Goal: Task Accomplishment & Management: Use online tool/utility

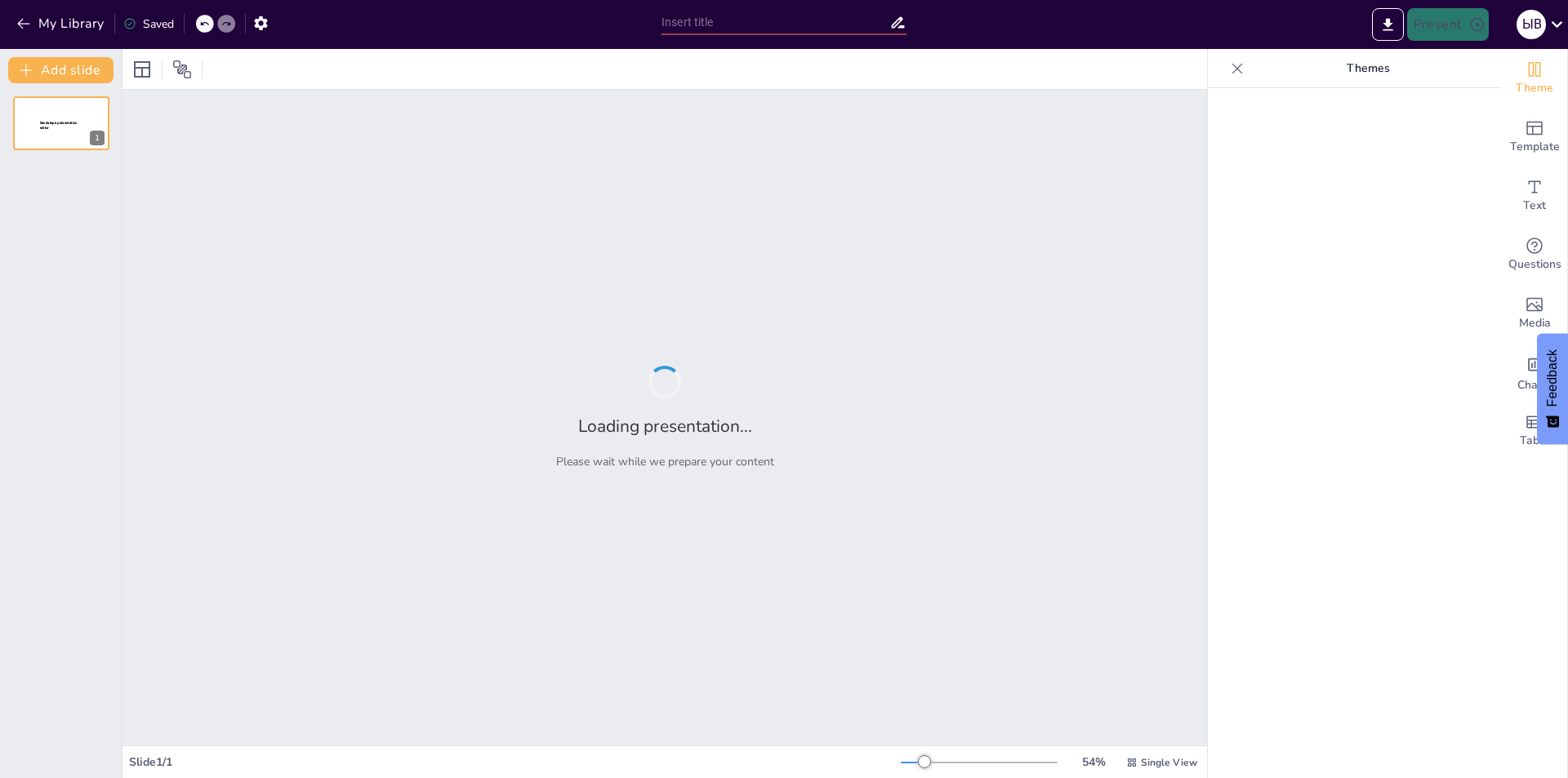
type input "Геймплей Terraria: особенности и фишки"
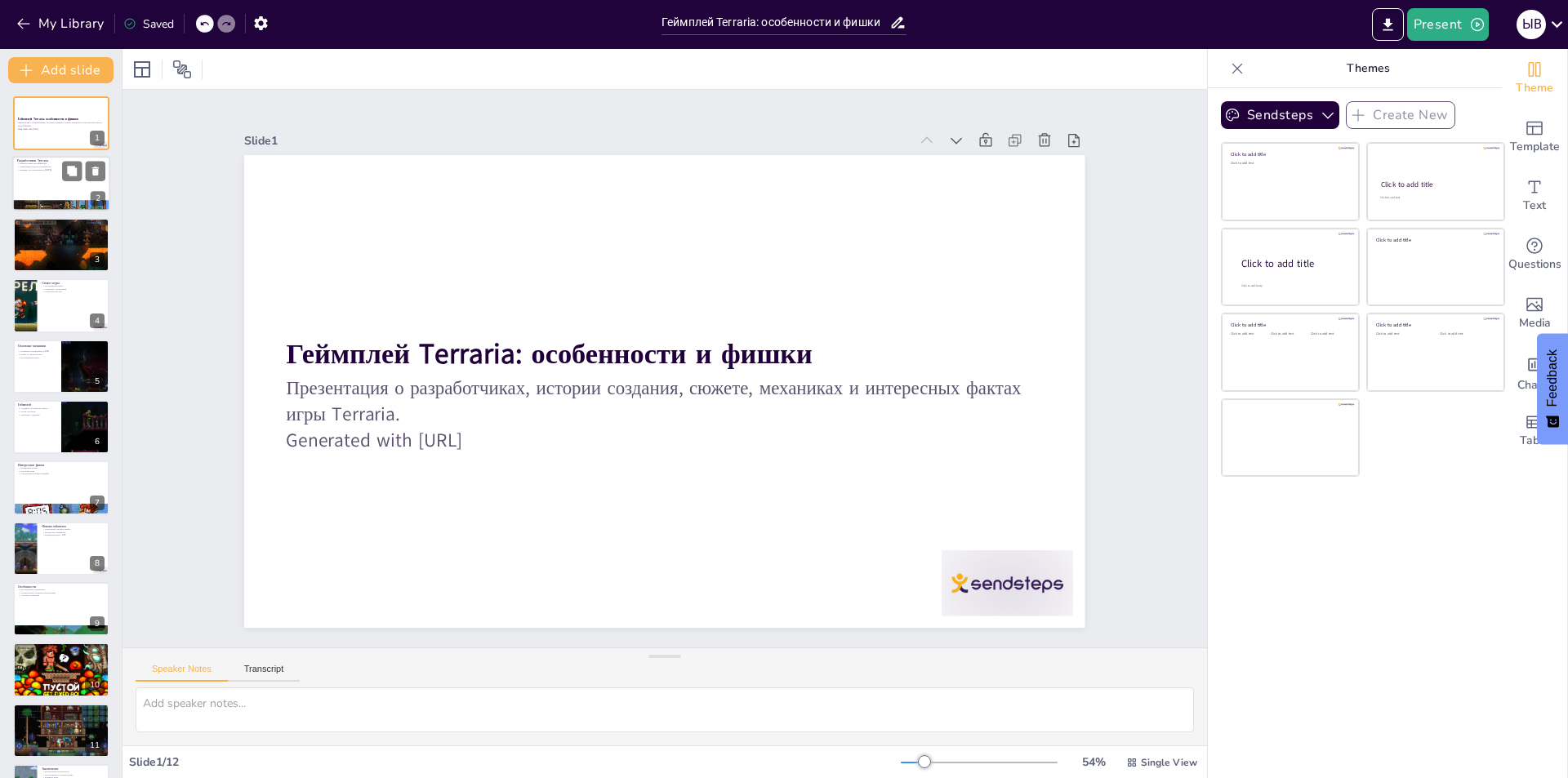
click at [61, 183] on div at bounding box center [60, 184] width 98 height 55
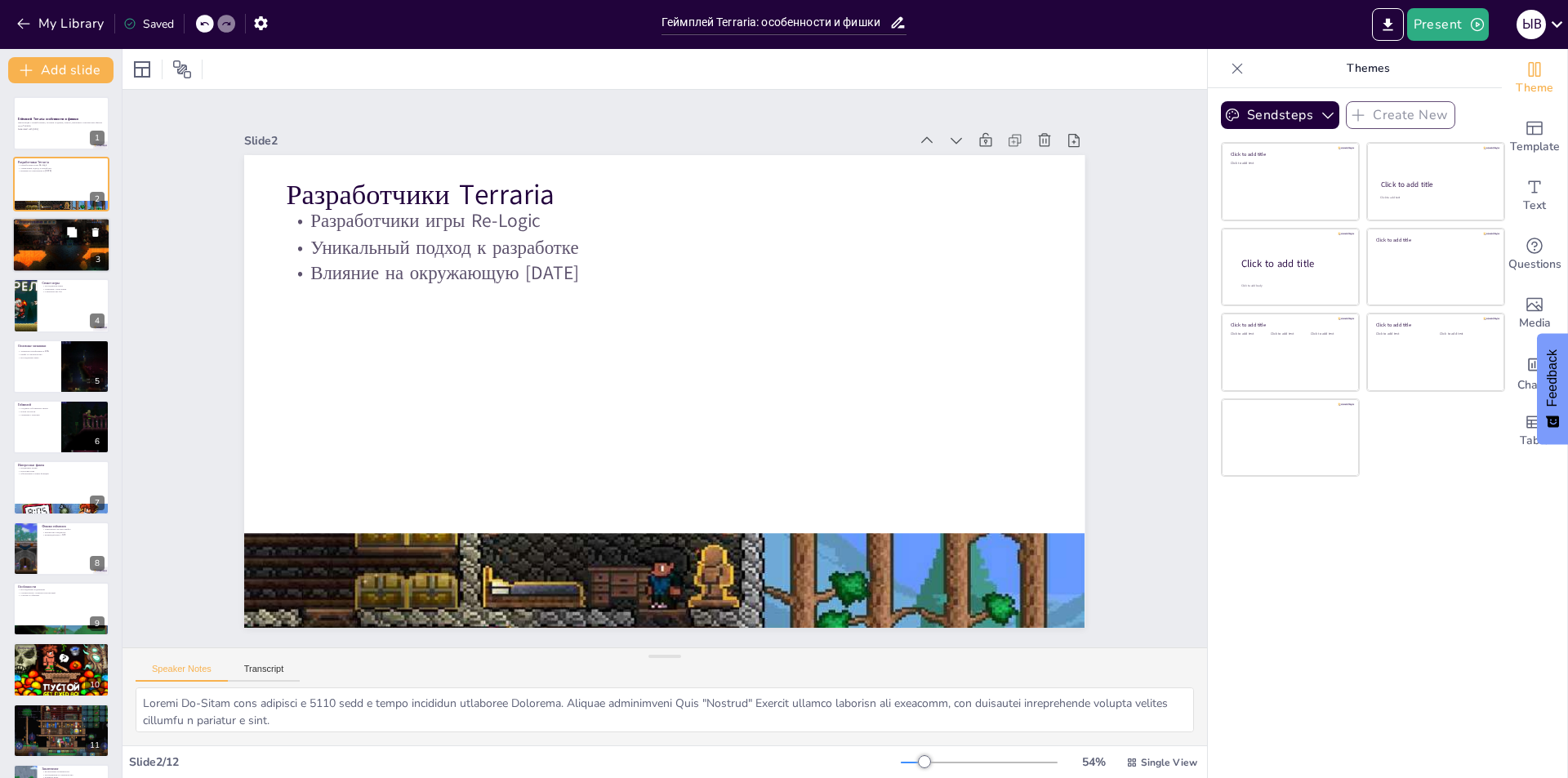
click at [57, 244] on div at bounding box center [60, 244] width 98 height 55
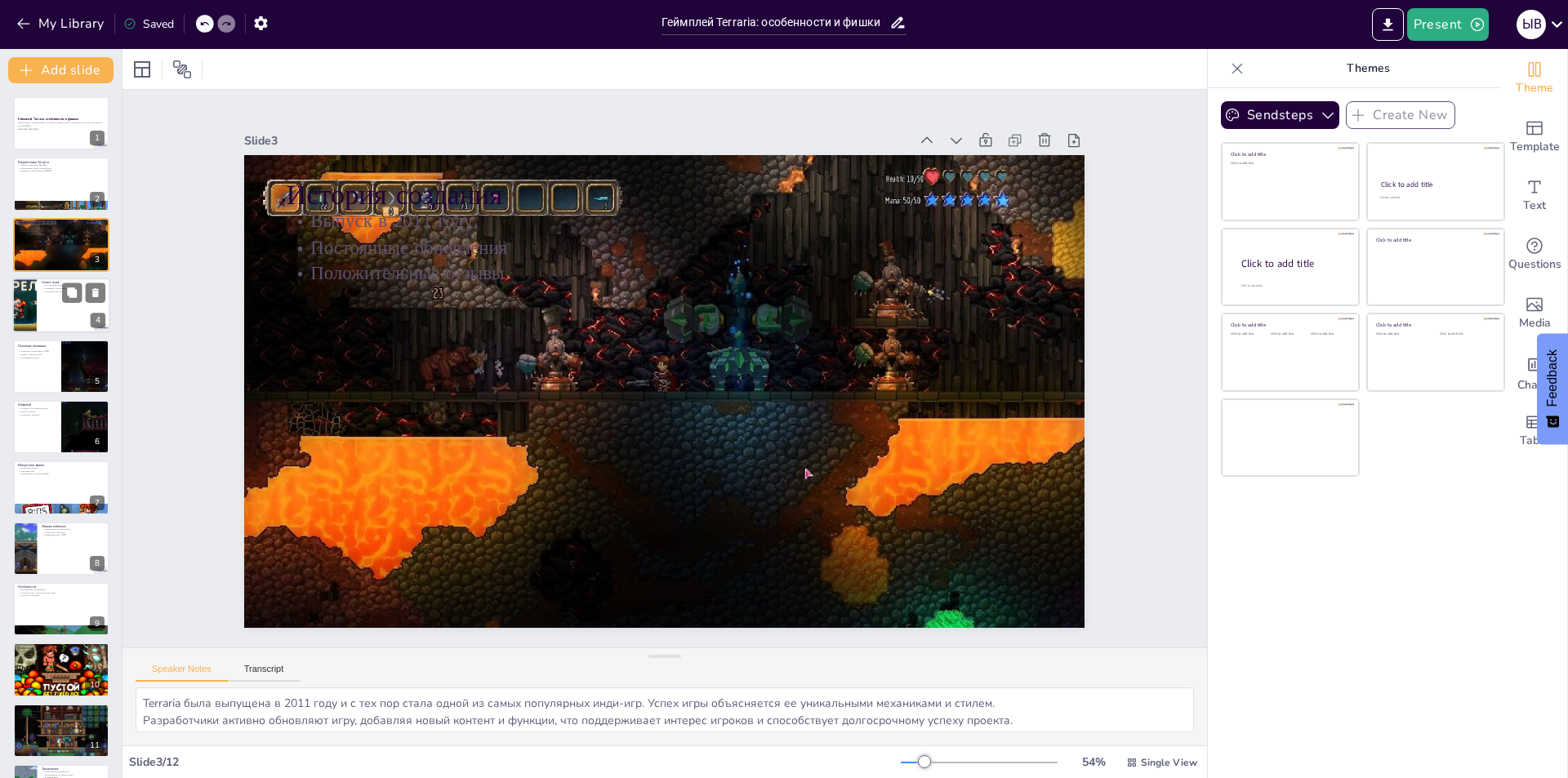
click at [34, 301] on div at bounding box center [24, 305] width 98 height 55
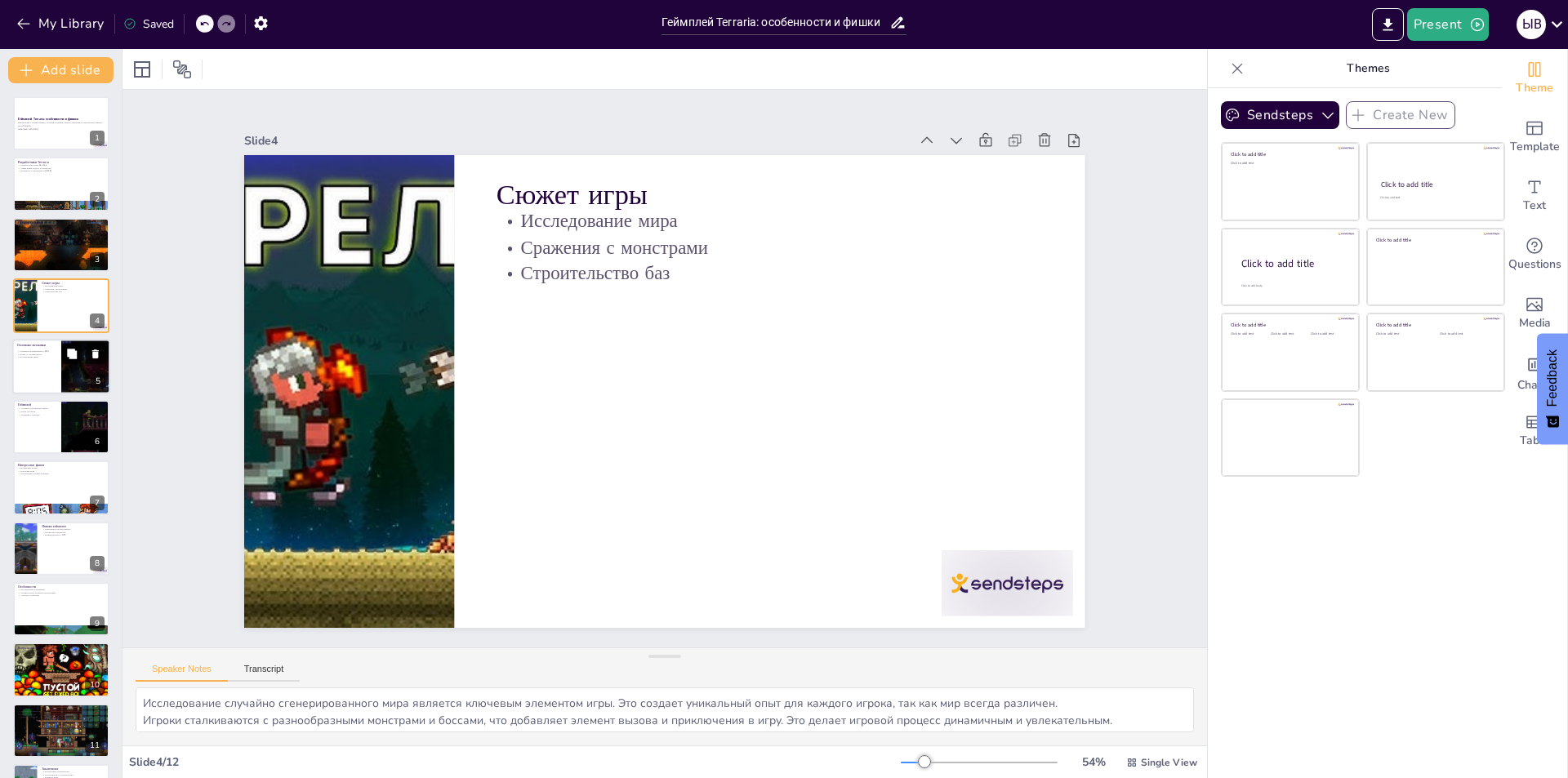
click at [58, 367] on div at bounding box center [60, 366] width 98 height 55
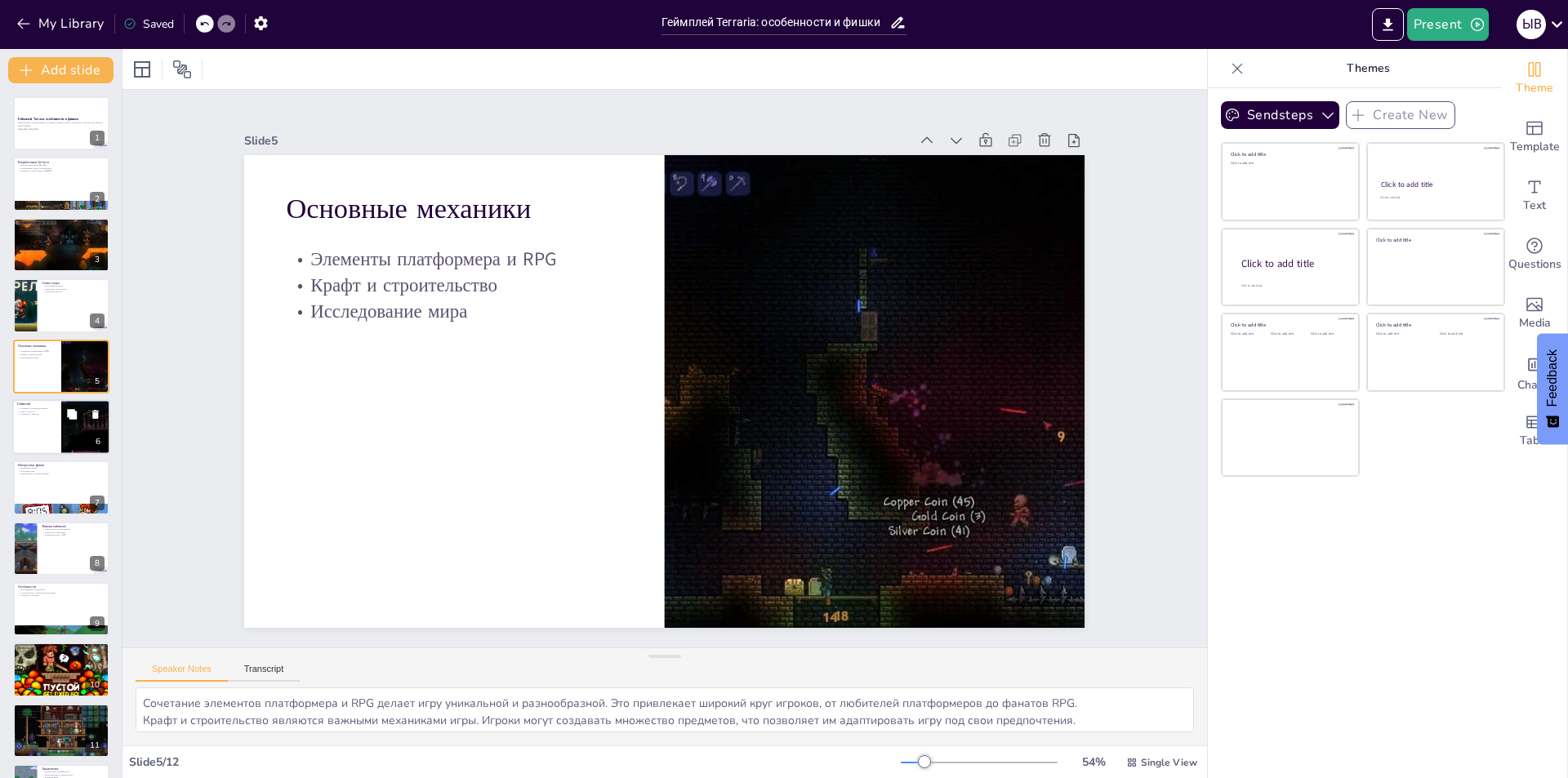
click at [51, 433] on div at bounding box center [60, 426] width 98 height 55
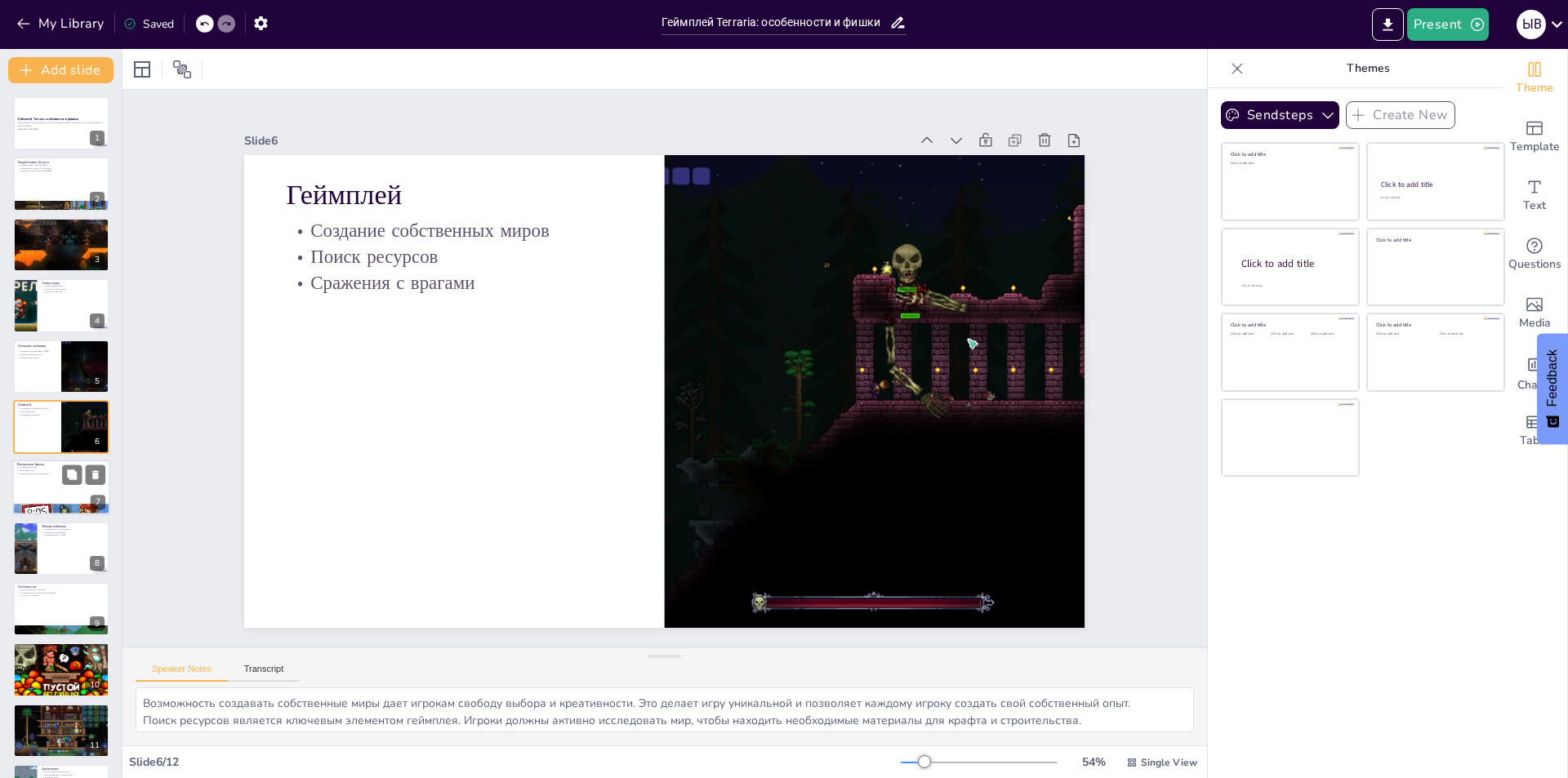
click at [64, 506] on div at bounding box center [60, 509] width 98 height 55
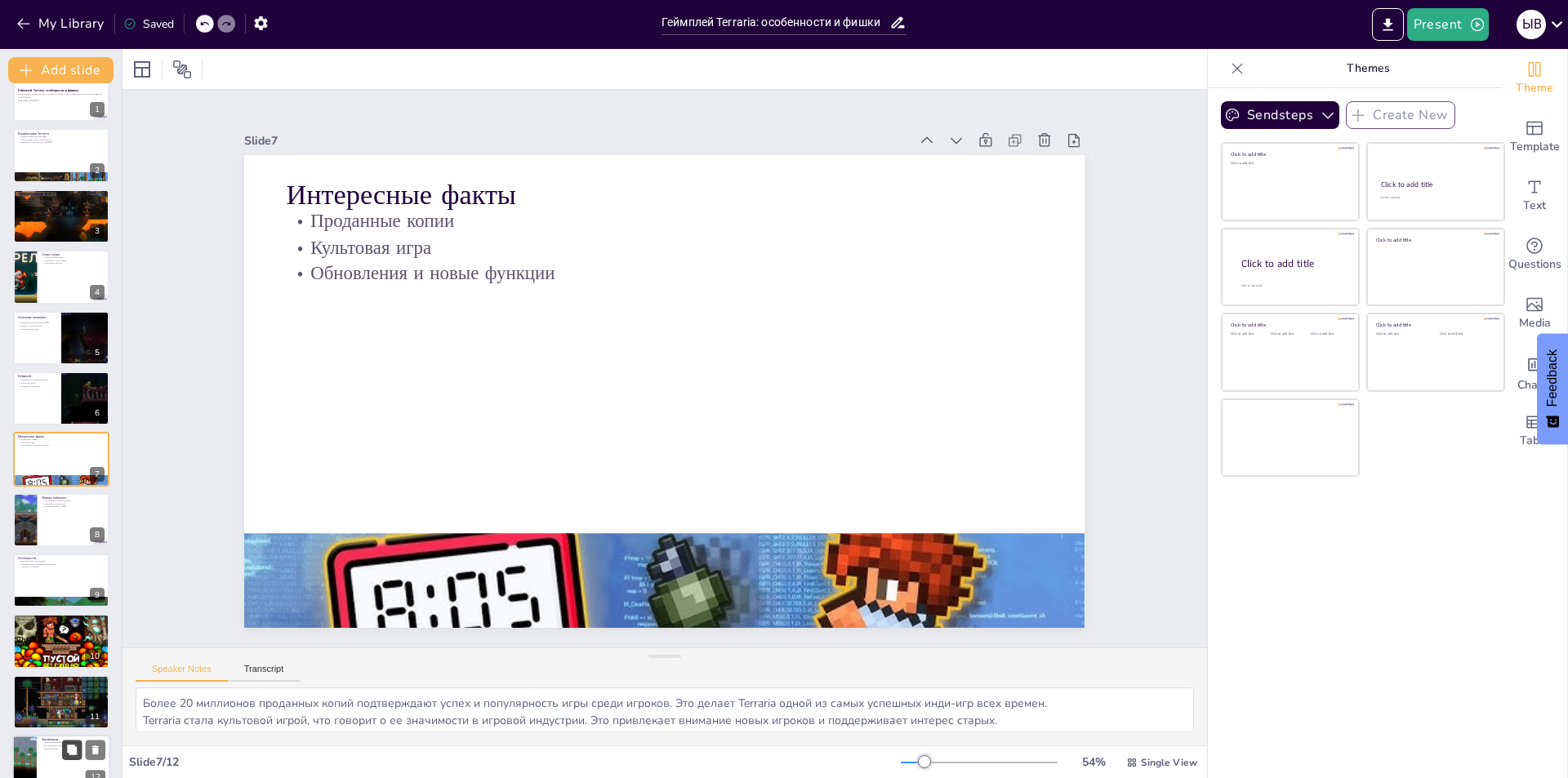
scroll to position [53, 0]
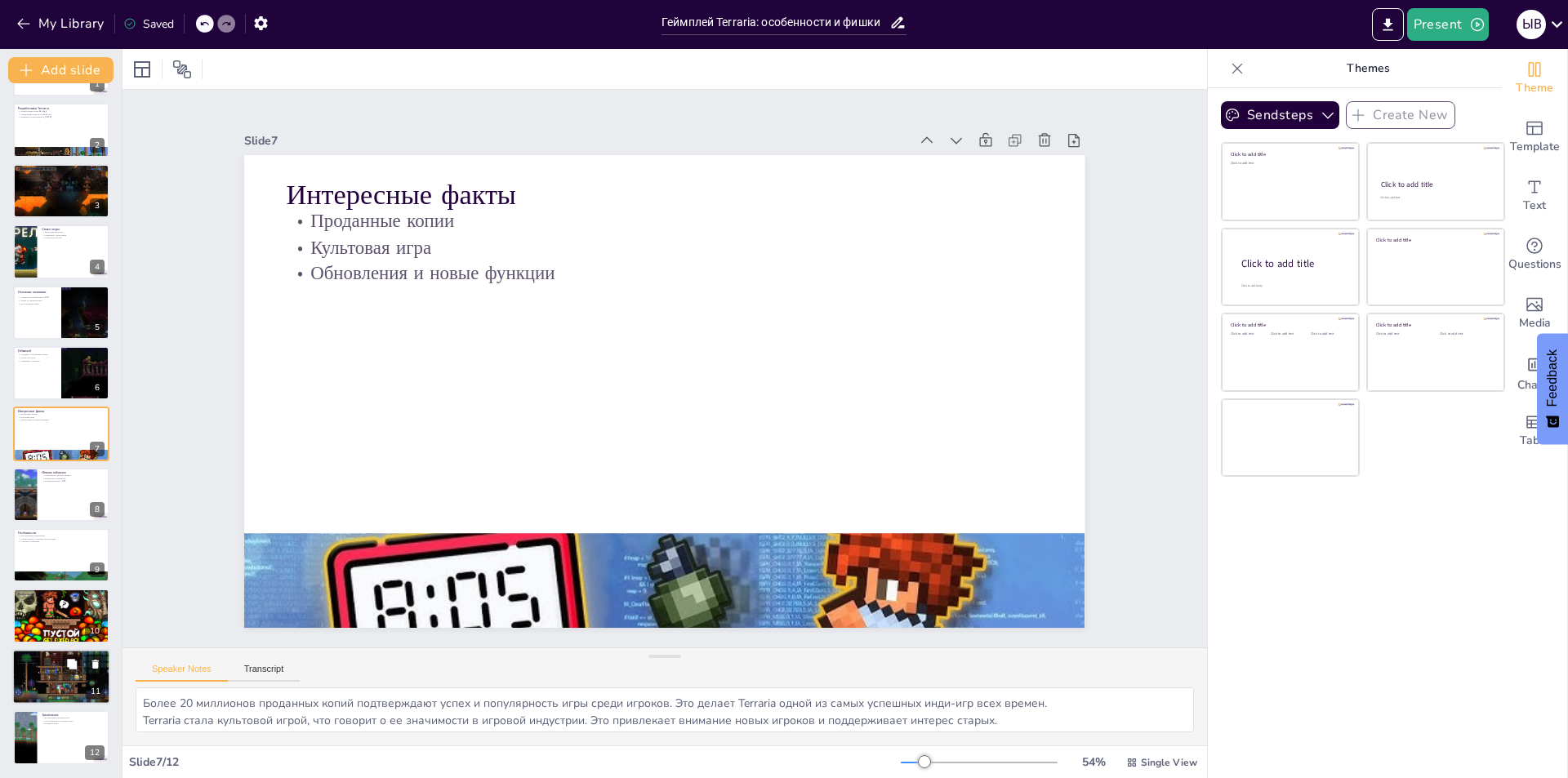
click at [61, 678] on div at bounding box center [61, 676] width 143 height 55
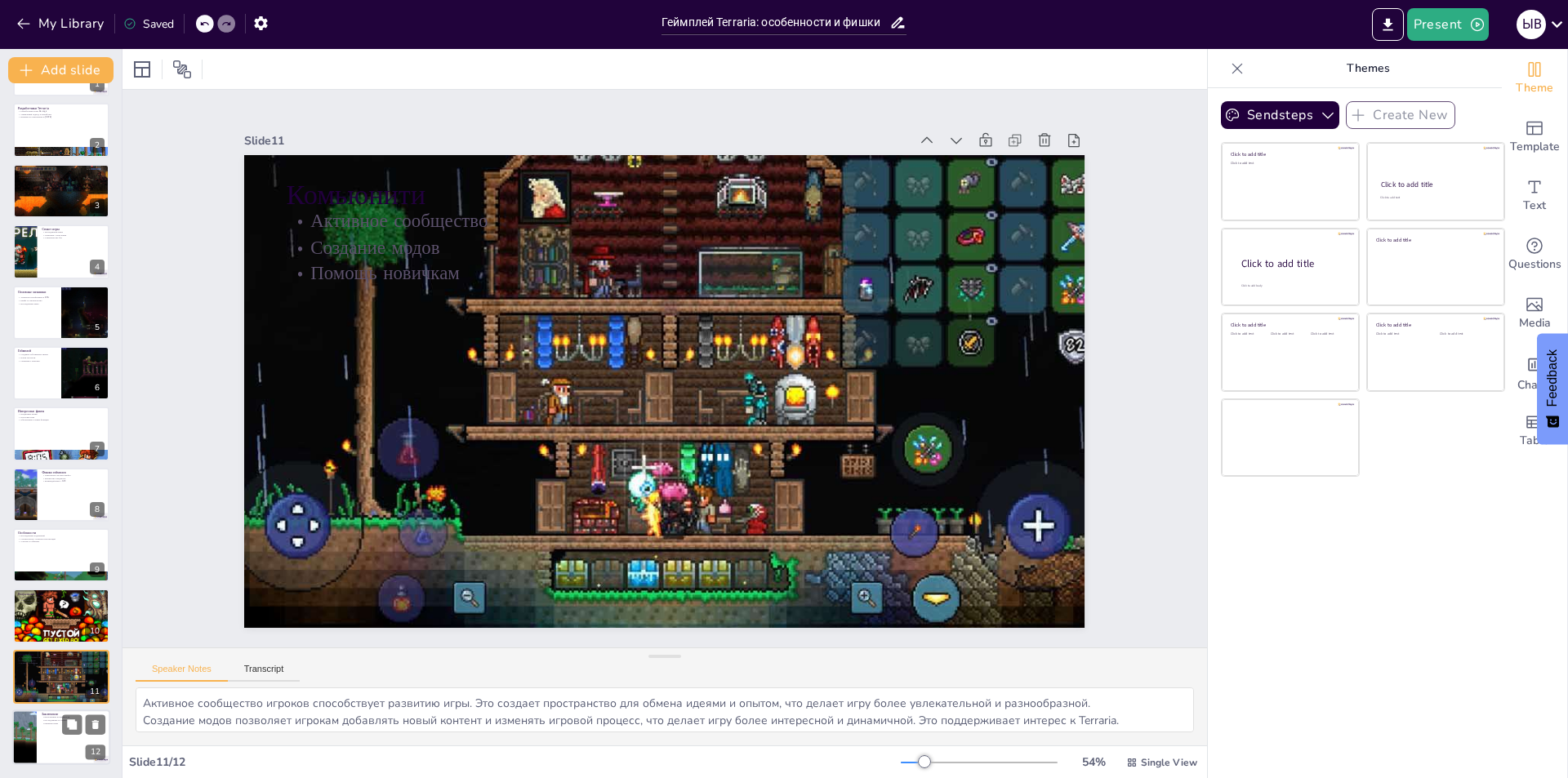
click at [49, 726] on div at bounding box center [60, 736] width 98 height 55
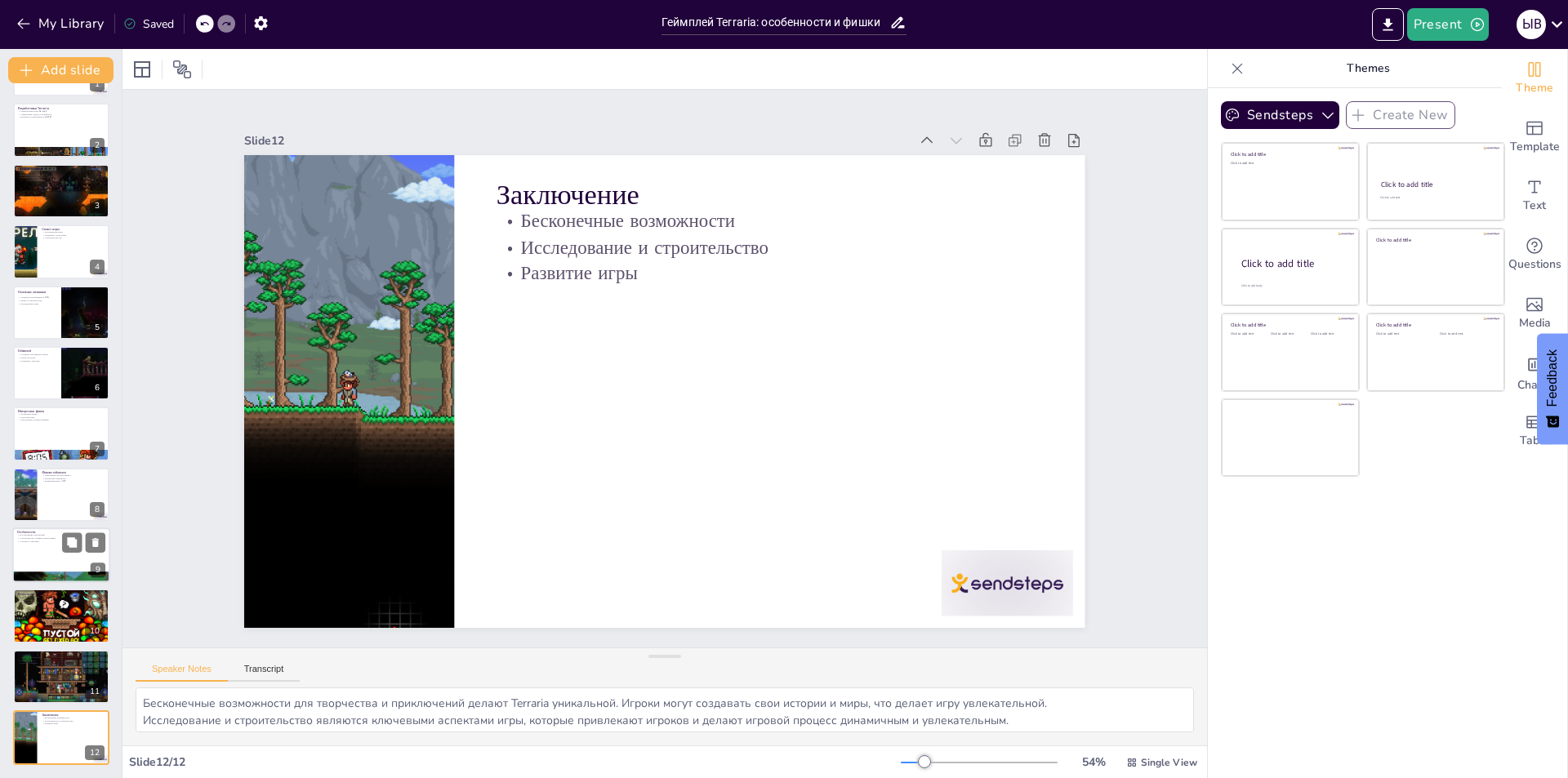
click at [39, 538] on p "Строительство сложных конструкций" at bounding box center [61, 539] width 88 height 3
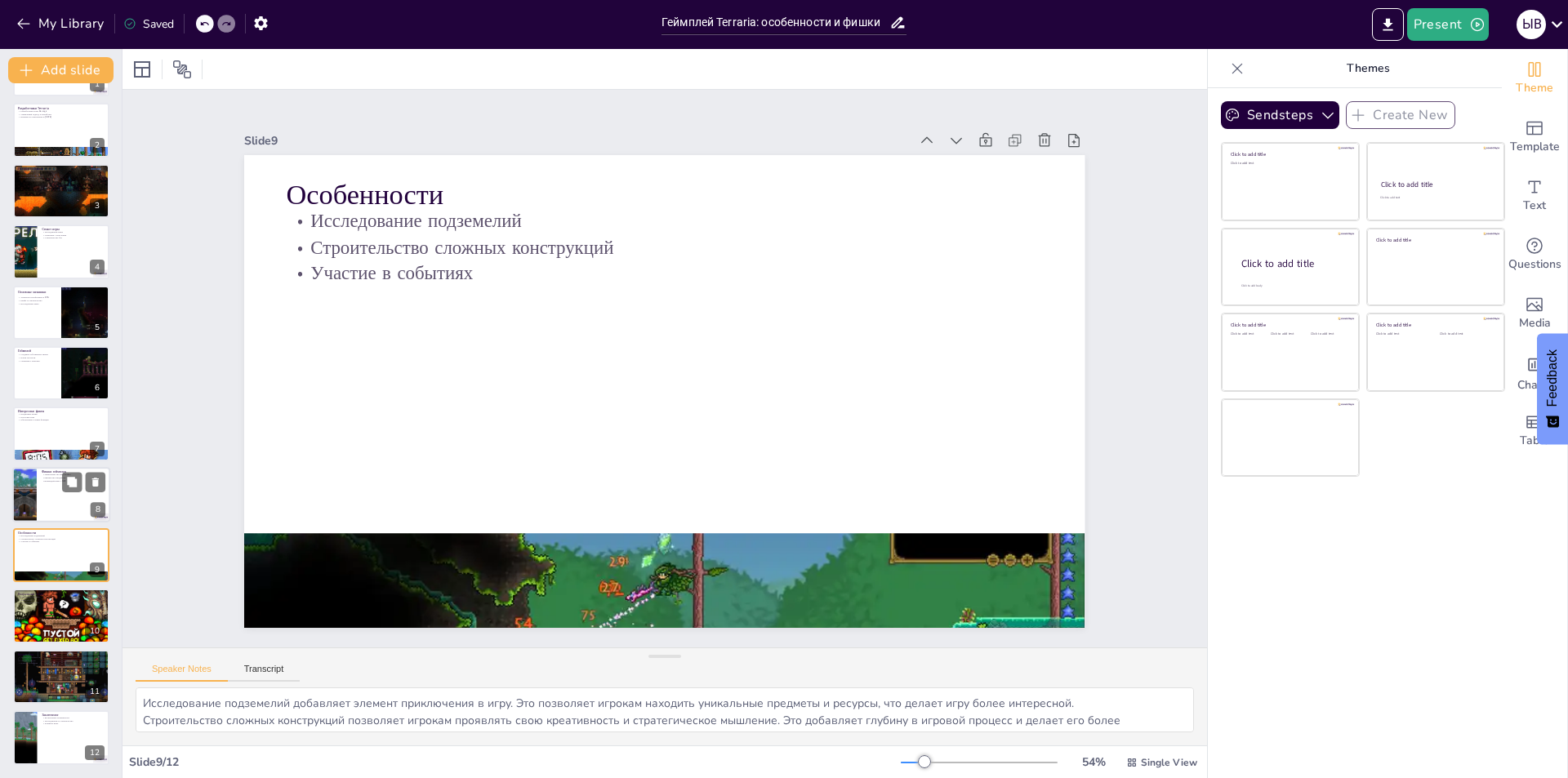
click at [41, 488] on div at bounding box center [60, 494] width 98 height 55
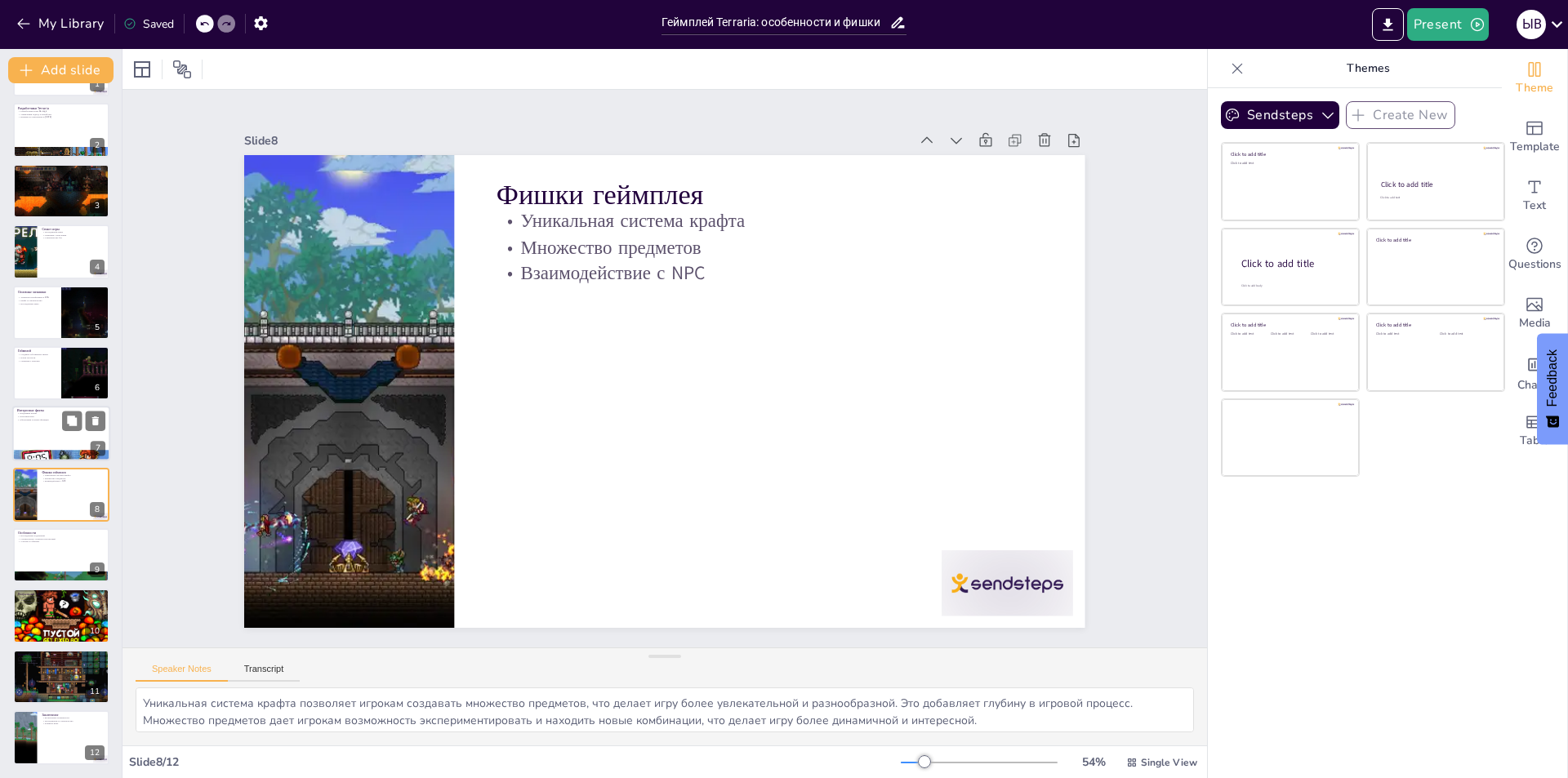
click at [45, 423] on div at bounding box center [60, 434] width 98 height 55
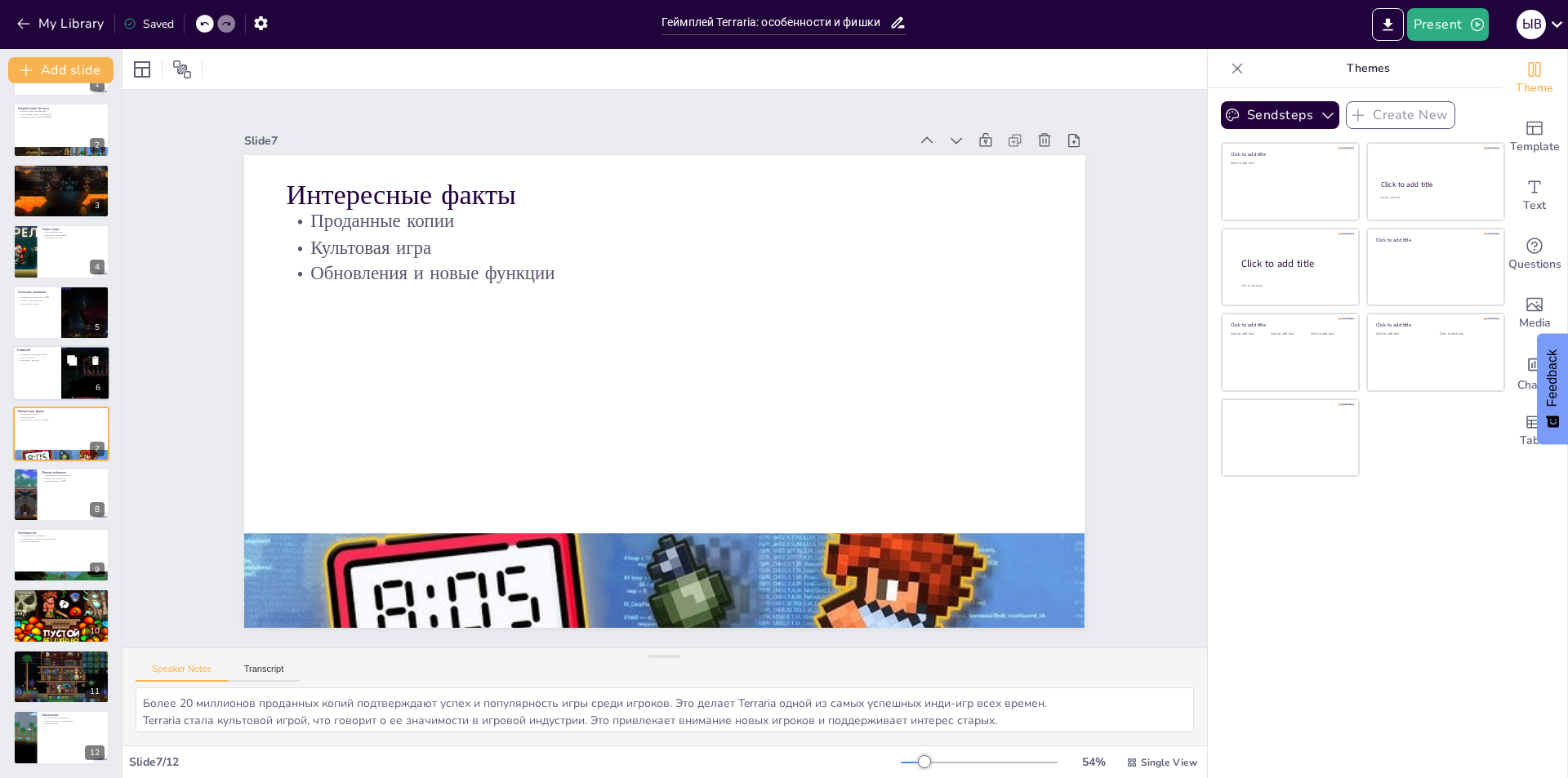
click at [54, 357] on p "Поиск ресурсов" at bounding box center [37, 357] width 39 height 3
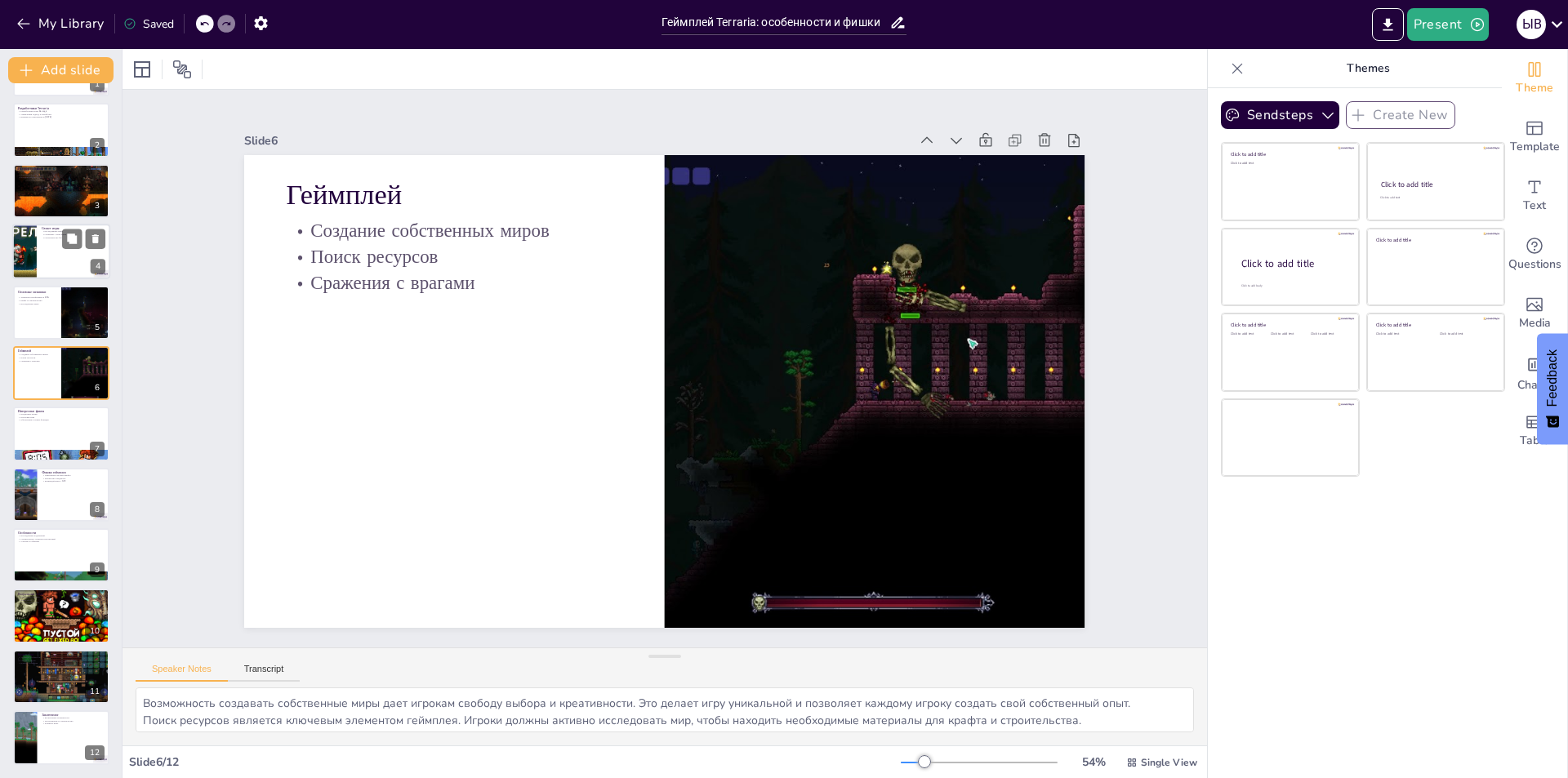
scroll to position [0, 0]
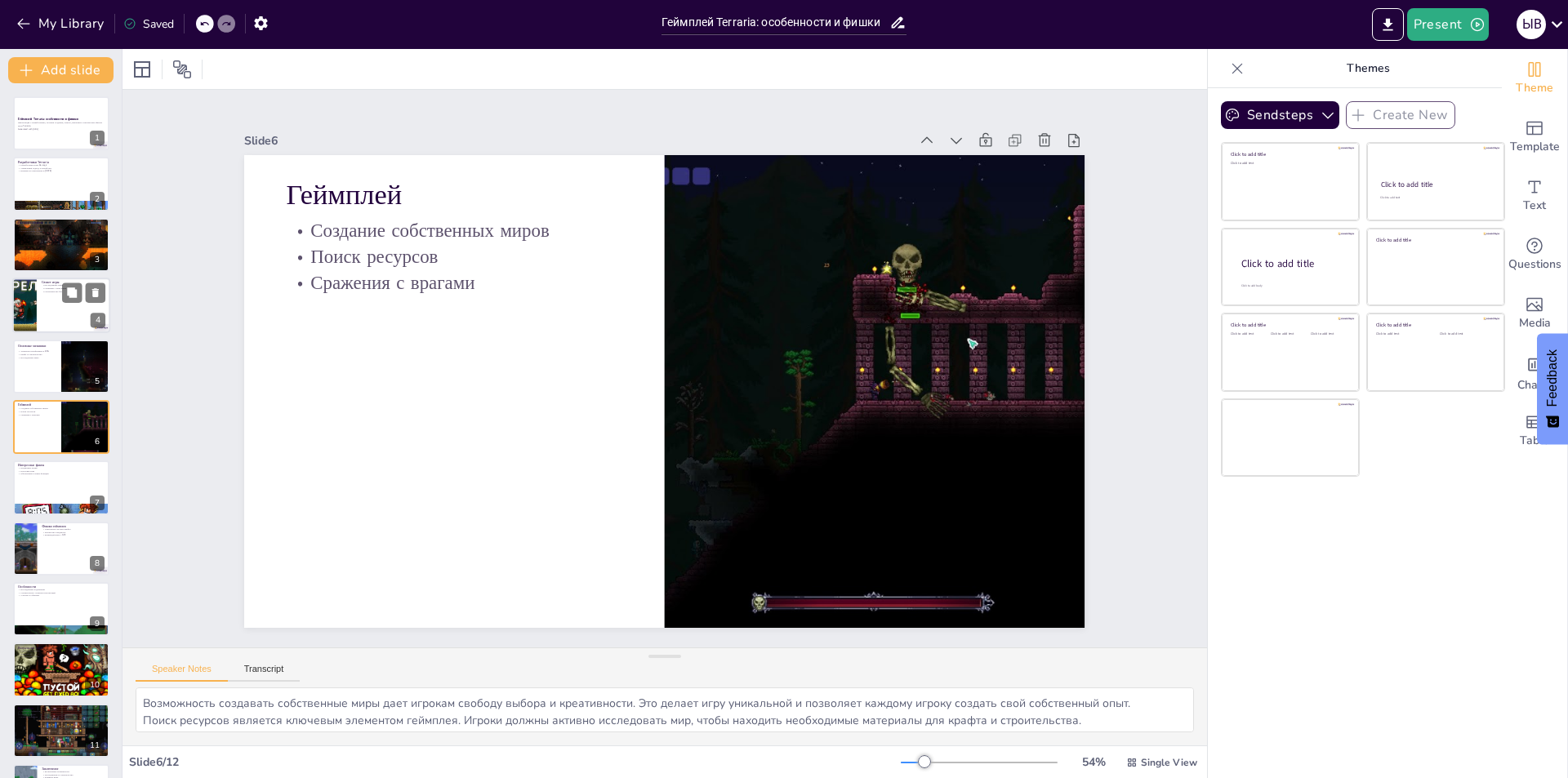
click at [51, 326] on div at bounding box center [60, 305] width 98 height 55
type textarea "Исследование случайно сгенерированного мира является ключевым элементом игры. Э…"
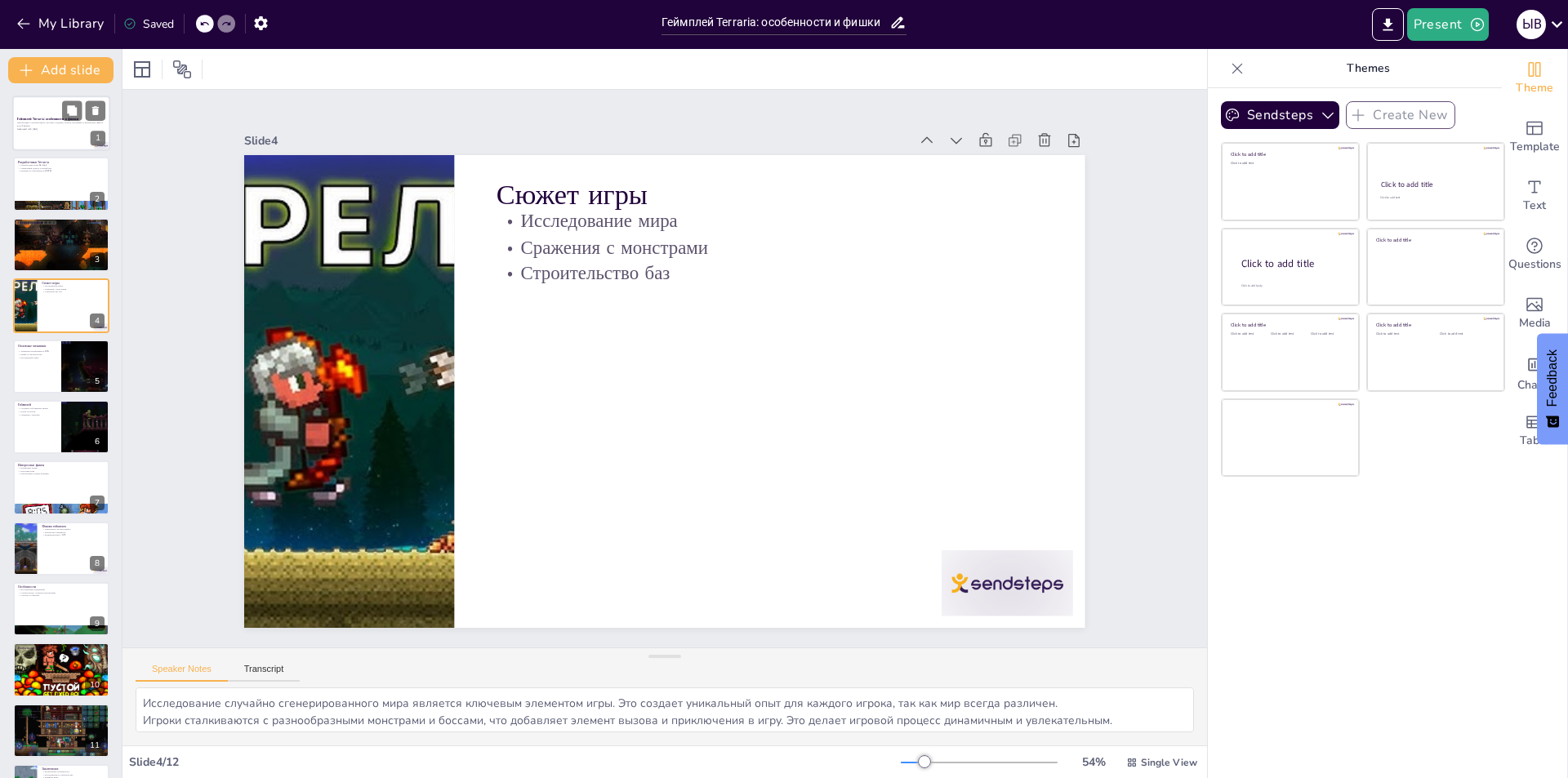
click at [59, 122] on p "Презентация о разработчиках, истории создания, сюжете, механиках и интересных ф…" at bounding box center [61, 124] width 88 height 6
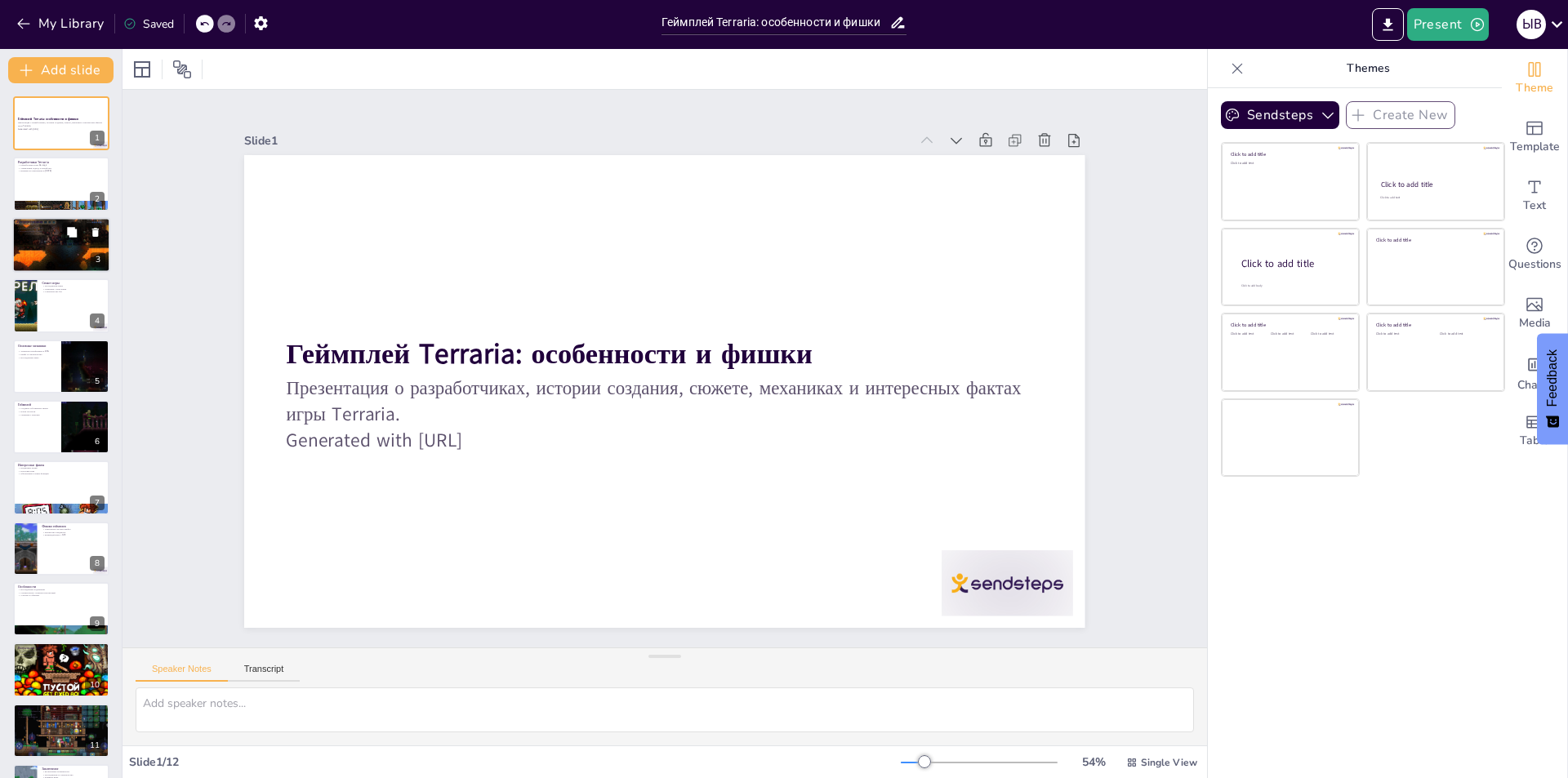
click at [19, 255] on div at bounding box center [60, 244] width 98 height 55
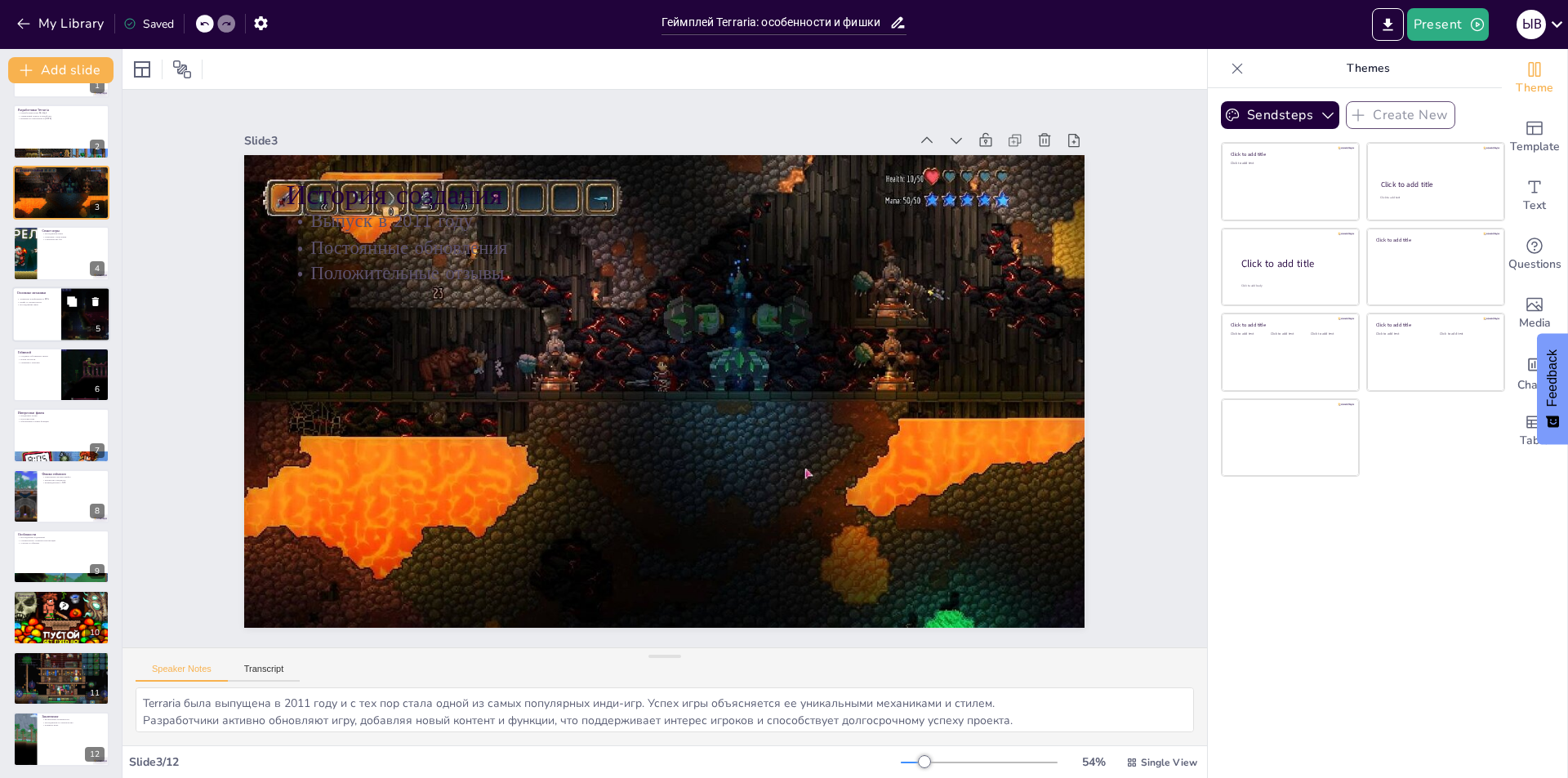
scroll to position [53, 0]
click at [30, 315] on div at bounding box center [60, 312] width 98 height 55
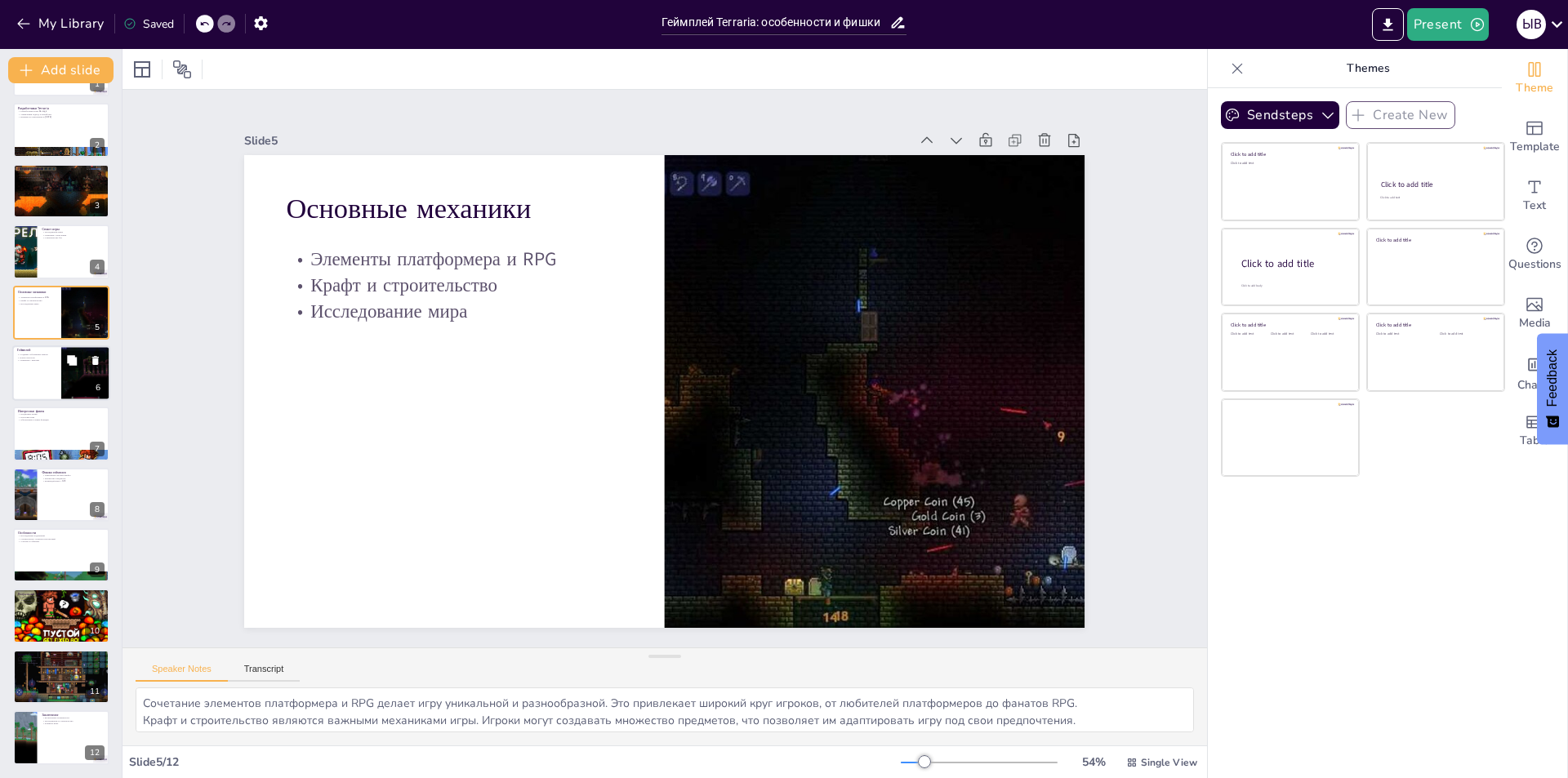
click at [42, 380] on div at bounding box center [60, 372] width 98 height 55
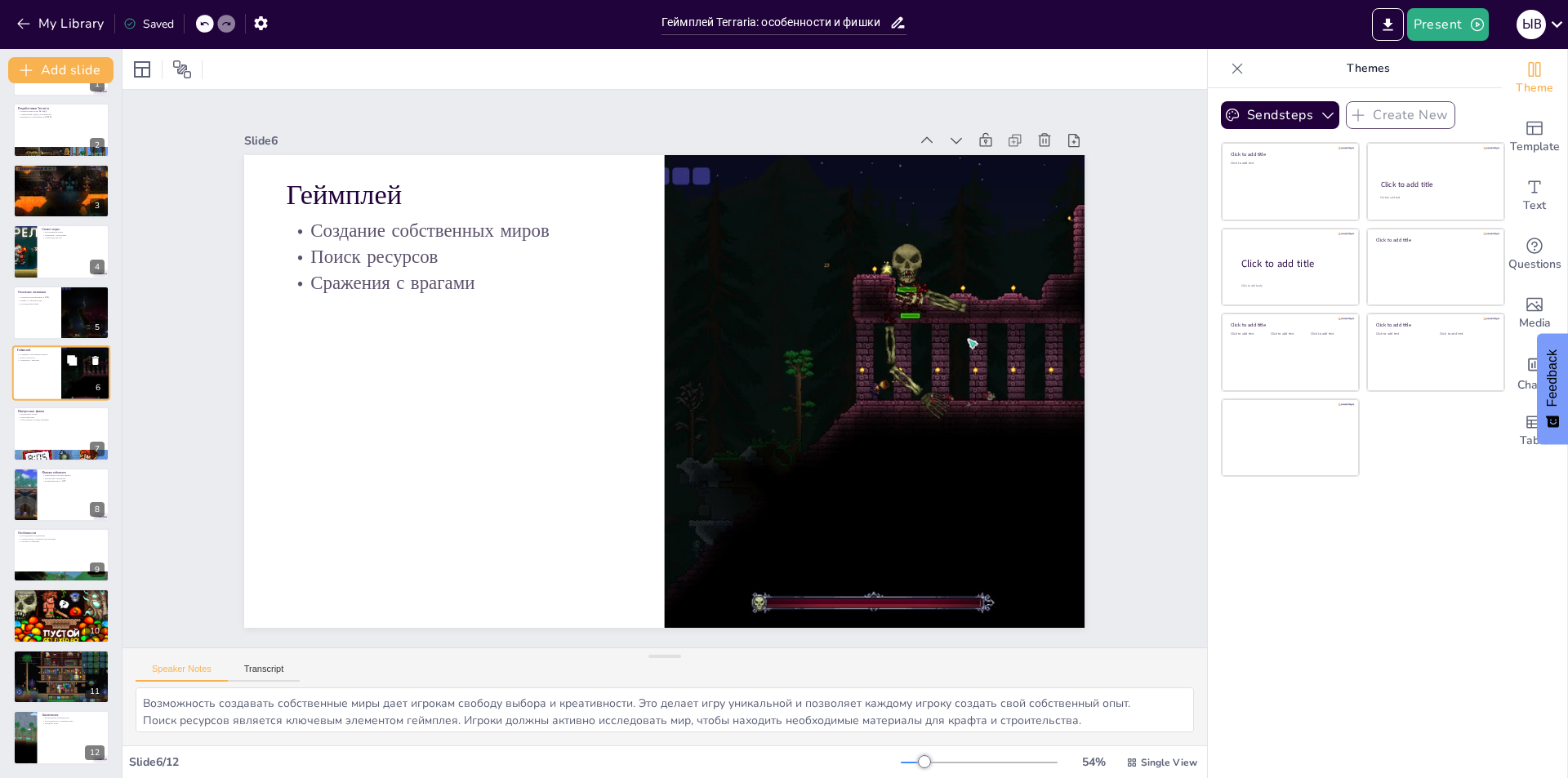
click at [39, 432] on div at bounding box center [60, 433] width 96 height 53
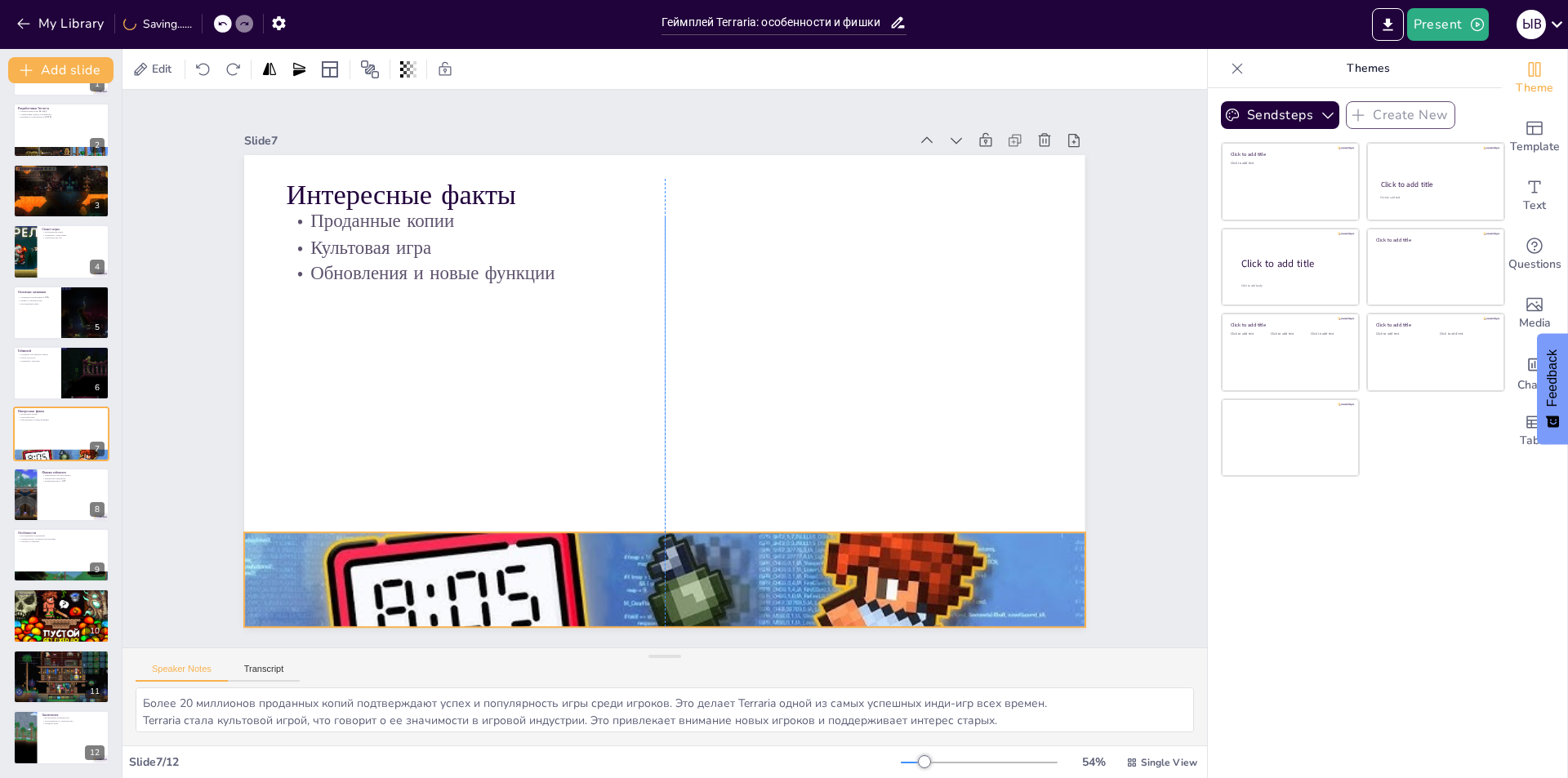
click at [625, 574] on div at bounding box center [665, 579] width 840 height 473
click at [159, 386] on div "Slide 1 Геймплей Terraria: особенности и фишки Презентация о разработчиках, ист…" at bounding box center [665, 369] width 1177 height 770
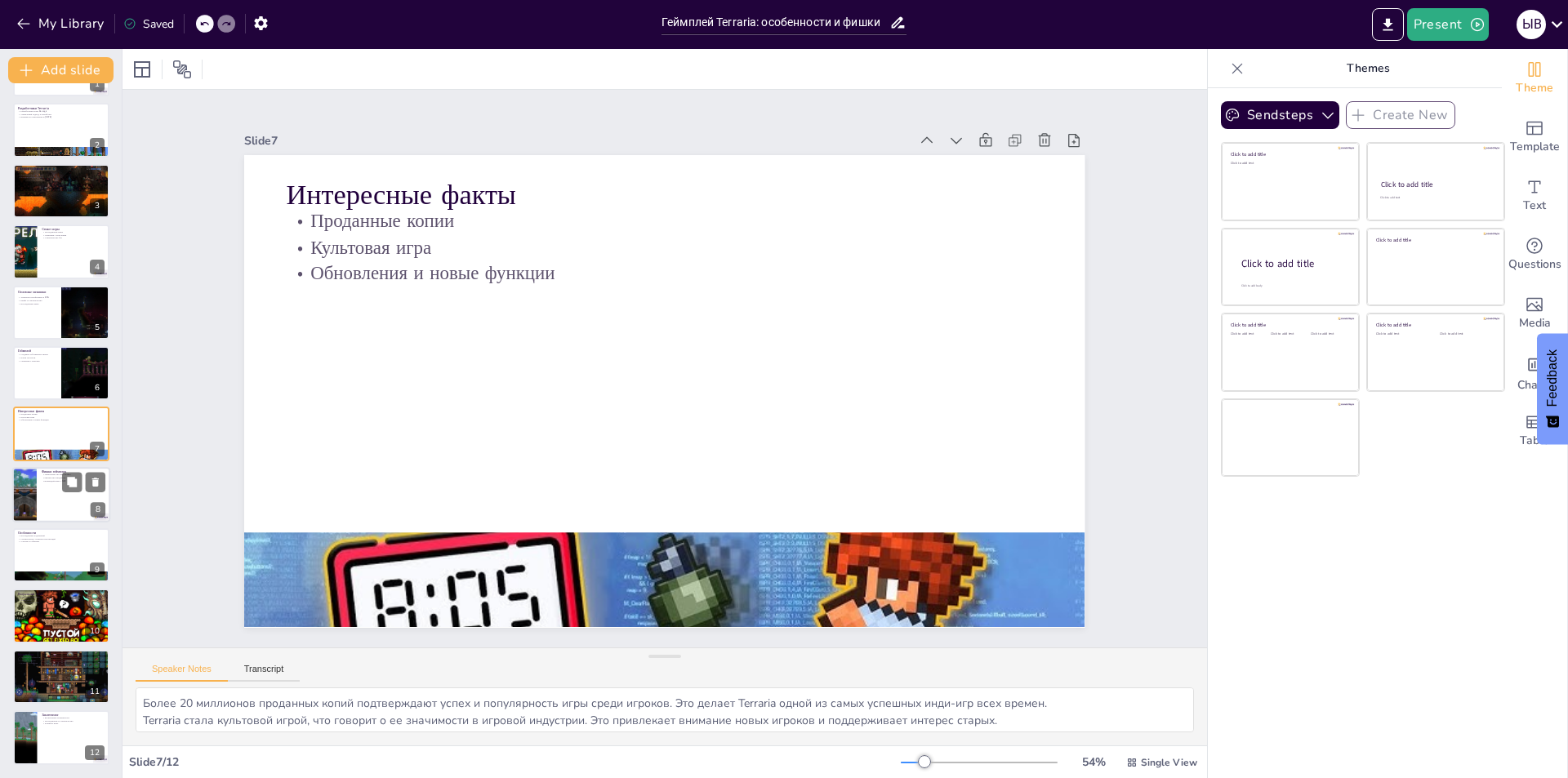
click at [21, 498] on div at bounding box center [24, 494] width 98 height 55
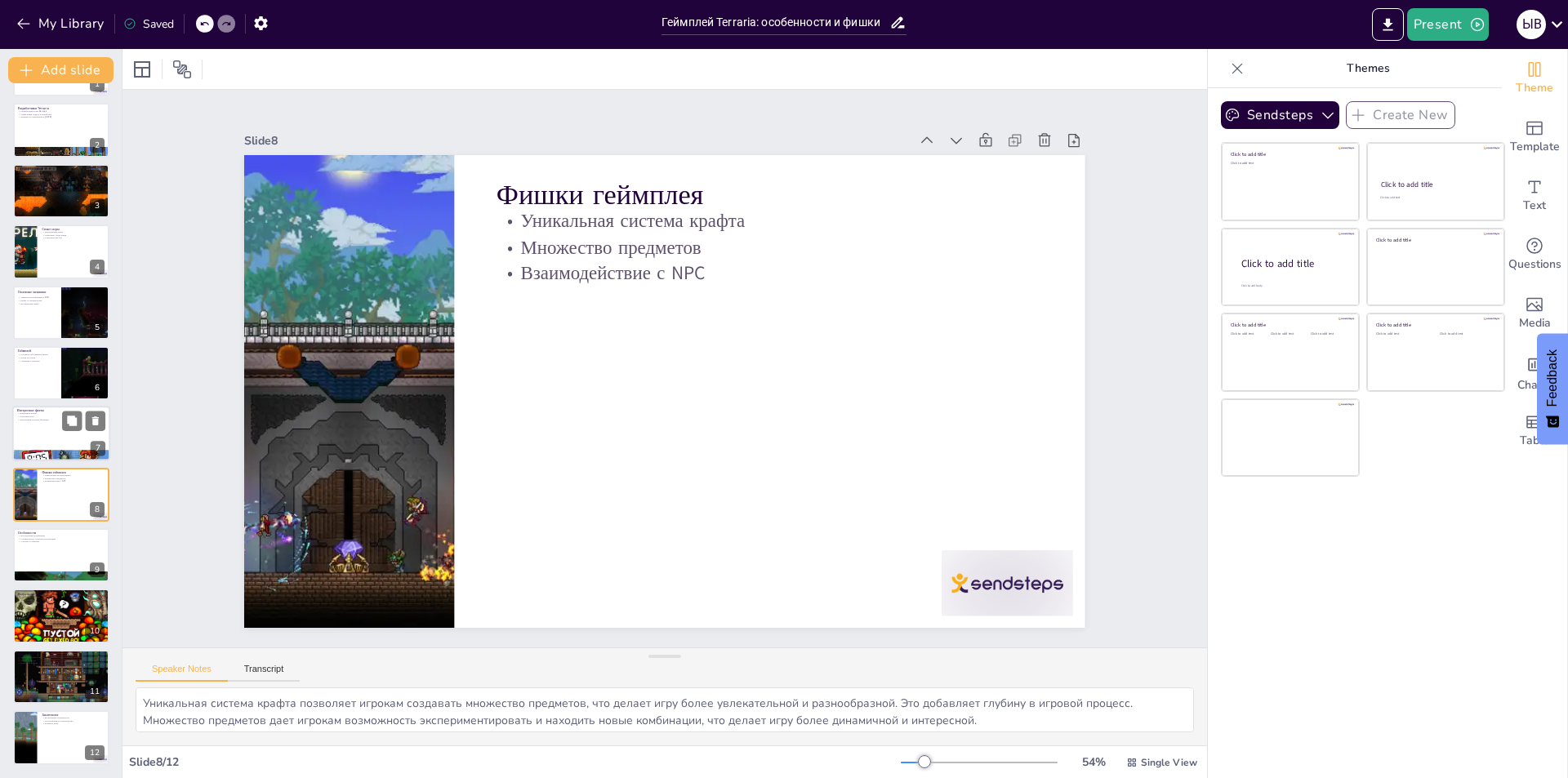
click at [26, 455] on div at bounding box center [60, 456] width 98 height 55
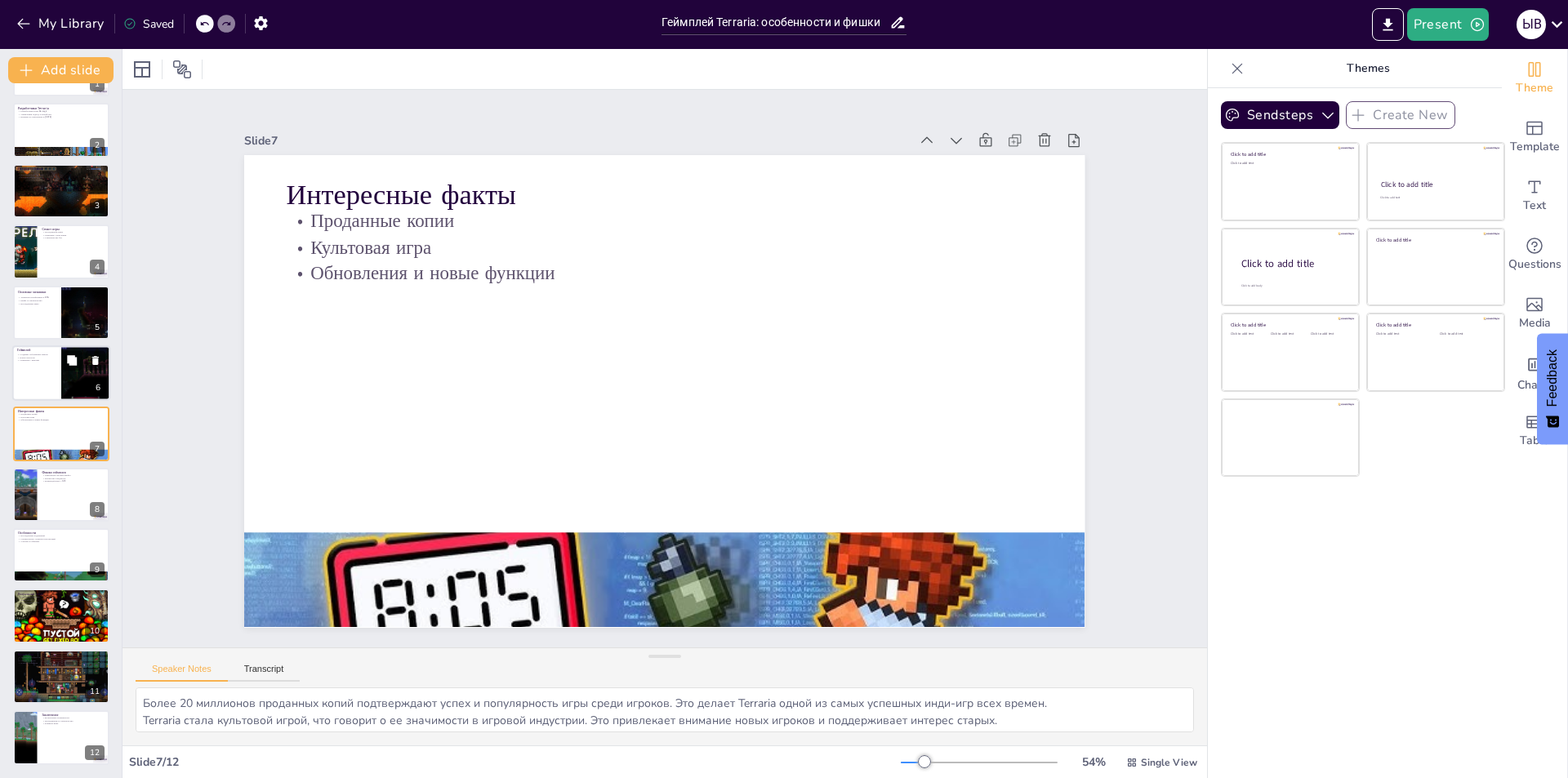
click at [42, 353] on p "Создание собственных миров" at bounding box center [37, 355] width 39 height 3
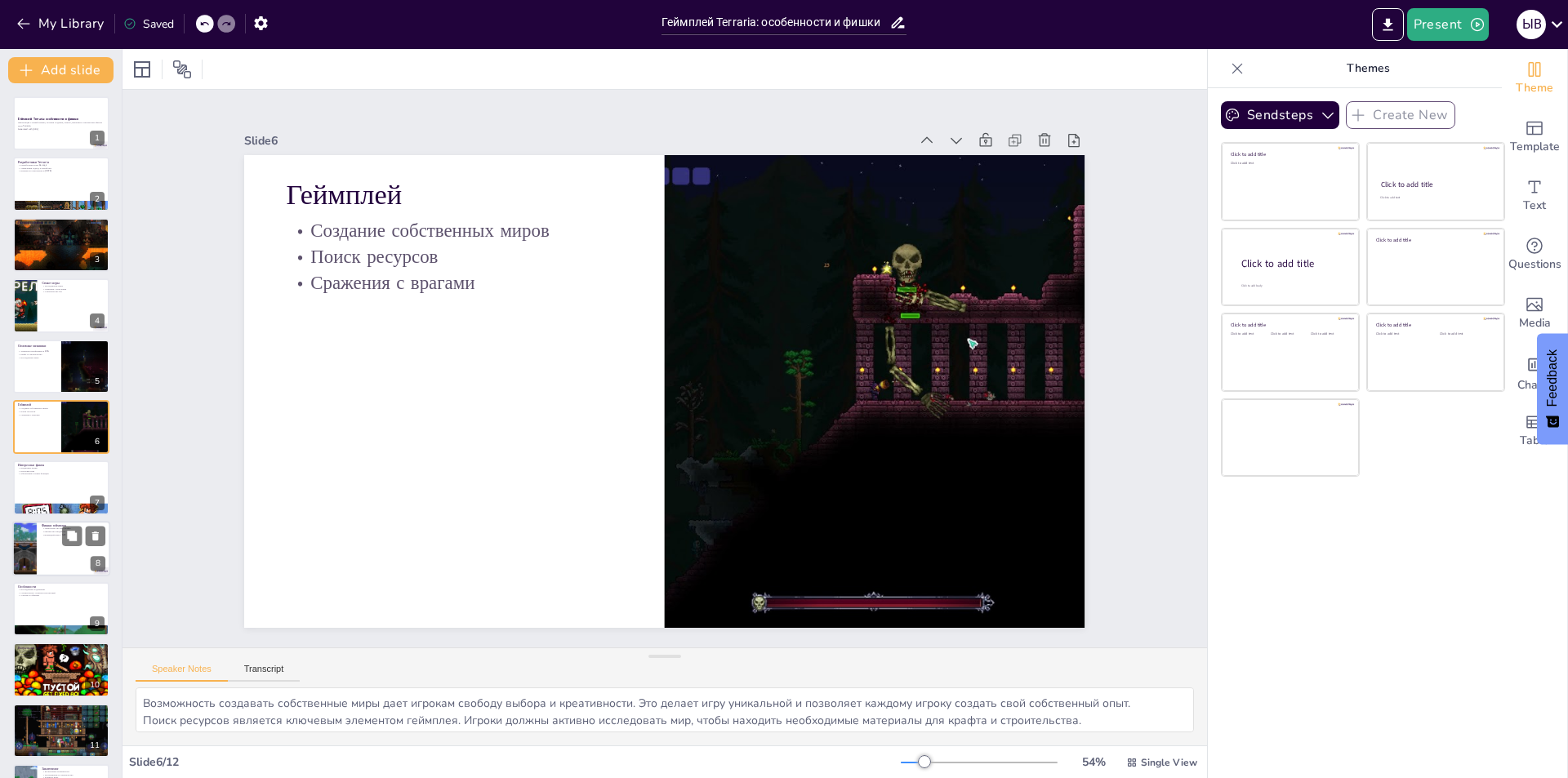
click at [32, 522] on div "Фишки геймплея Уникальная система крафта Множество предметов Взаимодействие с N…" at bounding box center [60, 548] width 98 height 55
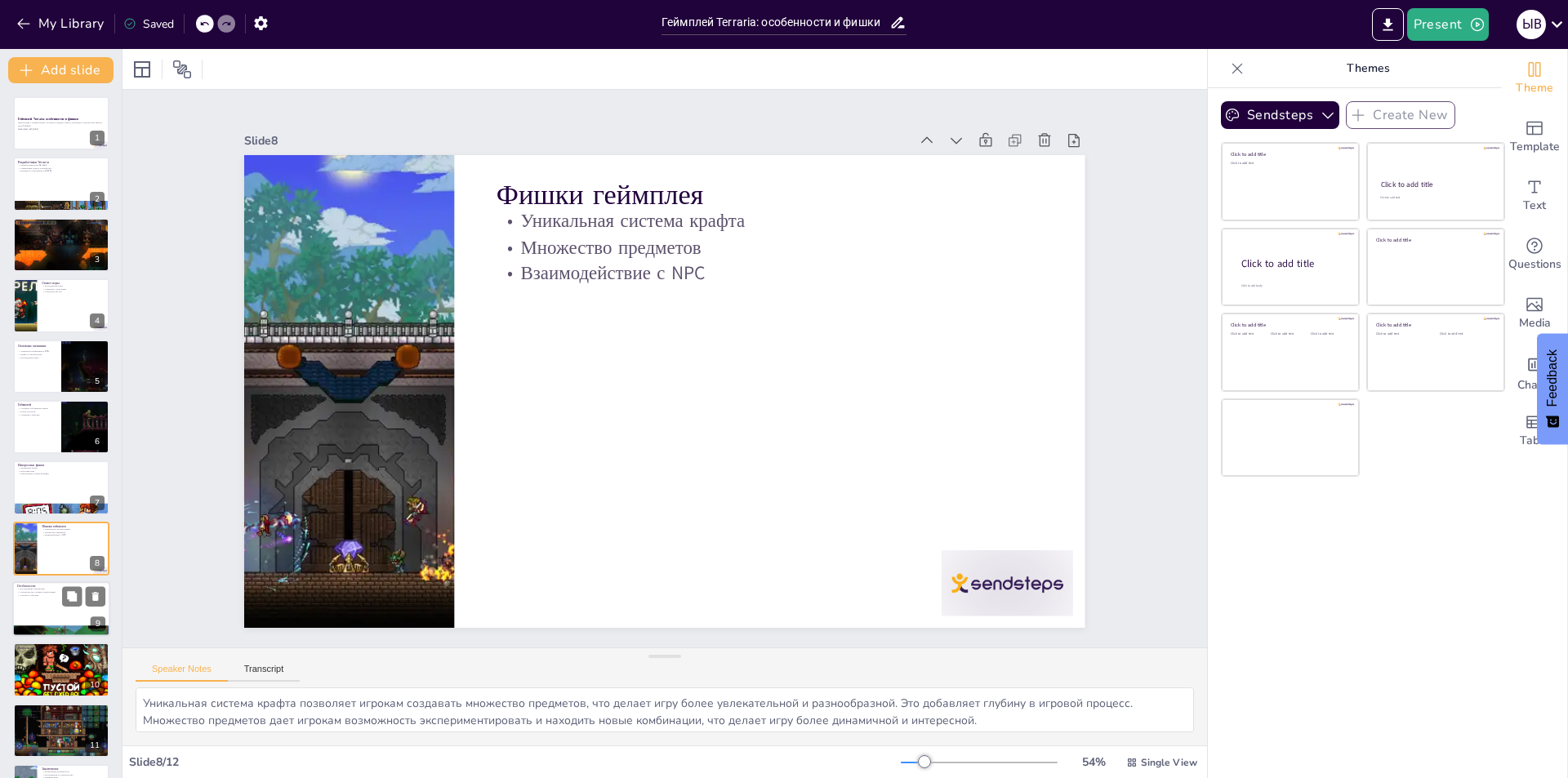
scroll to position [53, 0]
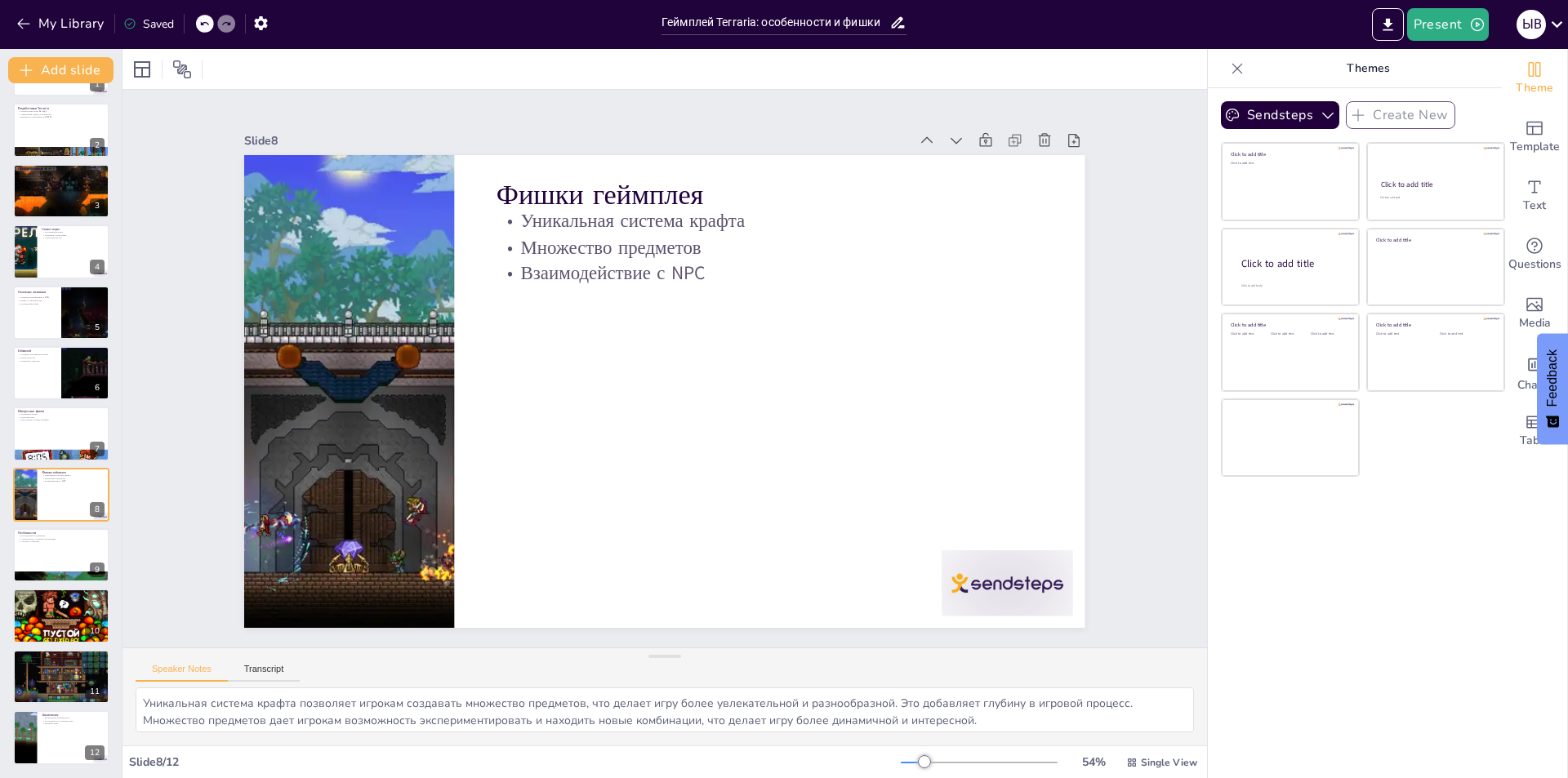
click at [53, 585] on div "Геймплей Terraria: особенности и фишки Презентация о разработчиках, истории соз…" at bounding box center [60, 403] width 121 height 722
click at [56, 579] on div at bounding box center [60, 576] width 98 height 55
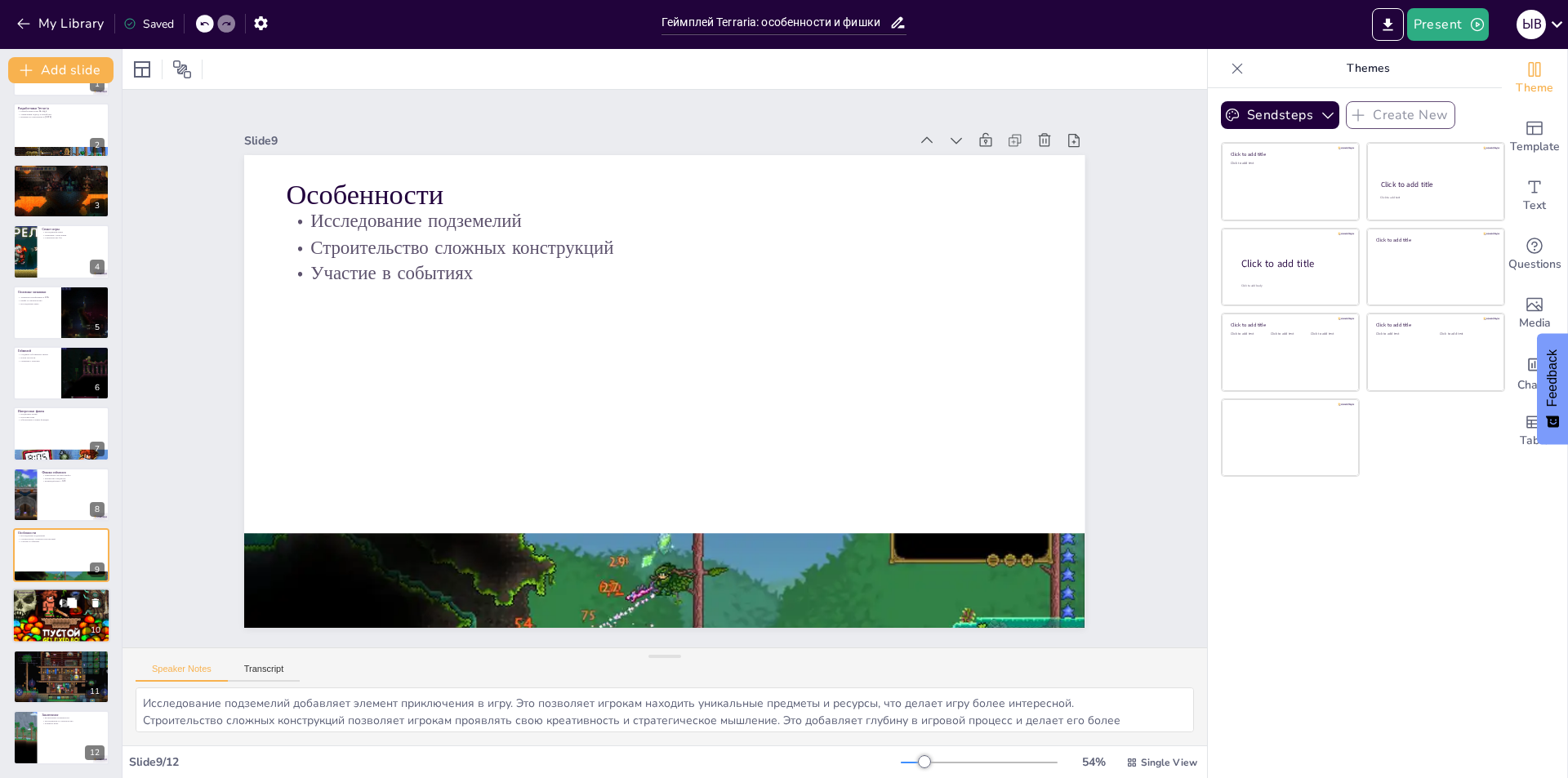
click at [45, 623] on div at bounding box center [60, 615] width 98 height 55
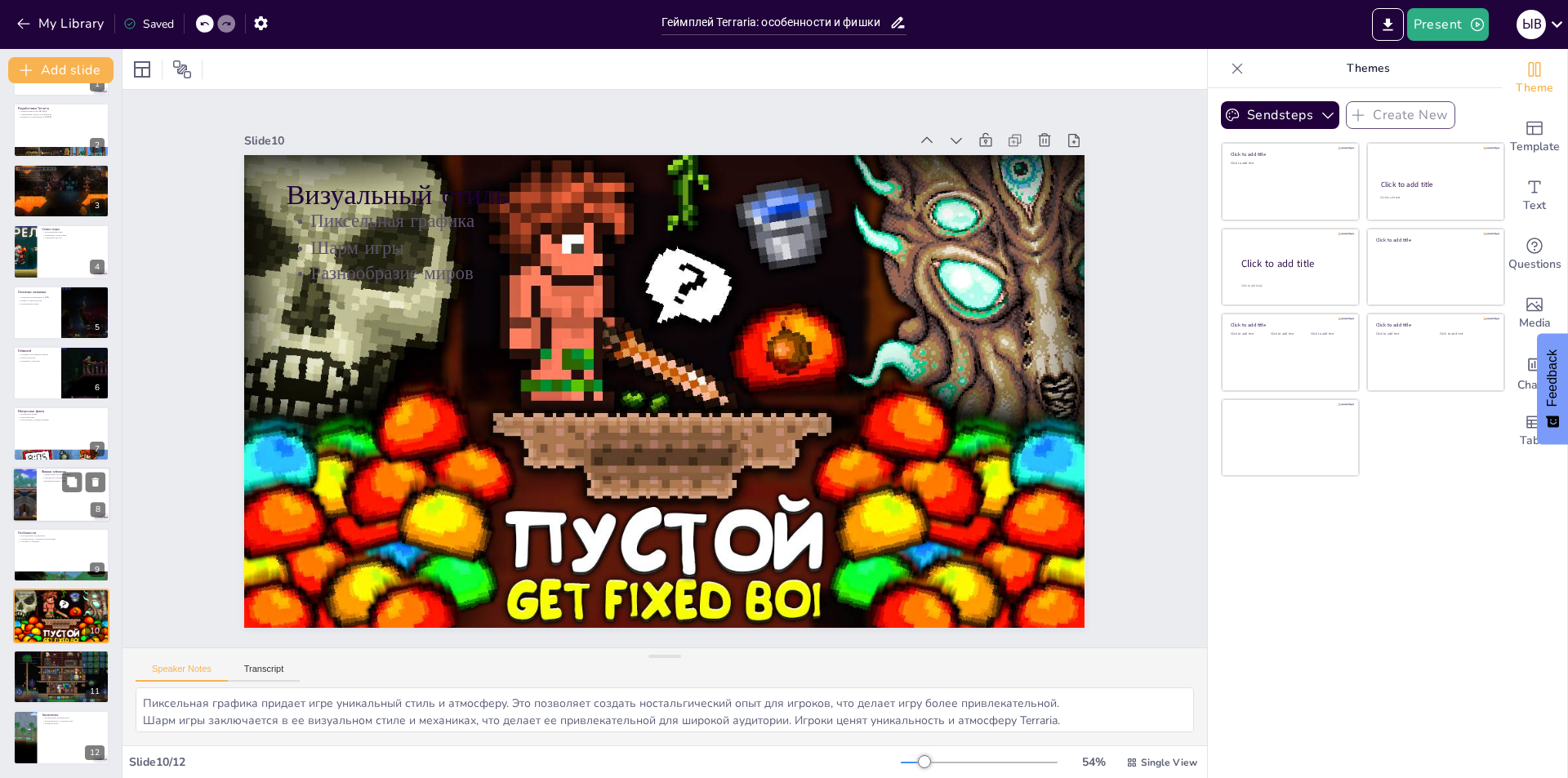
click at [41, 516] on div at bounding box center [60, 494] width 98 height 55
type textarea "Уникальная система крафта позволяет игрокам создавать множество предметов, что …"
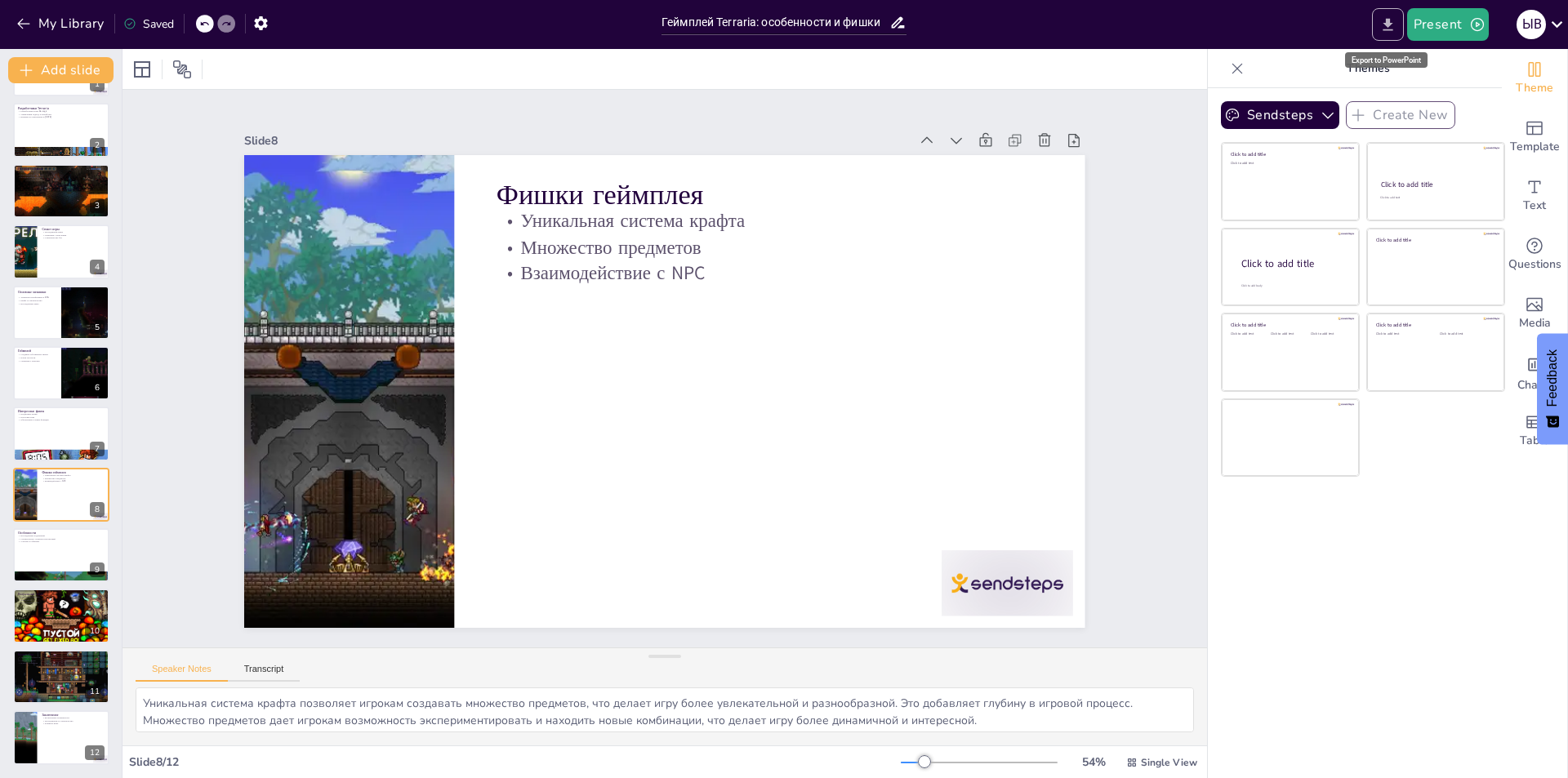
click at [1381, 26] on icon "Export to PowerPoint" at bounding box center [1388, 25] width 17 height 17
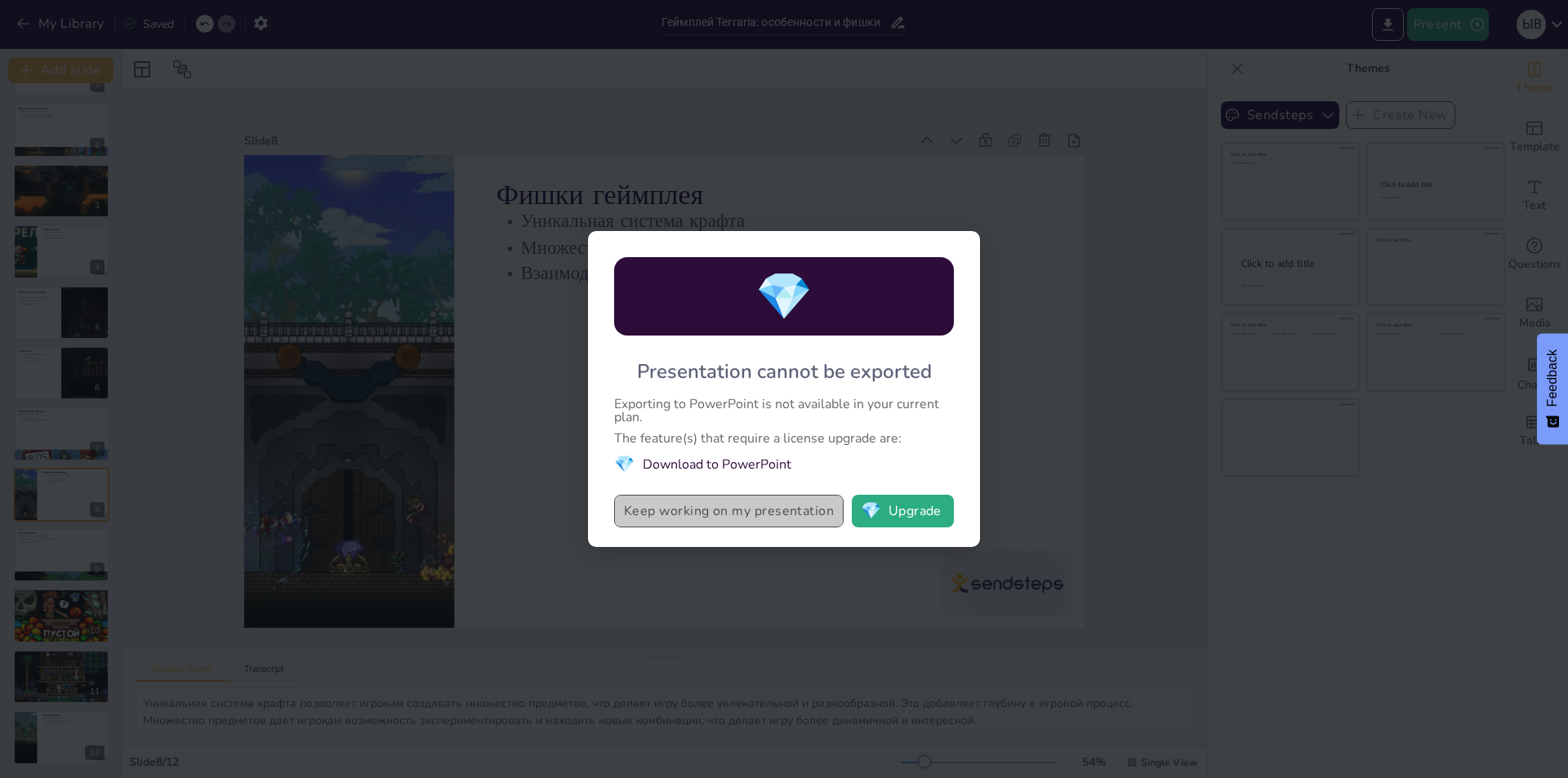
click at [787, 518] on button "Keep working on my presentation" at bounding box center [728, 511] width 229 height 32
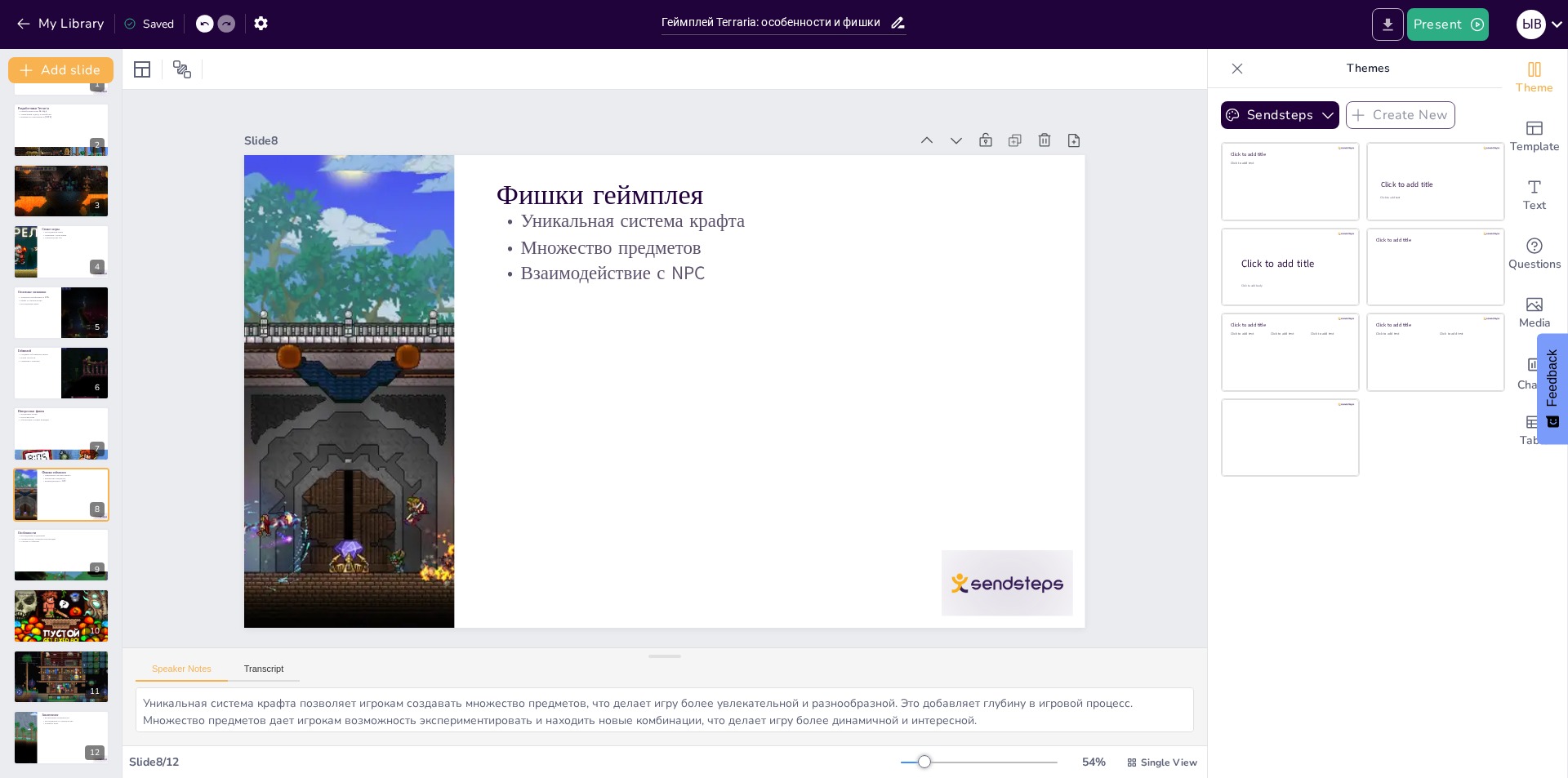
click at [1391, 33] on button "Export to PowerPoint" at bounding box center [1388, 25] width 32 height 32
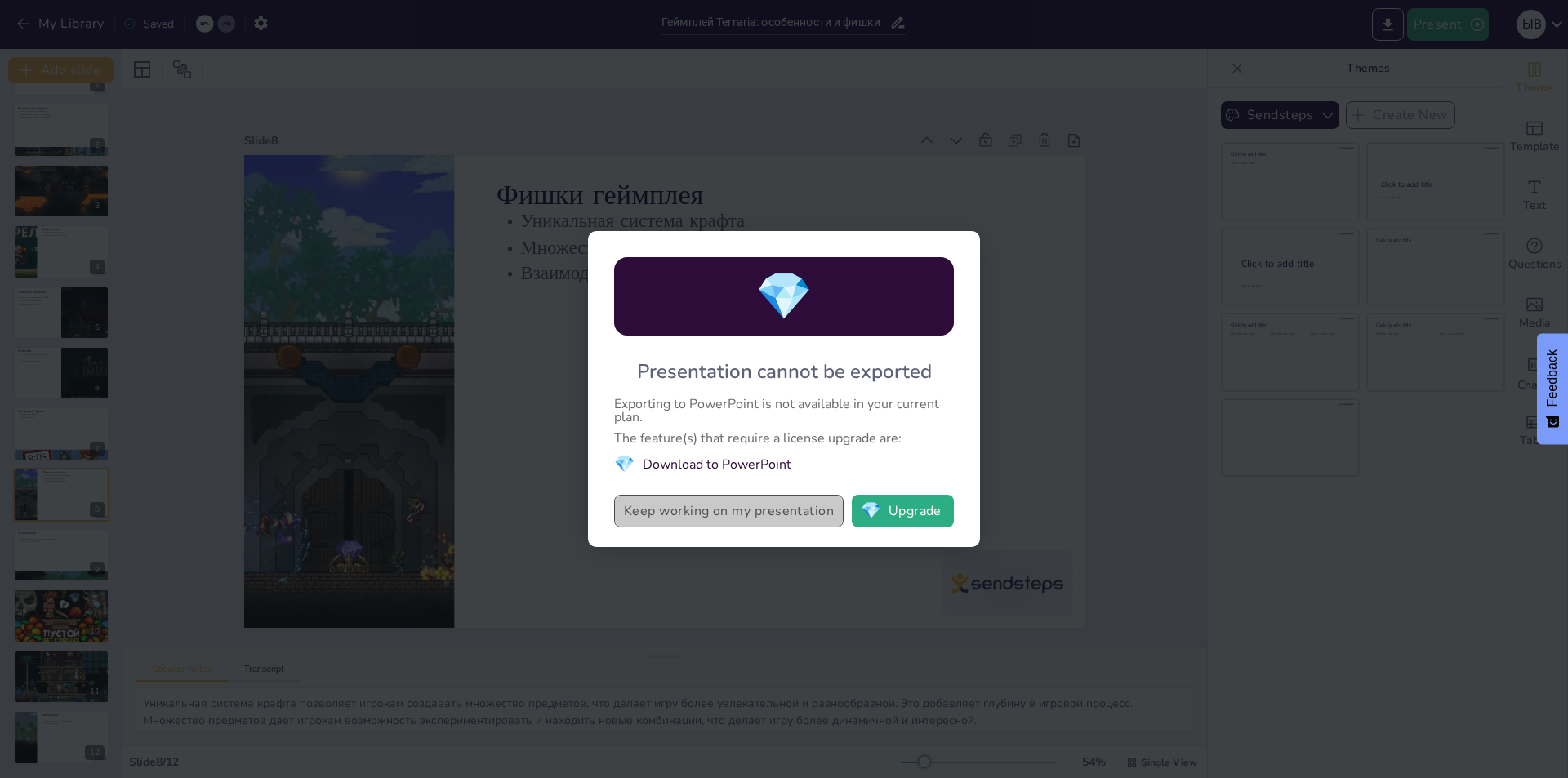
click at [688, 505] on button "Keep working on my presentation" at bounding box center [728, 511] width 229 height 32
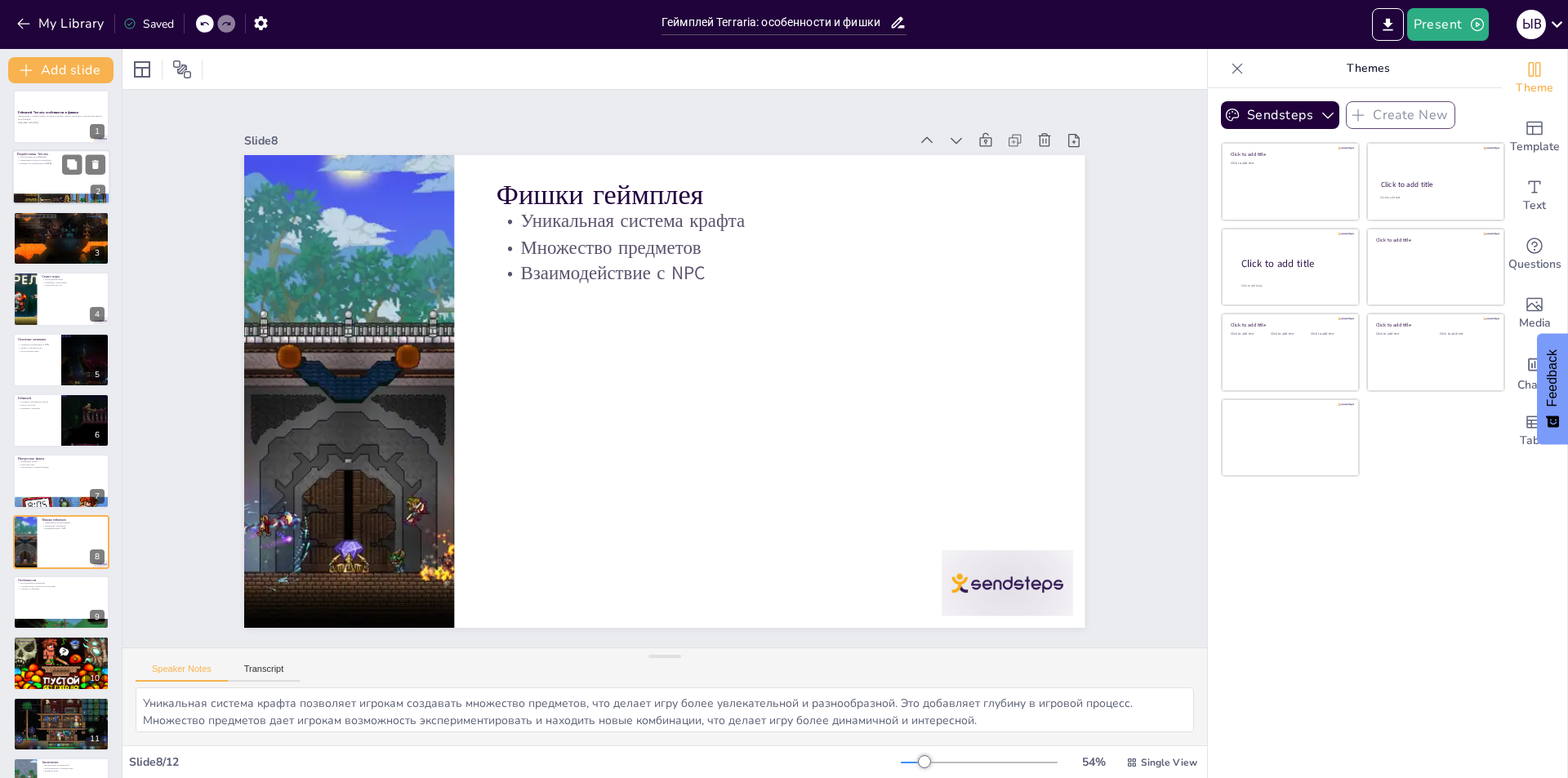
scroll to position [0, 0]
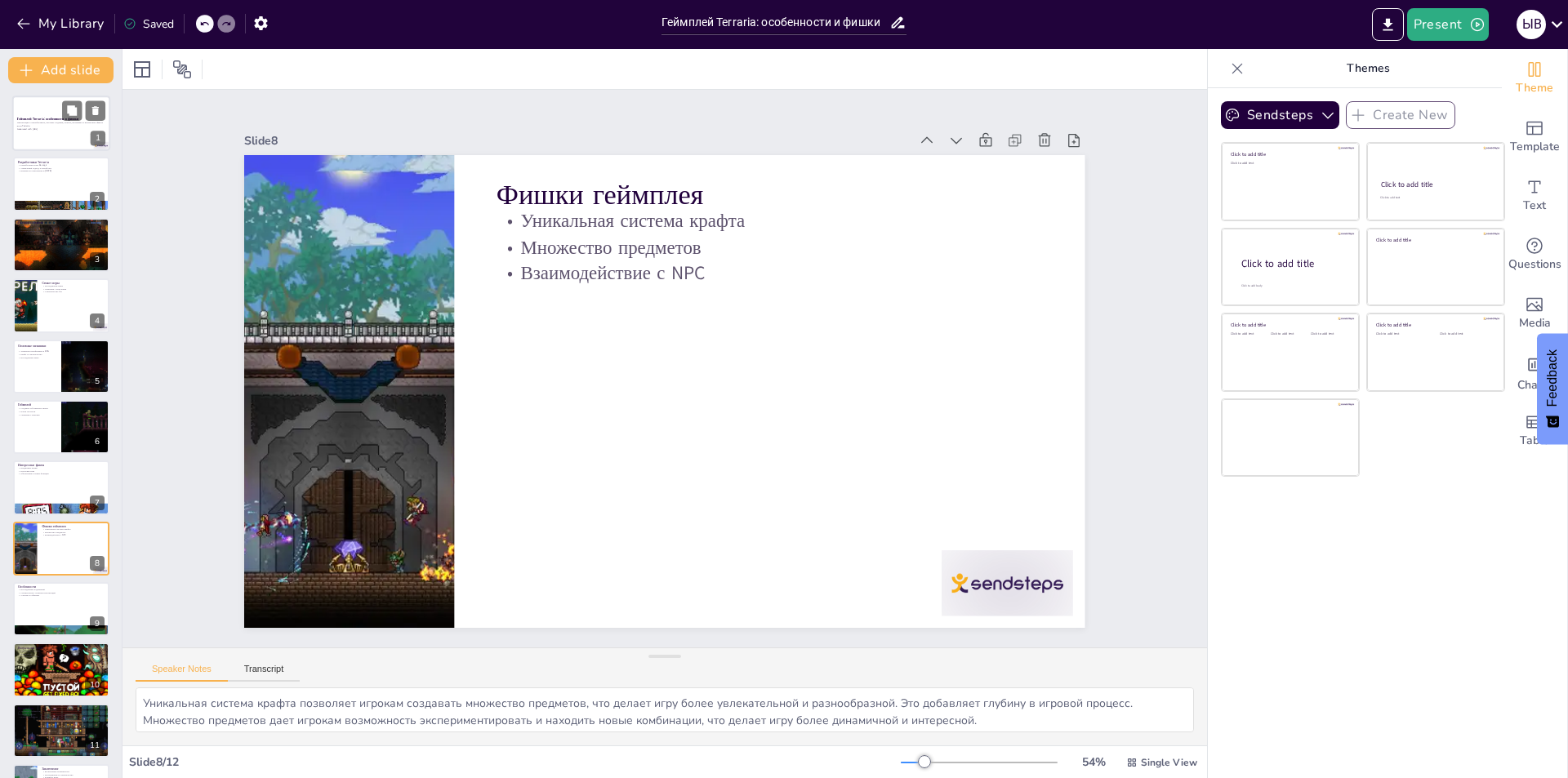
click at [52, 126] on p "Презентация о разработчиках, истории создания, сюжете, механиках и интересных ф…" at bounding box center [61, 124] width 88 height 6
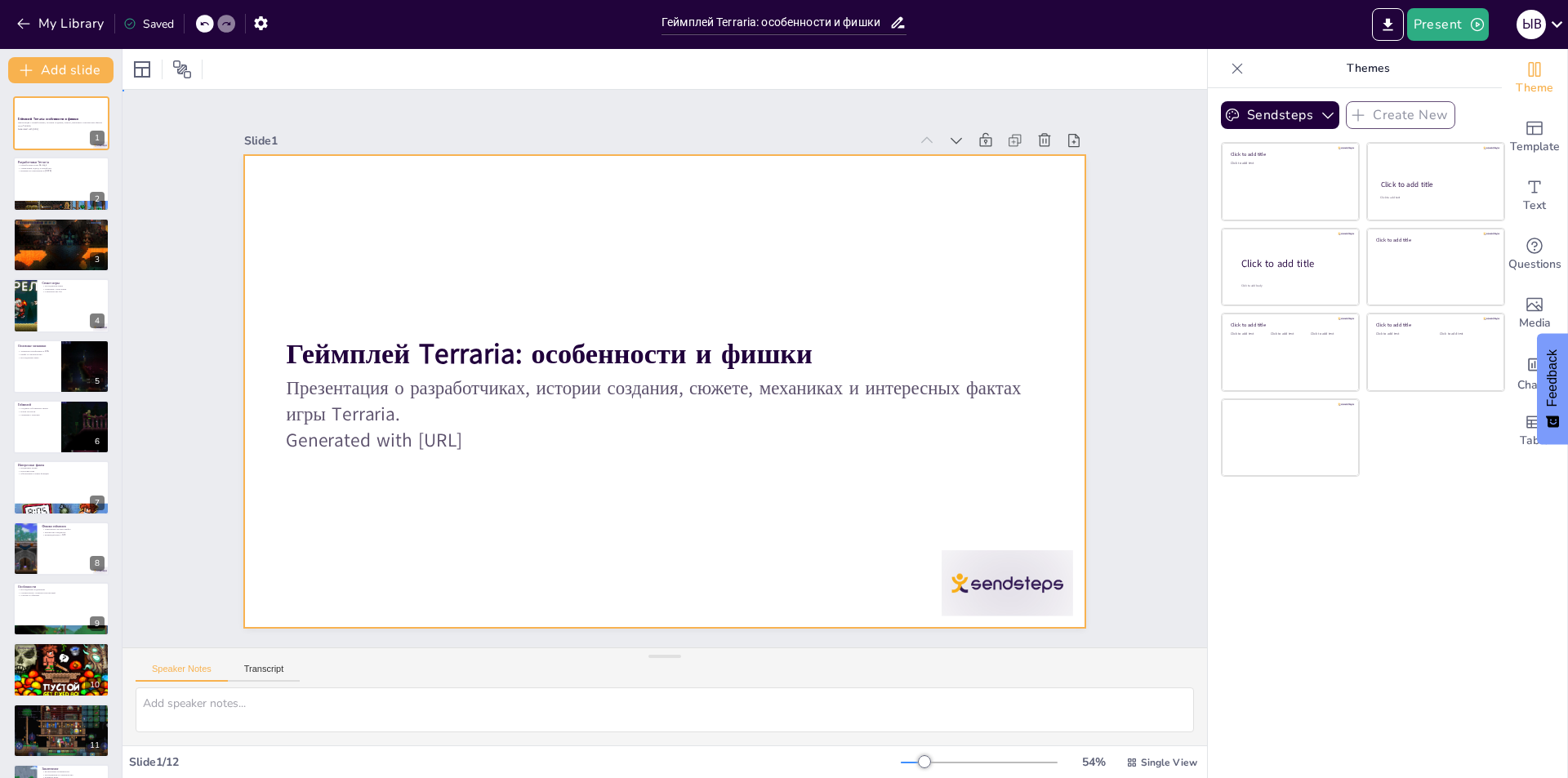
click at [604, 258] on div at bounding box center [662, 392] width 885 height 558
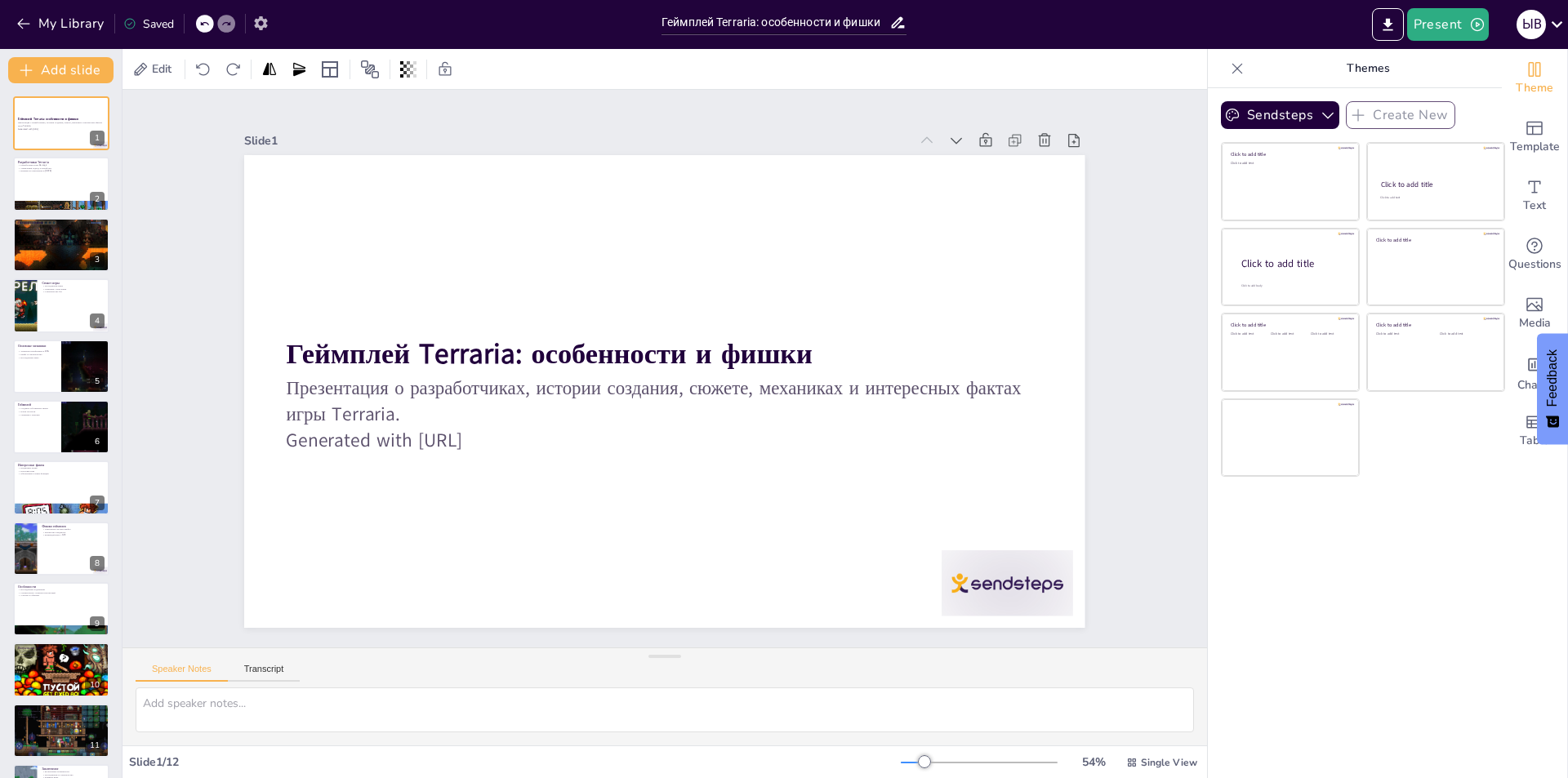
click at [265, 22] on icon "button" at bounding box center [260, 23] width 13 height 14
click at [1395, 37] on button "Export to PowerPoint" at bounding box center [1388, 25] width 32 height 32
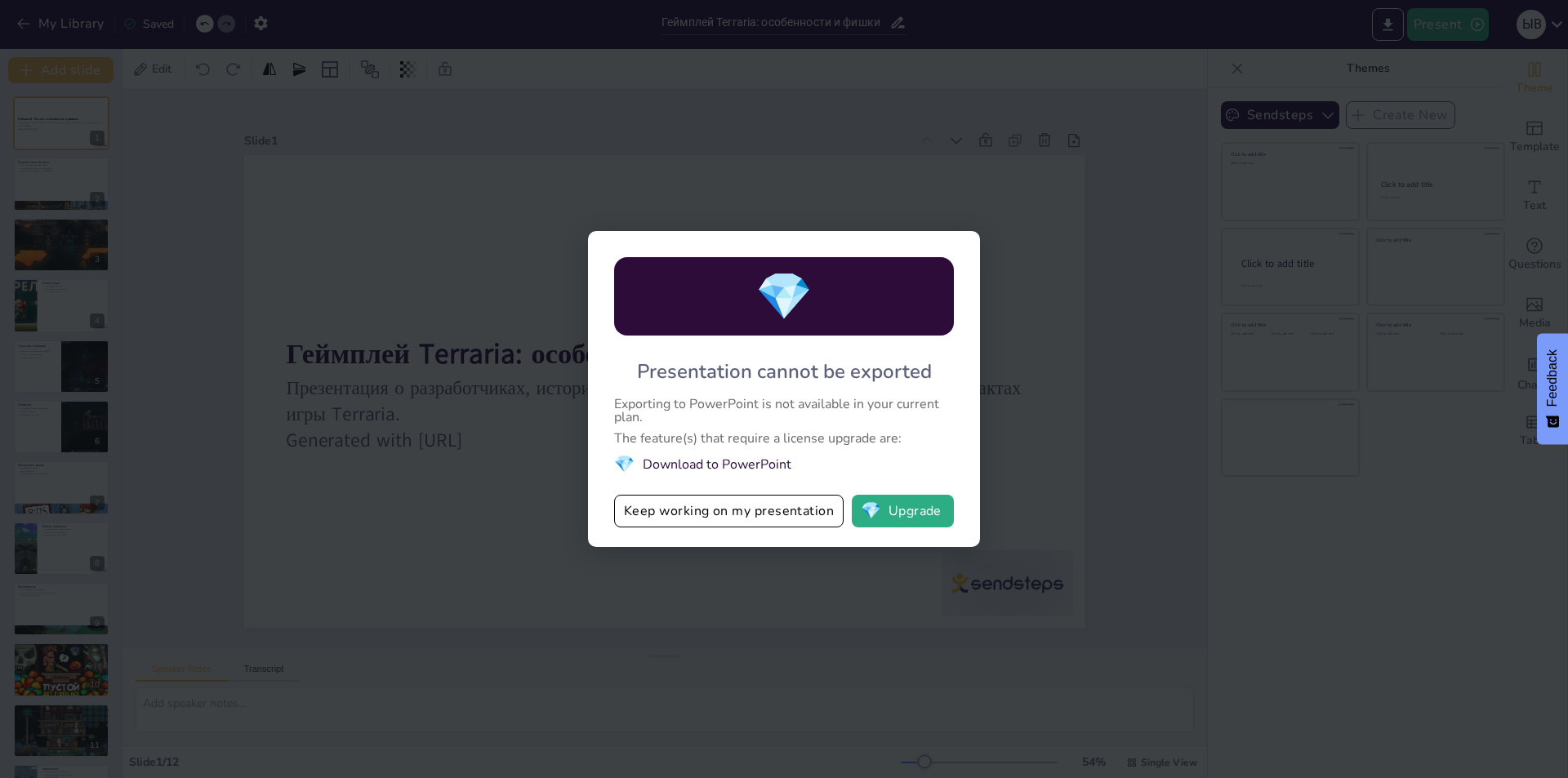
click at [768, 310] on span "💎" at bounding box center [784, 297] width 57 height 63
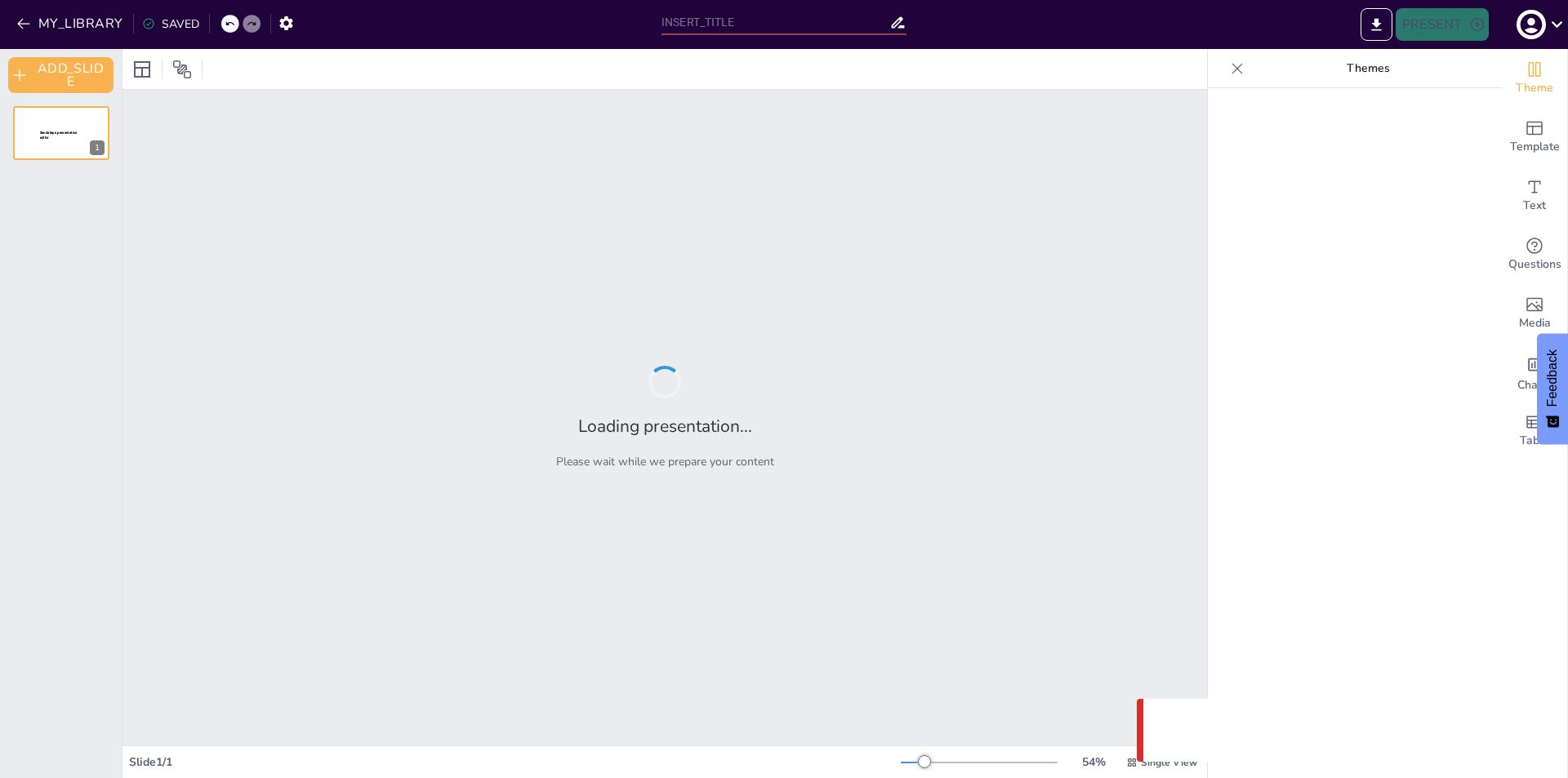
type input "Геймплей Terraria: особенности и фишки"
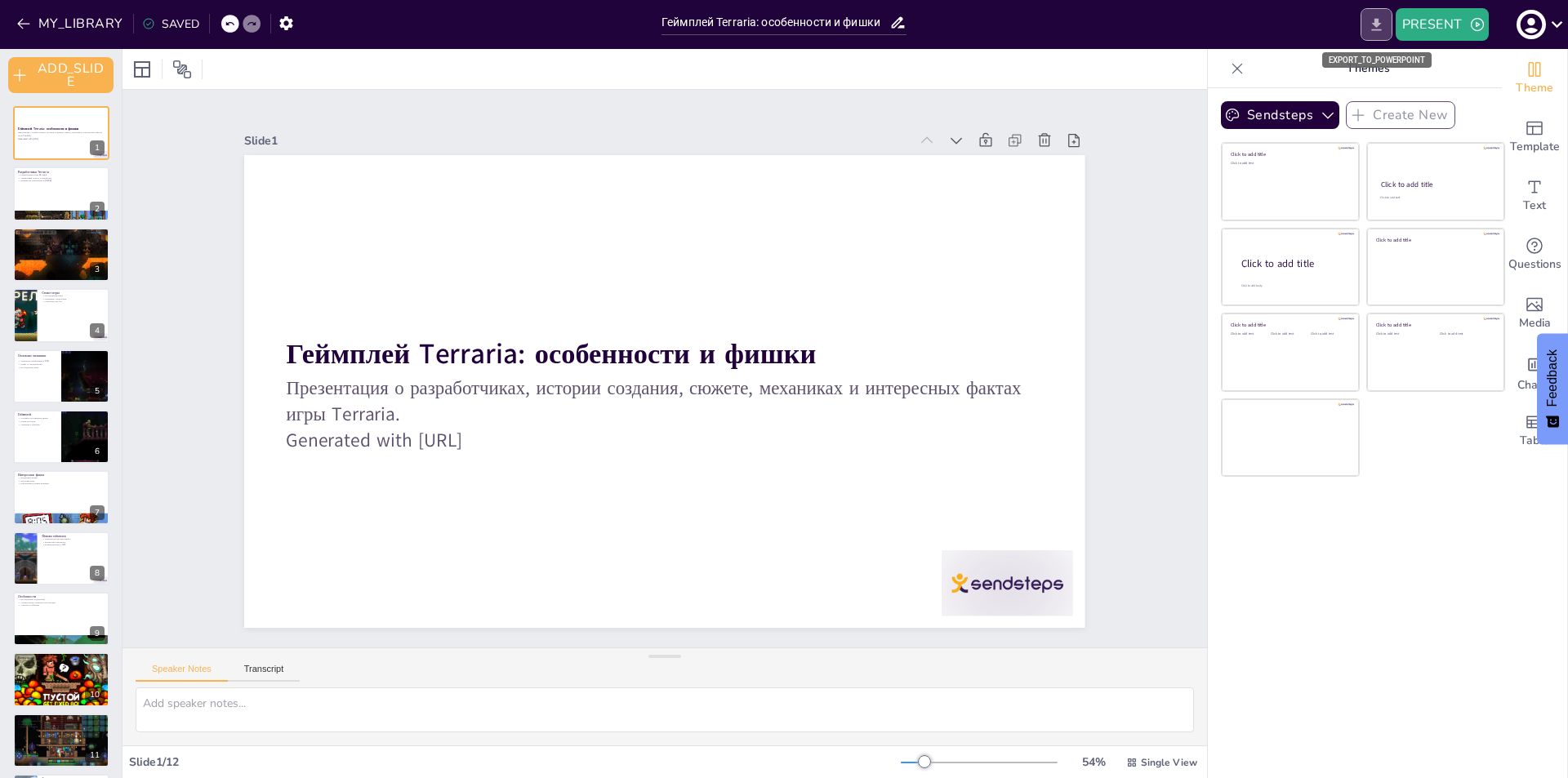
click at [1368, 24] on icon "EXPORT_TO_POWERPOINT" at bounding box center [1376, 25] width 17 height 17
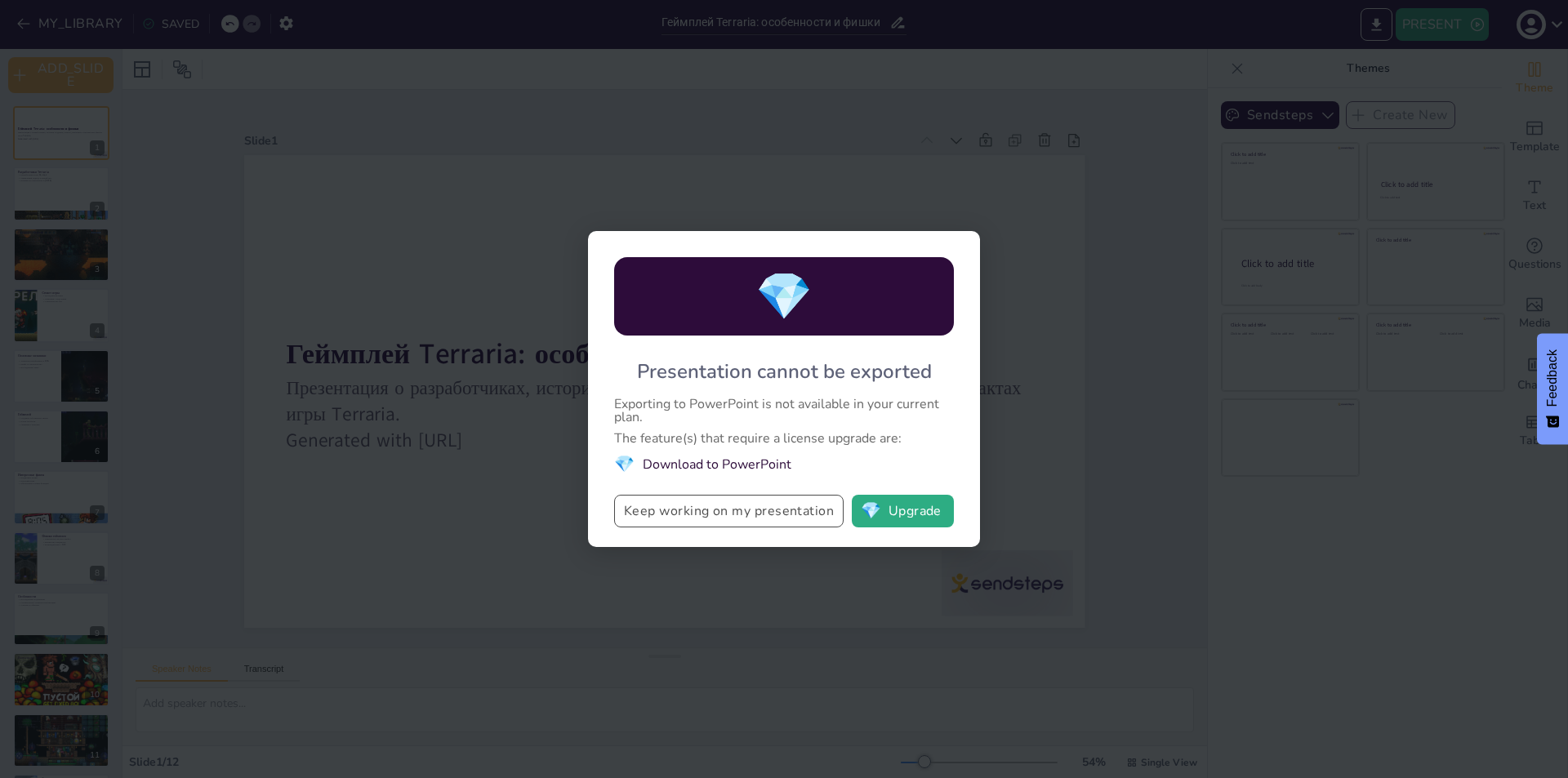
click at [662, 512] on button "Keep working on my presentation" at bounding box center [728, 511] width 229 height 32
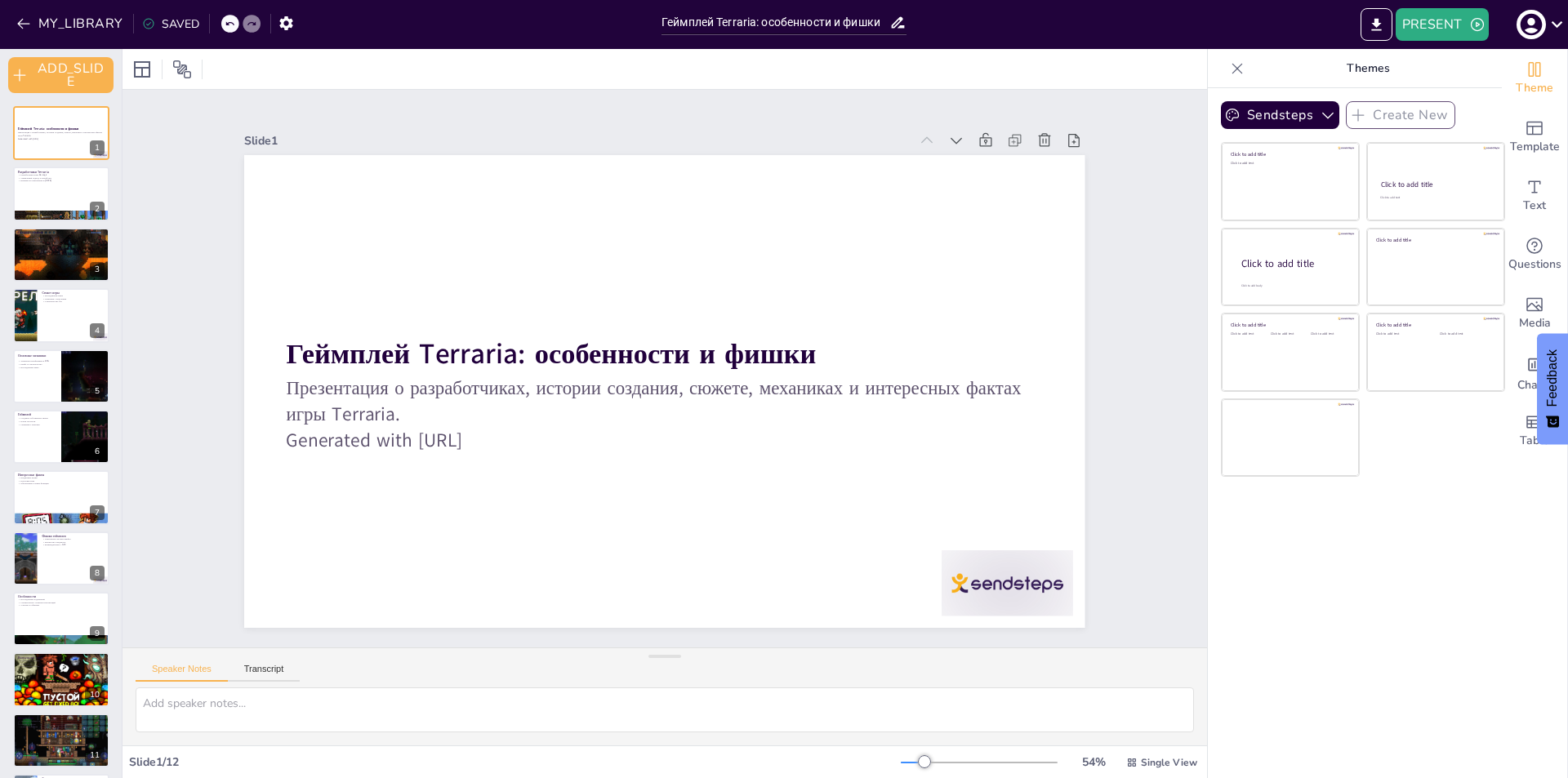
scroll to position [64, 0]
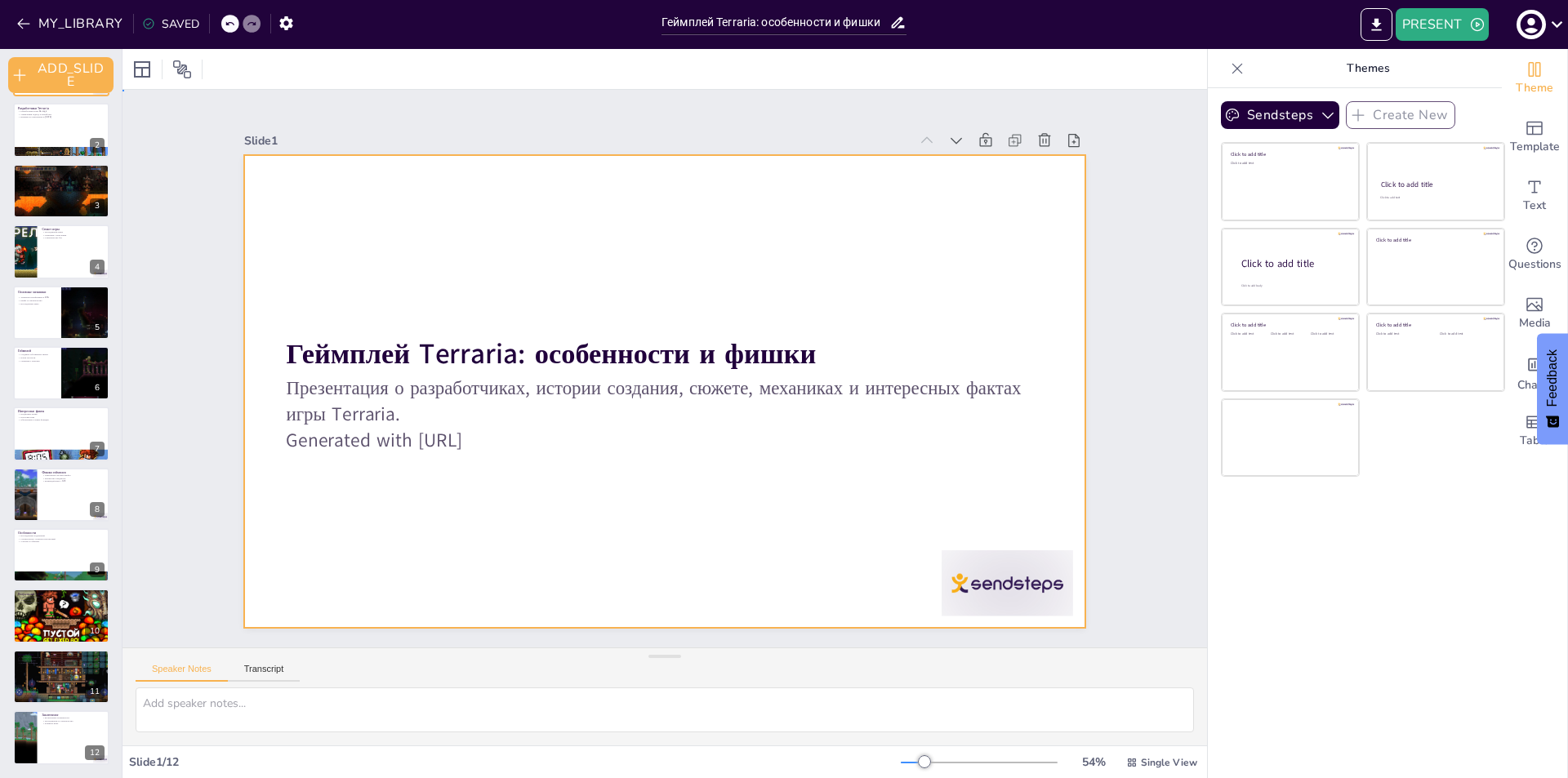
click at [346, 462] on div at bounding box center [665, 391] width 840 height 473
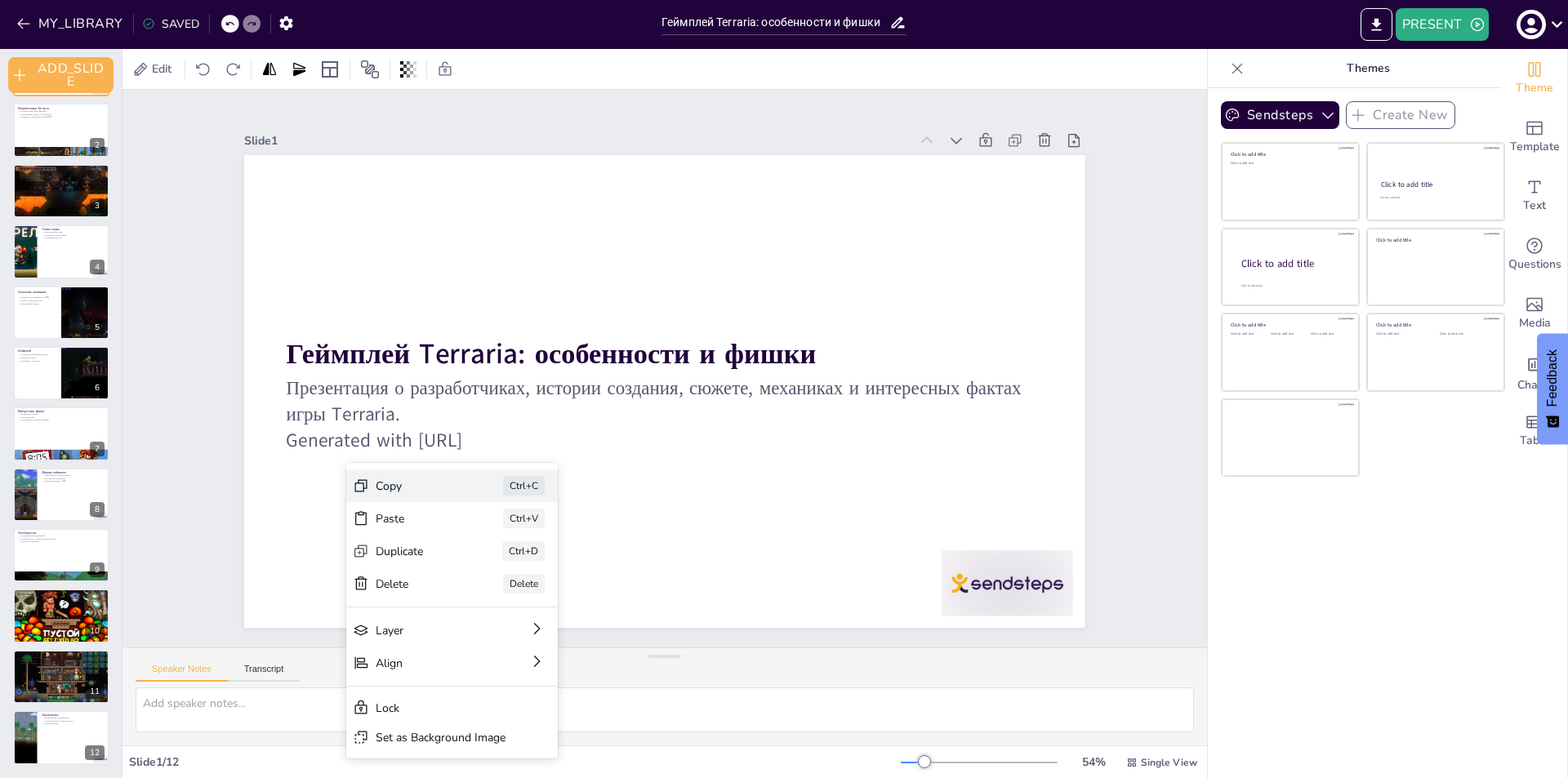
click at [841, 496] on div "Copy Ctrl+C" at bounding box center [889, 390] width 96 height 211
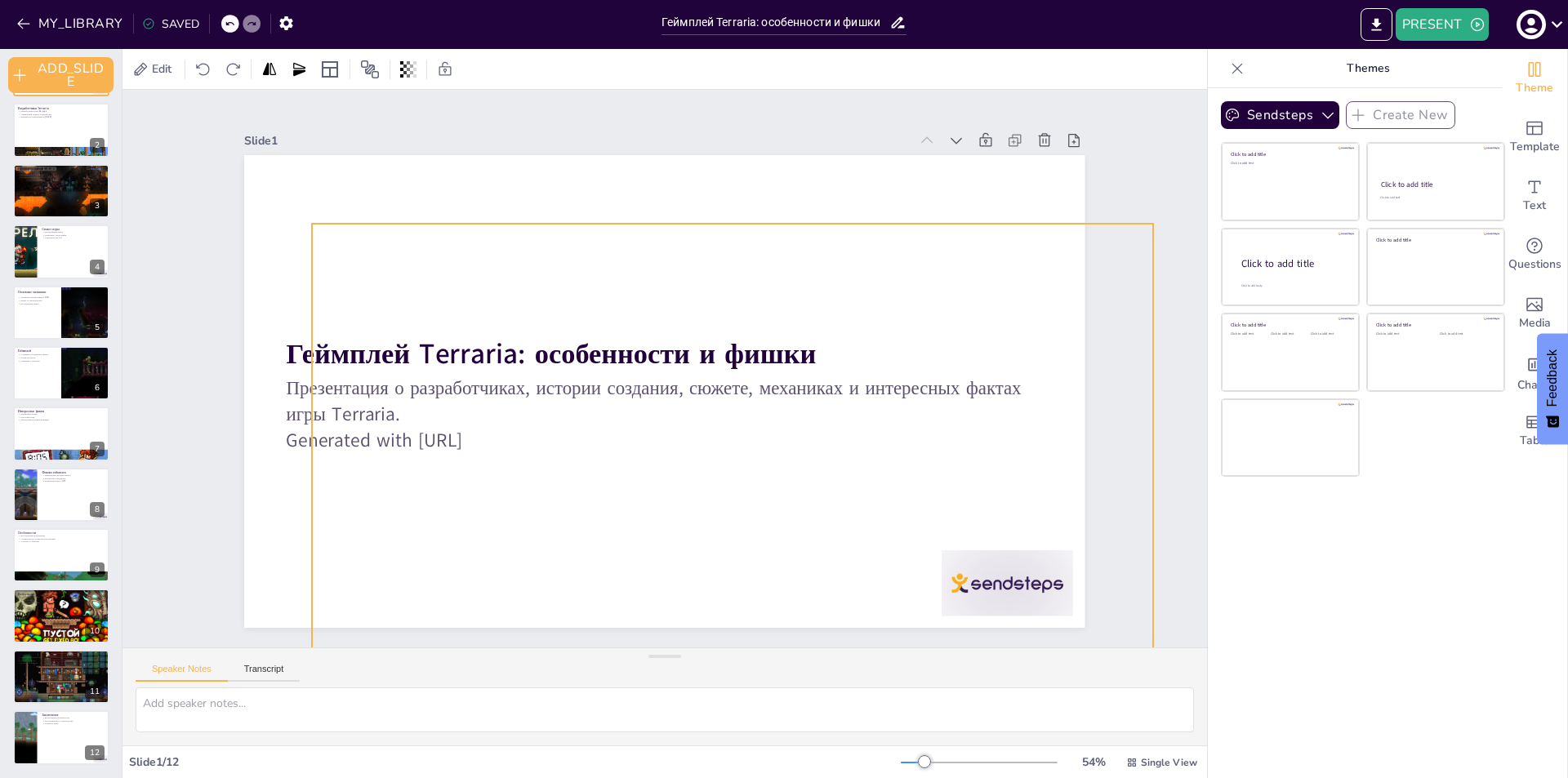
drag, startPoint x: 259, startPoint y: 168, endPoint x: 340, endPoint y: 247, distance: 113.1
click at [340, 247] on div at bounding box center [669, 346] width 920 height 636
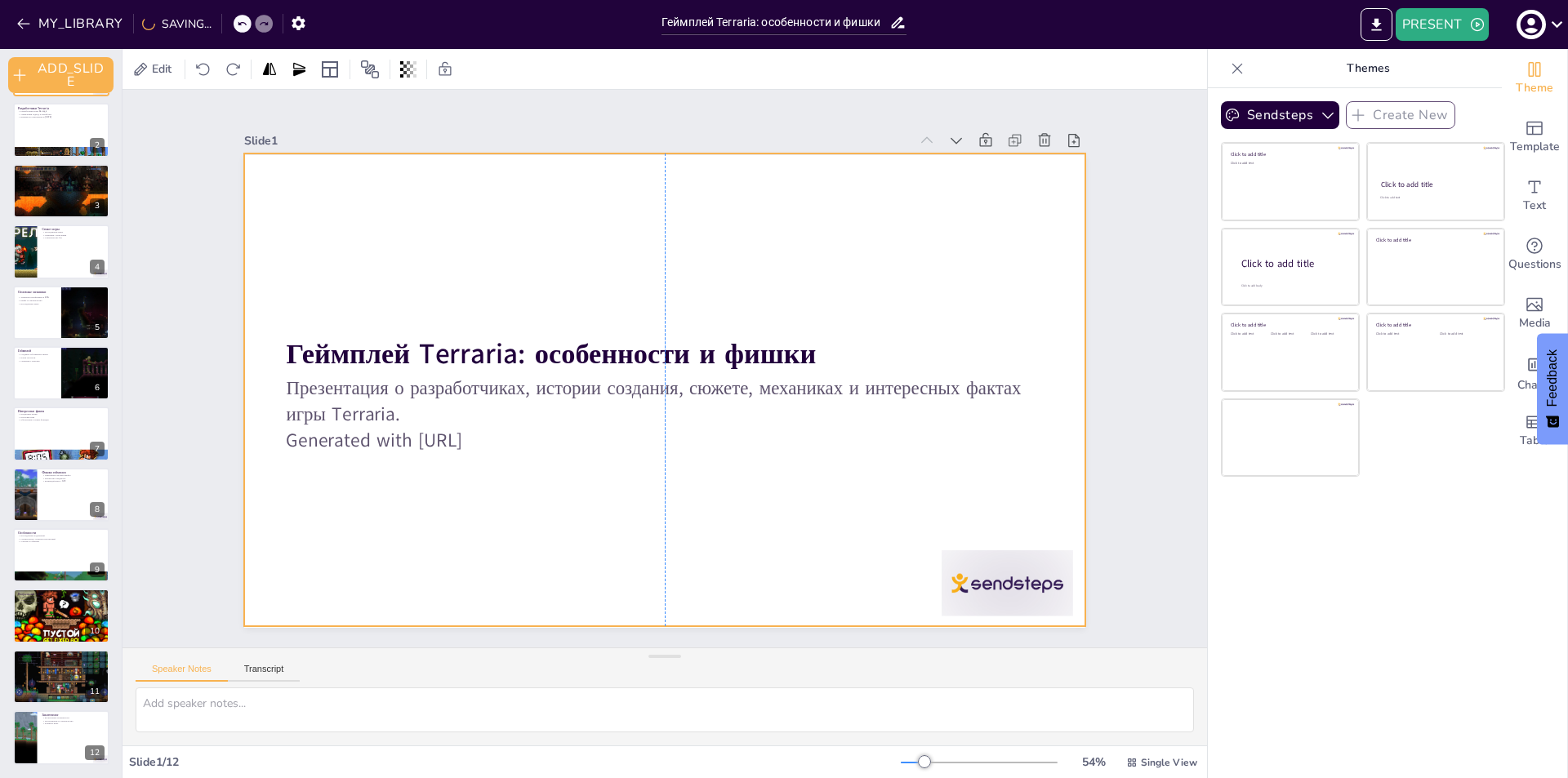
drag, startPoint x: 410, startPoint y: 256, endPoint x: 341, endPoint y: 187, distance: 97.6
click at [363, 187] on div at bounding box center [642, 367] width 558 height 885
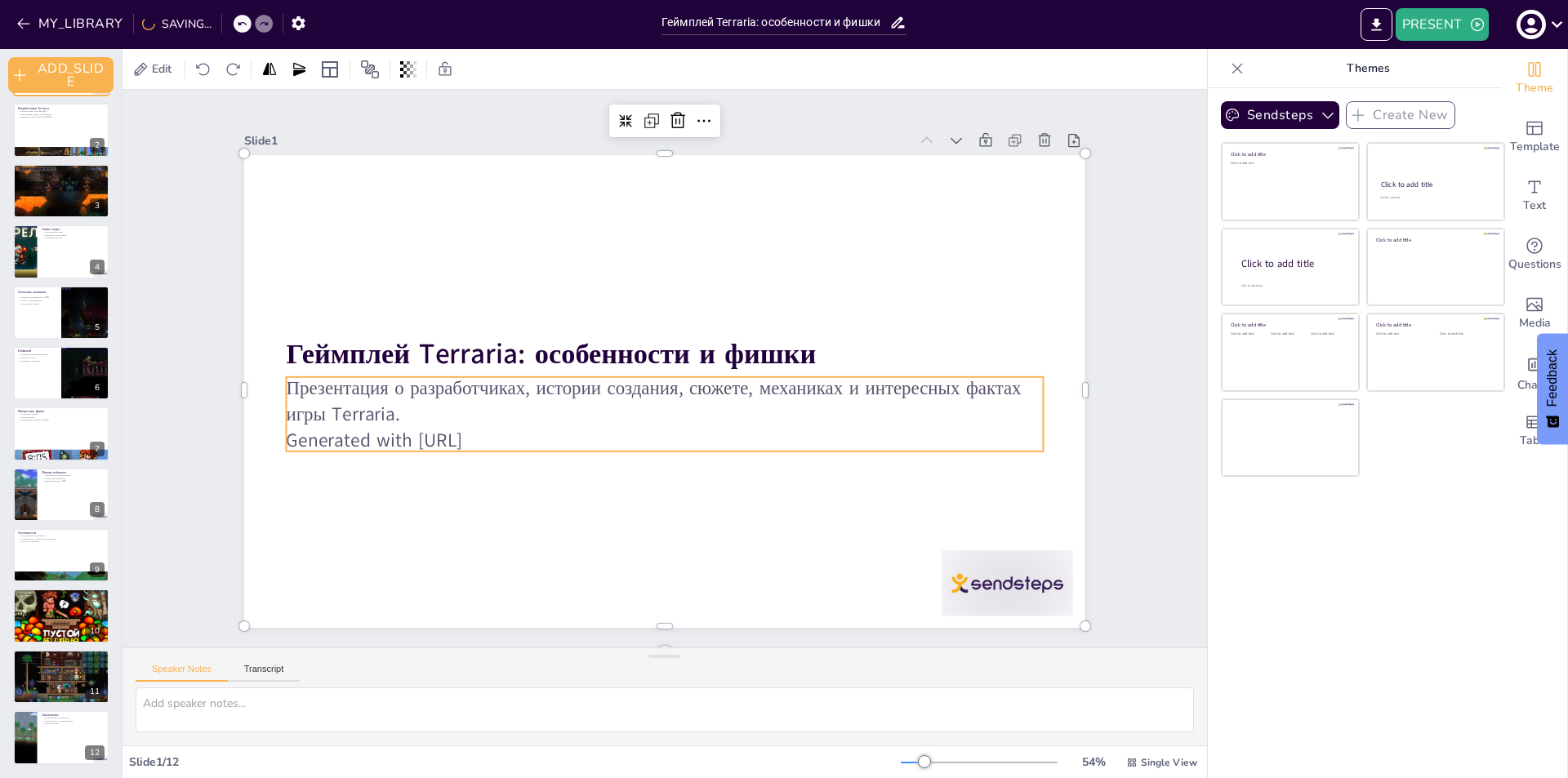
click at [520, 439] on p "Generated with [URL]" at bounding box center [607, 410] width 466 height 627
click at [683, 421] on p "Generated with [URL]" at bounding box center [736, 361] width 105 height 755
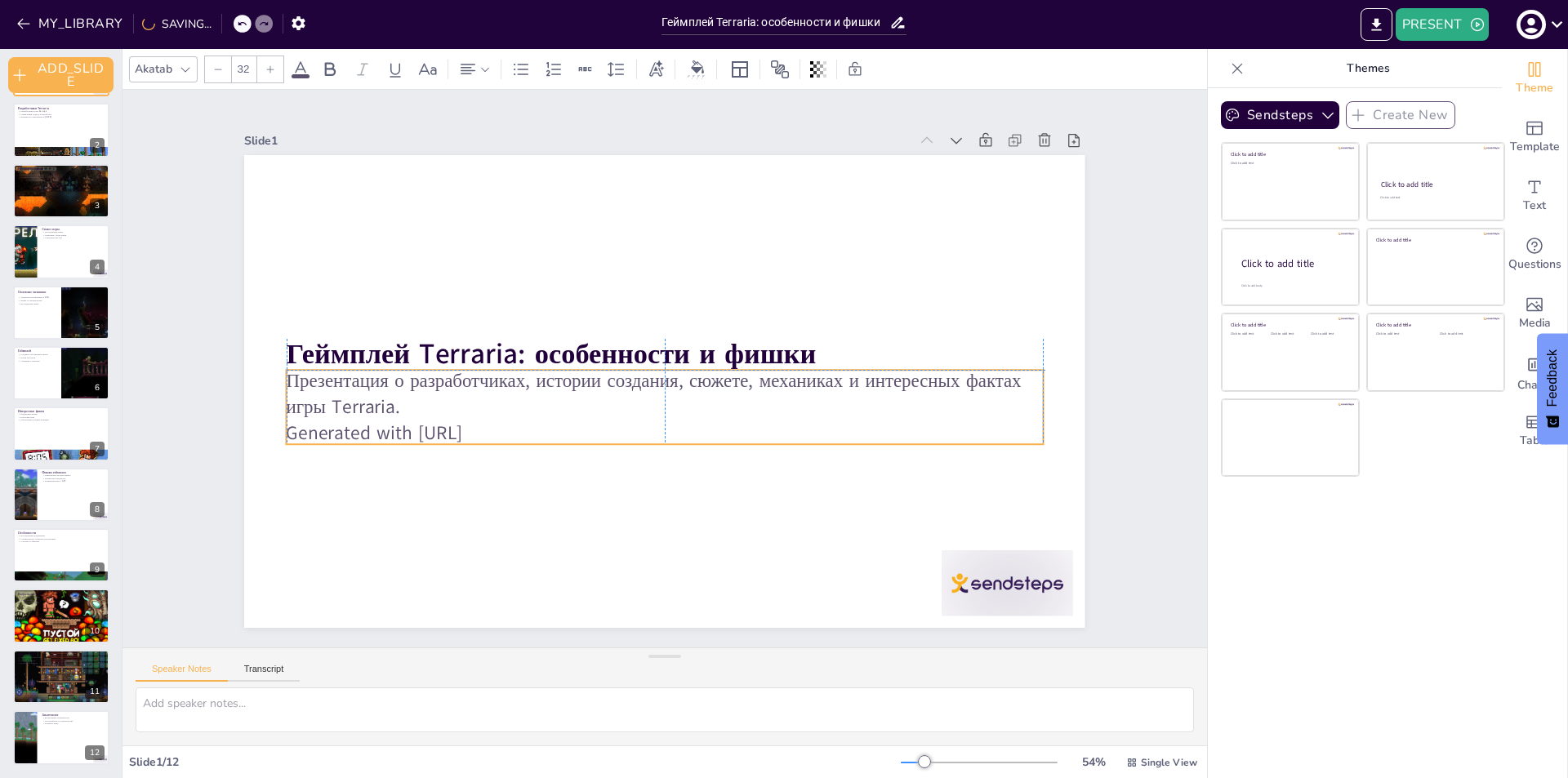
drag, startPoint x: 390, startPoint y: 412, endPoint x: 392, endPoint y: 404, distance: 8.2
click at [392, 404] on p "Презентация о разработчиках, истории создания, сюжете, механиках и интересных ф…" at bounding box center [674, 345] width 712 height 355
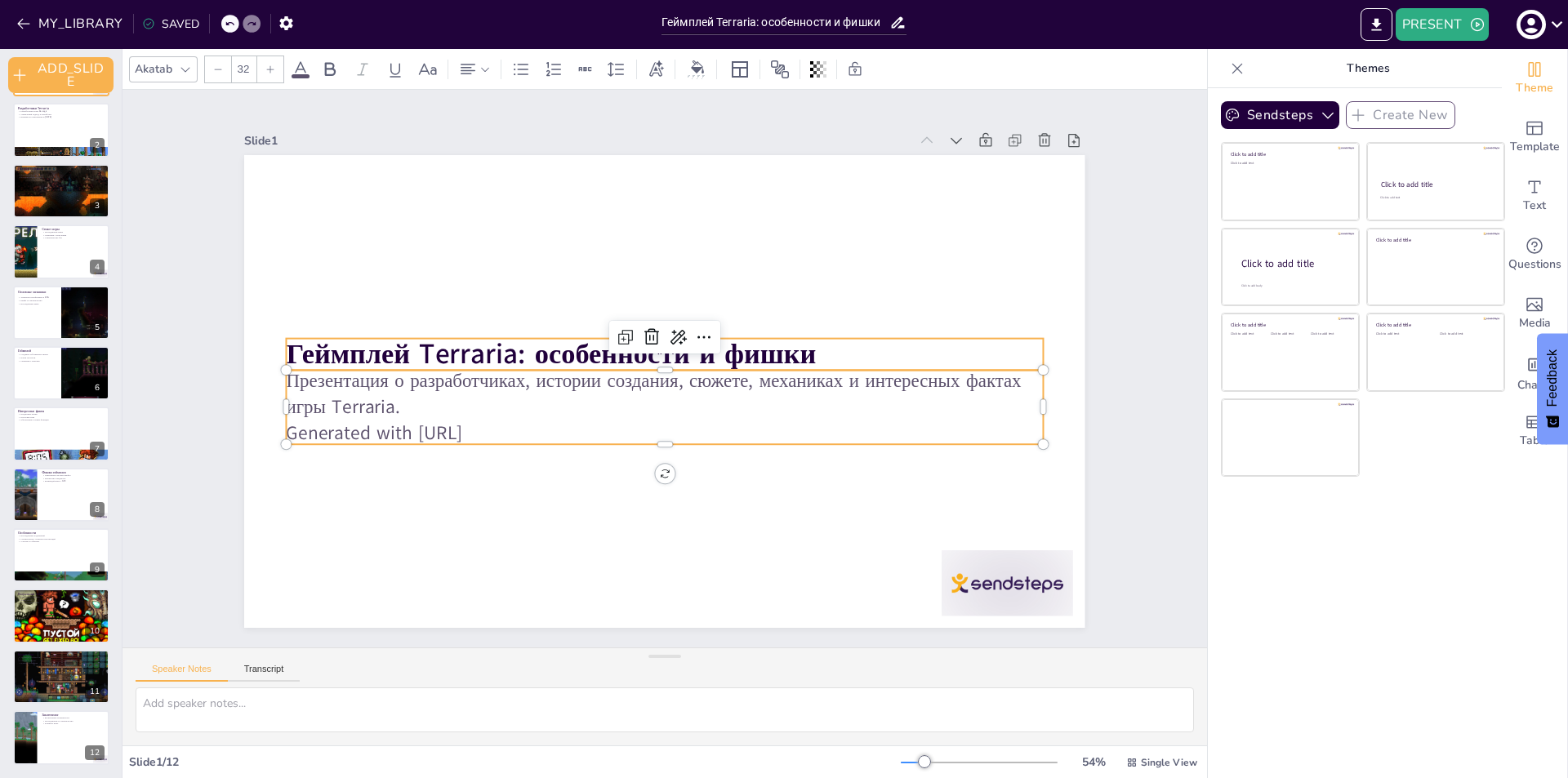
click at [523, 343] on strong "Геймплей Terraria: особенности и фишки" at bounding box center [748, 446] width 451 height 342
type input "48"
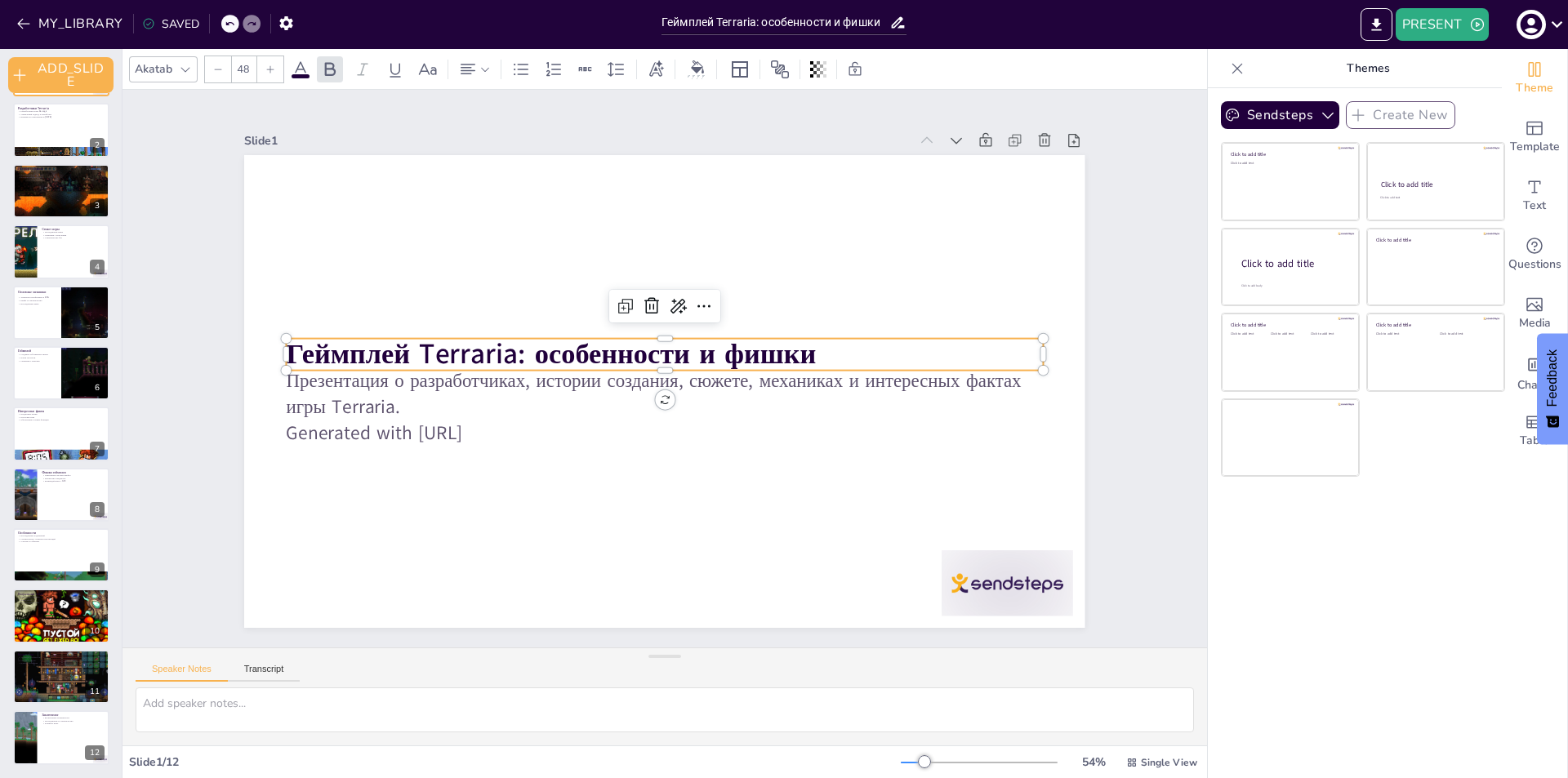
click at [287, 344] on strong "Геймплей Terraria: особенности и фишки" at bounding box center [552, 353] width 530 height 38
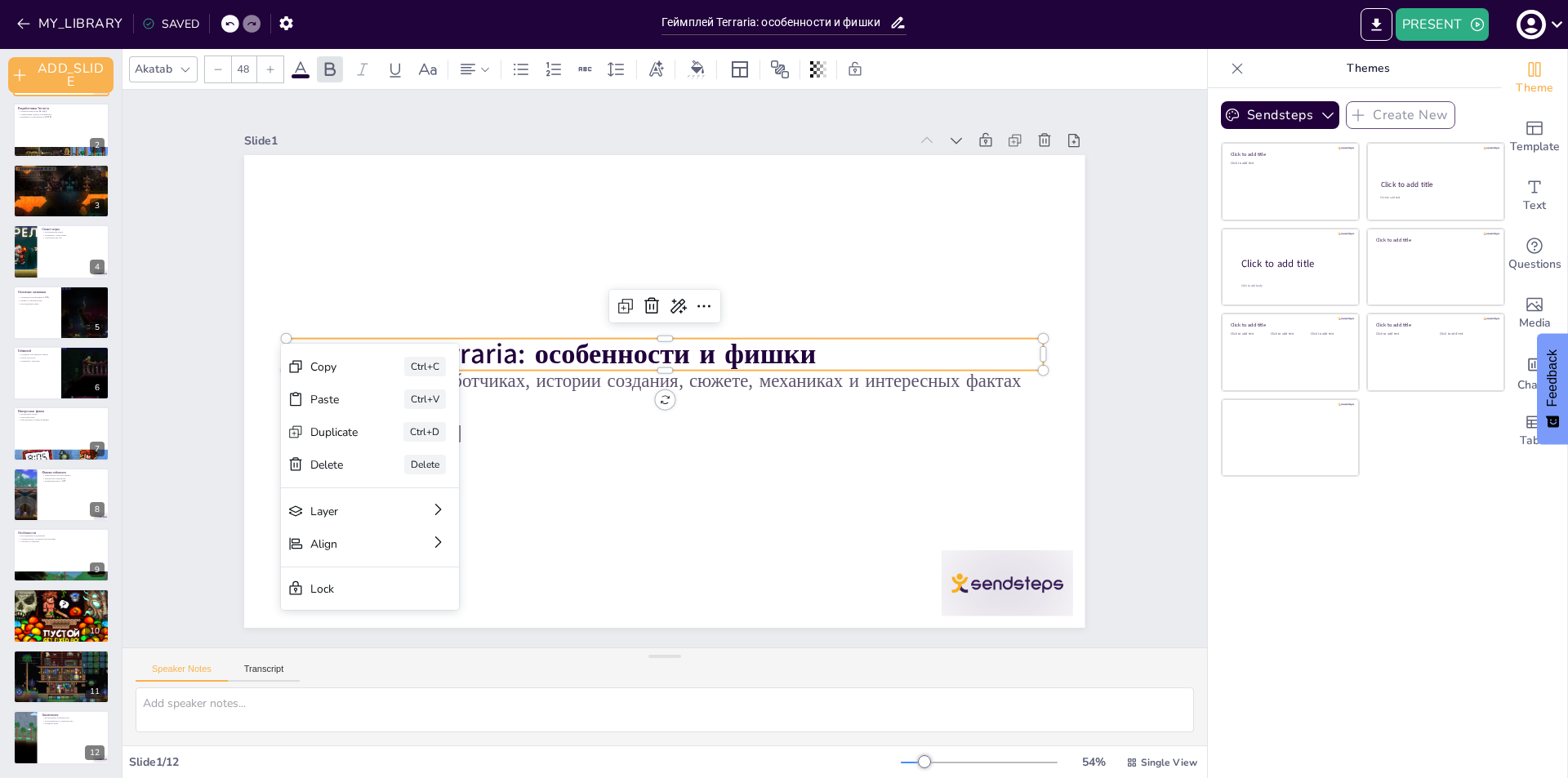
click at [1161, 495] on div "Slide 1 Геймплей Terraria: особенности и фишки Презентация о разработчиках, ист…" at bounding box center [664, 368] width 1217 height 951
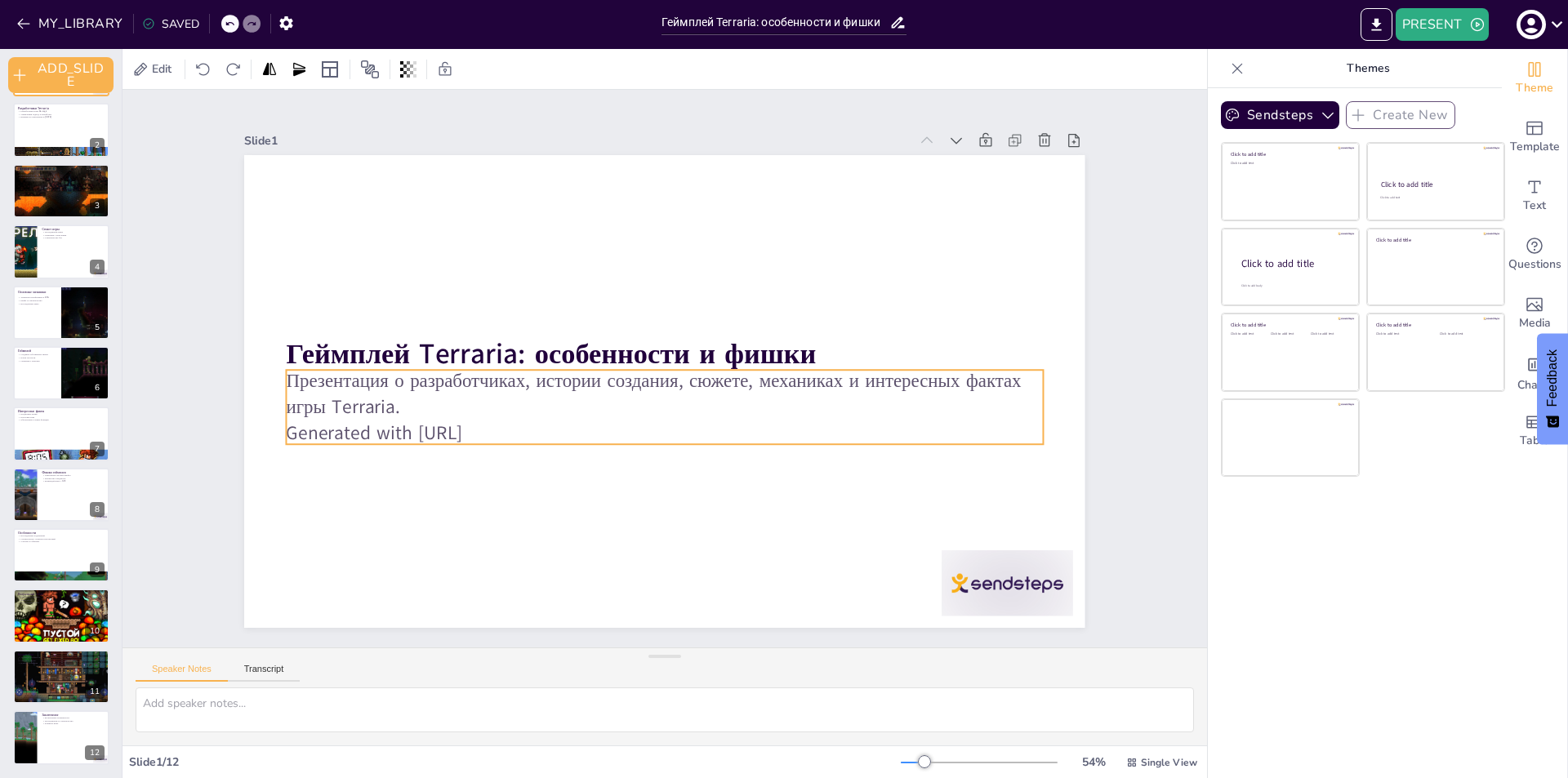
click at [662, 392] on p "Презентация о разработчиках, истории создания, сюжете, механиках и интересных ф…" at bounding box center [687, 381] width 423 height 680
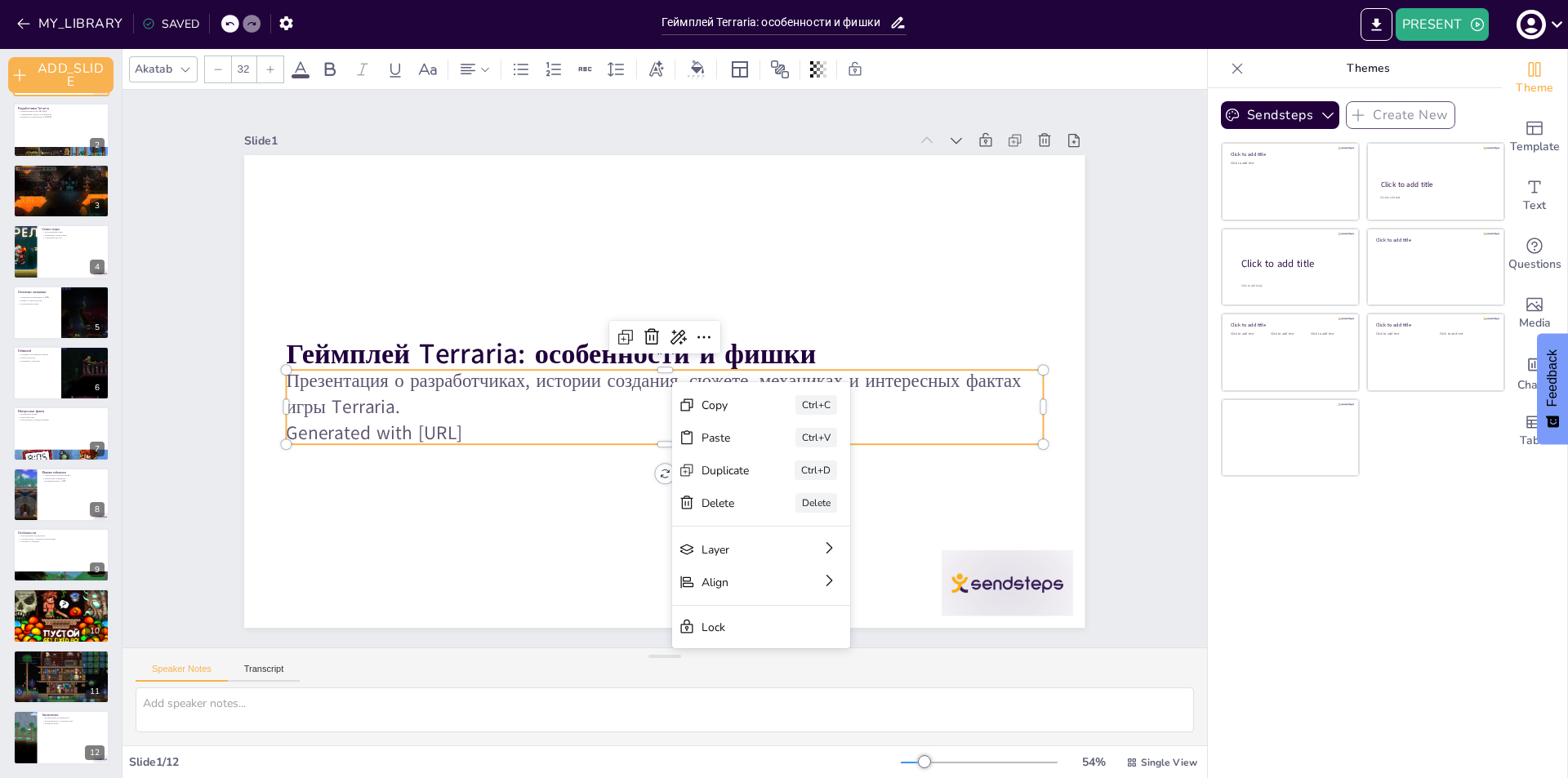
click at [1106, 413] on div "Slide 1 Геймплей Terraria: особенности и фишки Презентация о разработчиках, ист…" at bounding box center [665, 368] width 967 height 1058
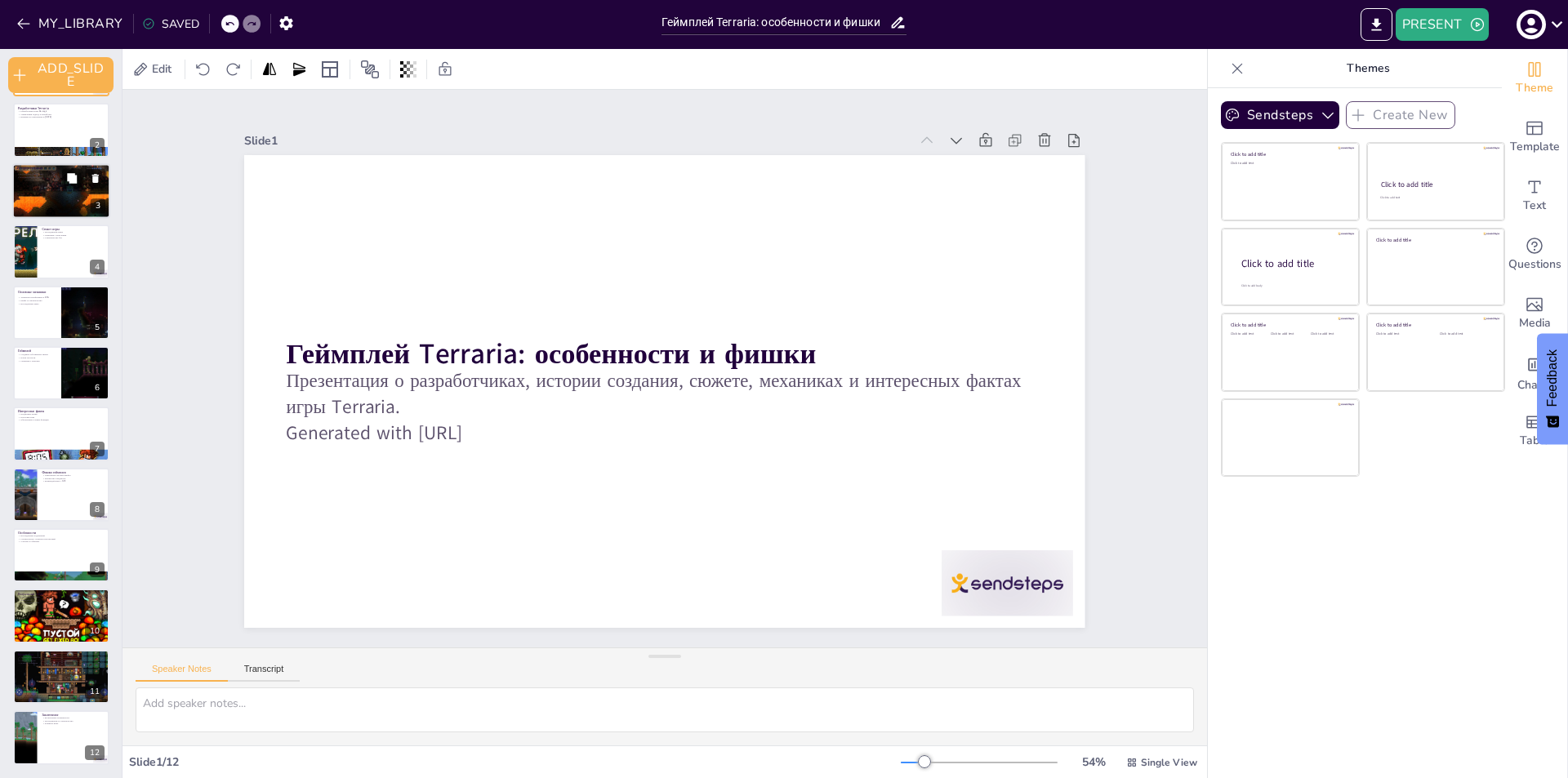
click at [29, 213] on div at bounding box center [60, 190] width 98 height 55
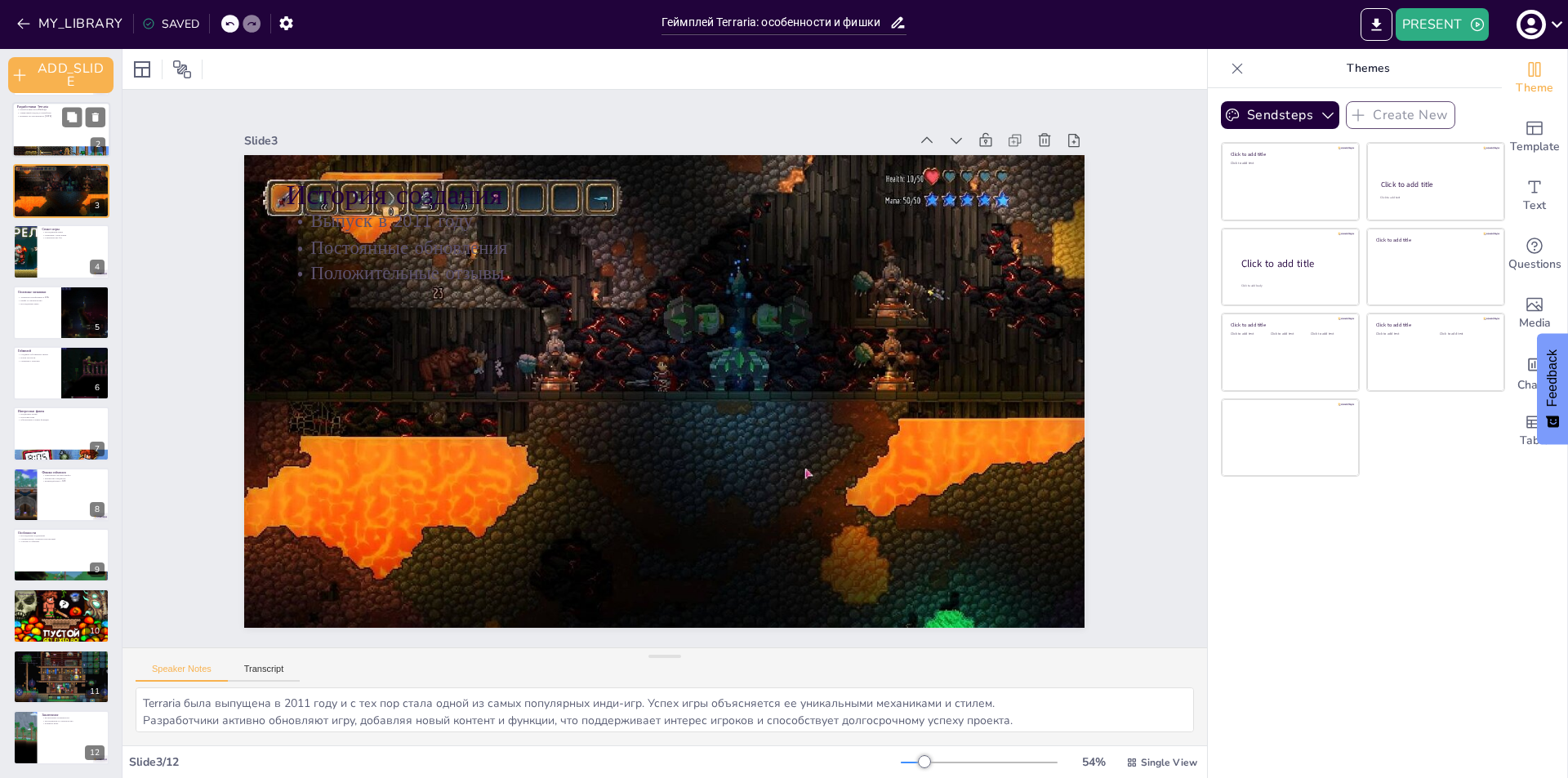
scroll to position [0, 0]
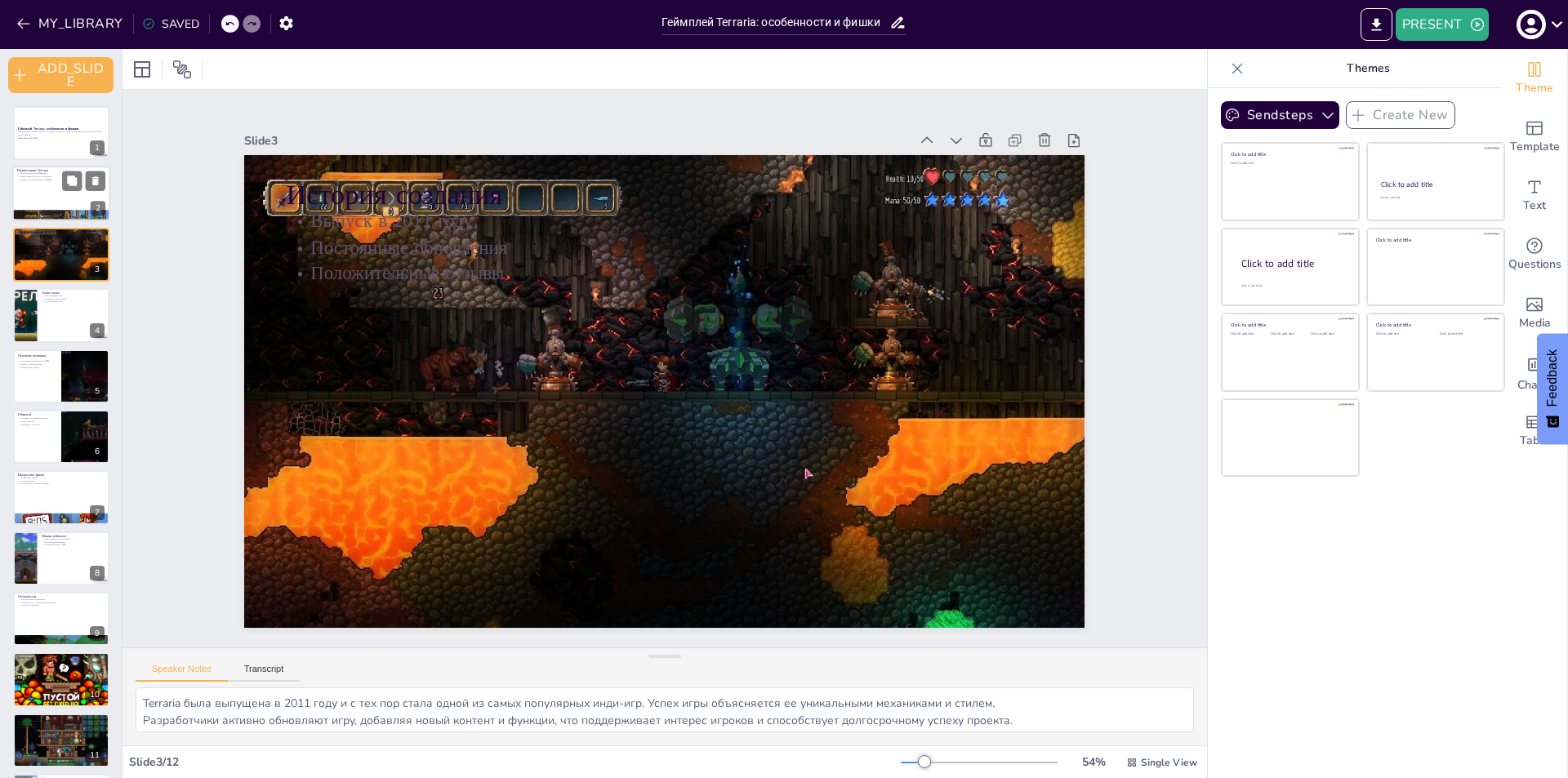
click at [29, 207] on div at bounding box center [60, 193] width 98 height 55
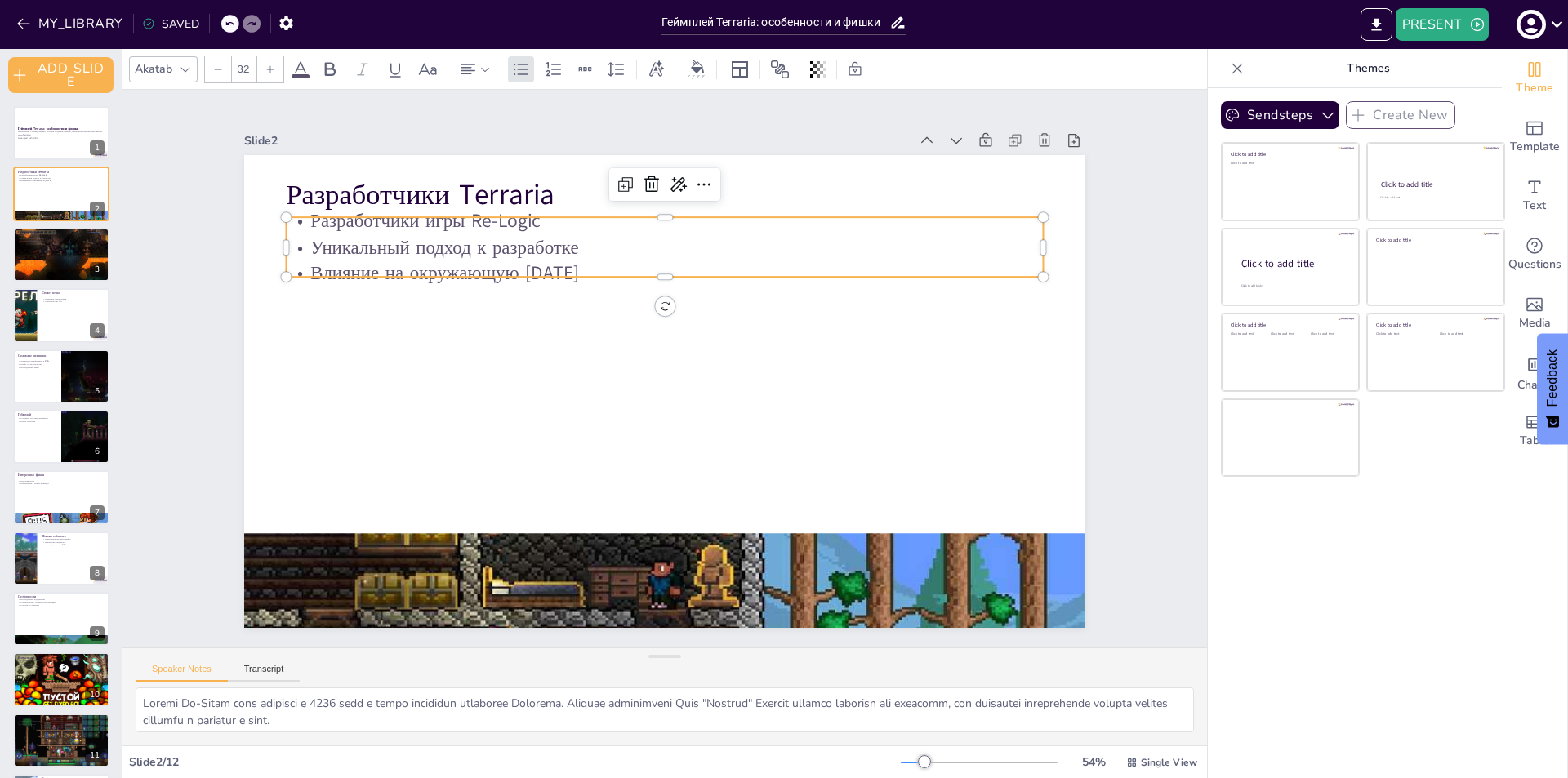
click at [650, 228] on p "Уникальный подход к разработке" at bounding box center [780, 331] width 260 height 727
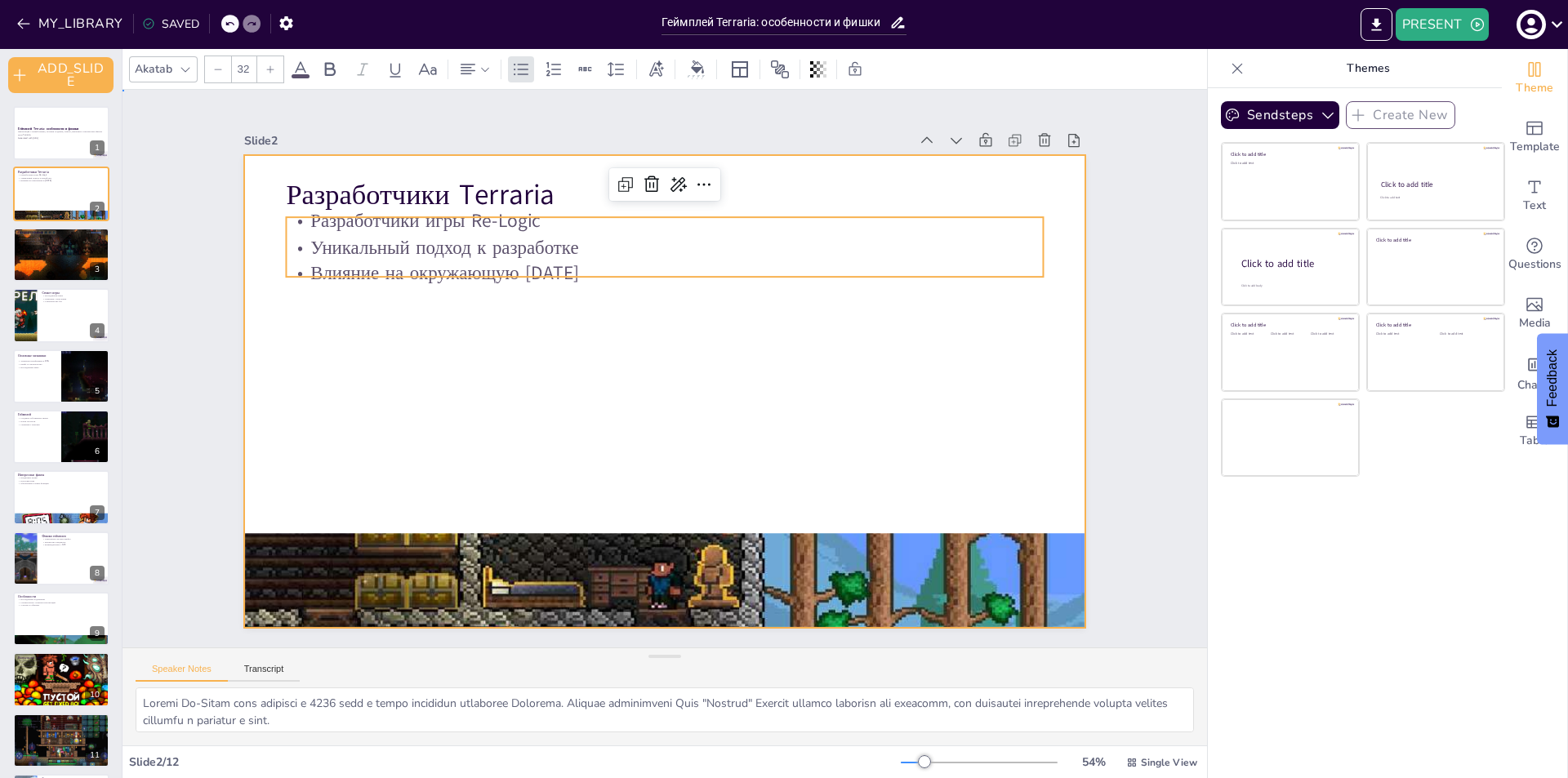
click at [555, 300] on div at bounding box center [685, 378] width 773 height 960
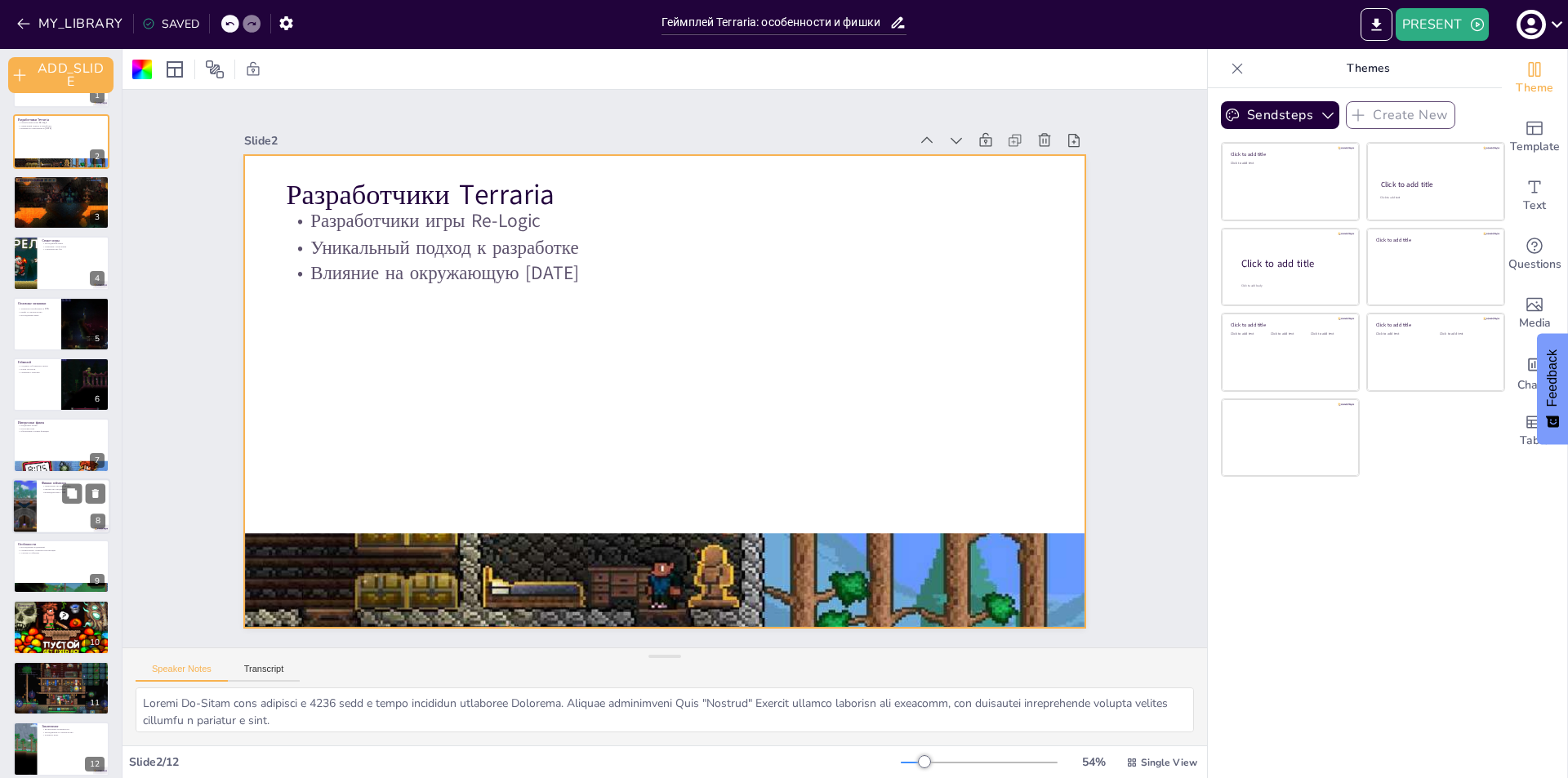
scroll to position [64, 0]
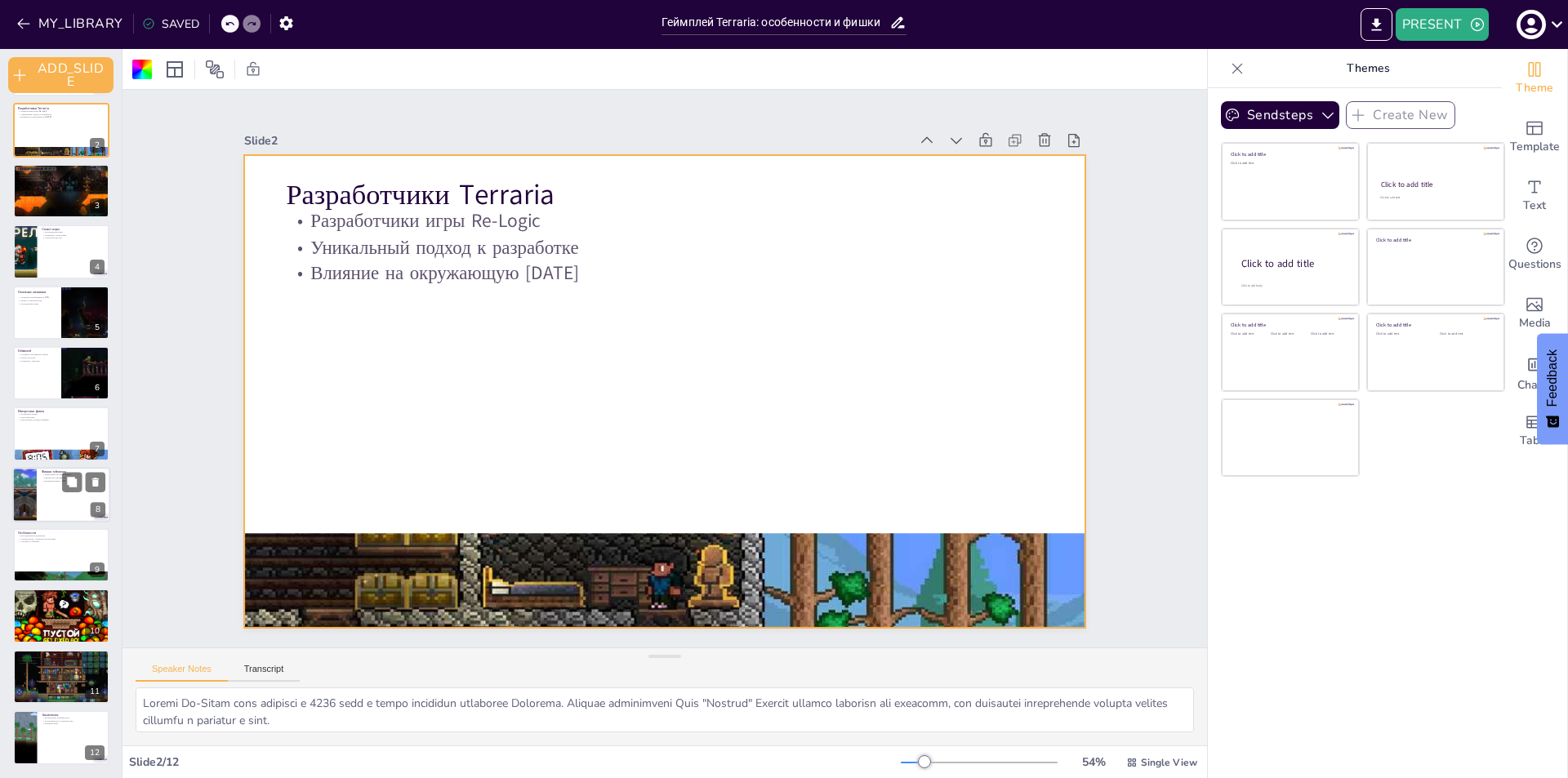
click at [65, 502] on div at bounding box center [60, 494] width 98 height 55
type textarea "Уникальная система крафта позволяет игрокам создавать множество предметов, что …"
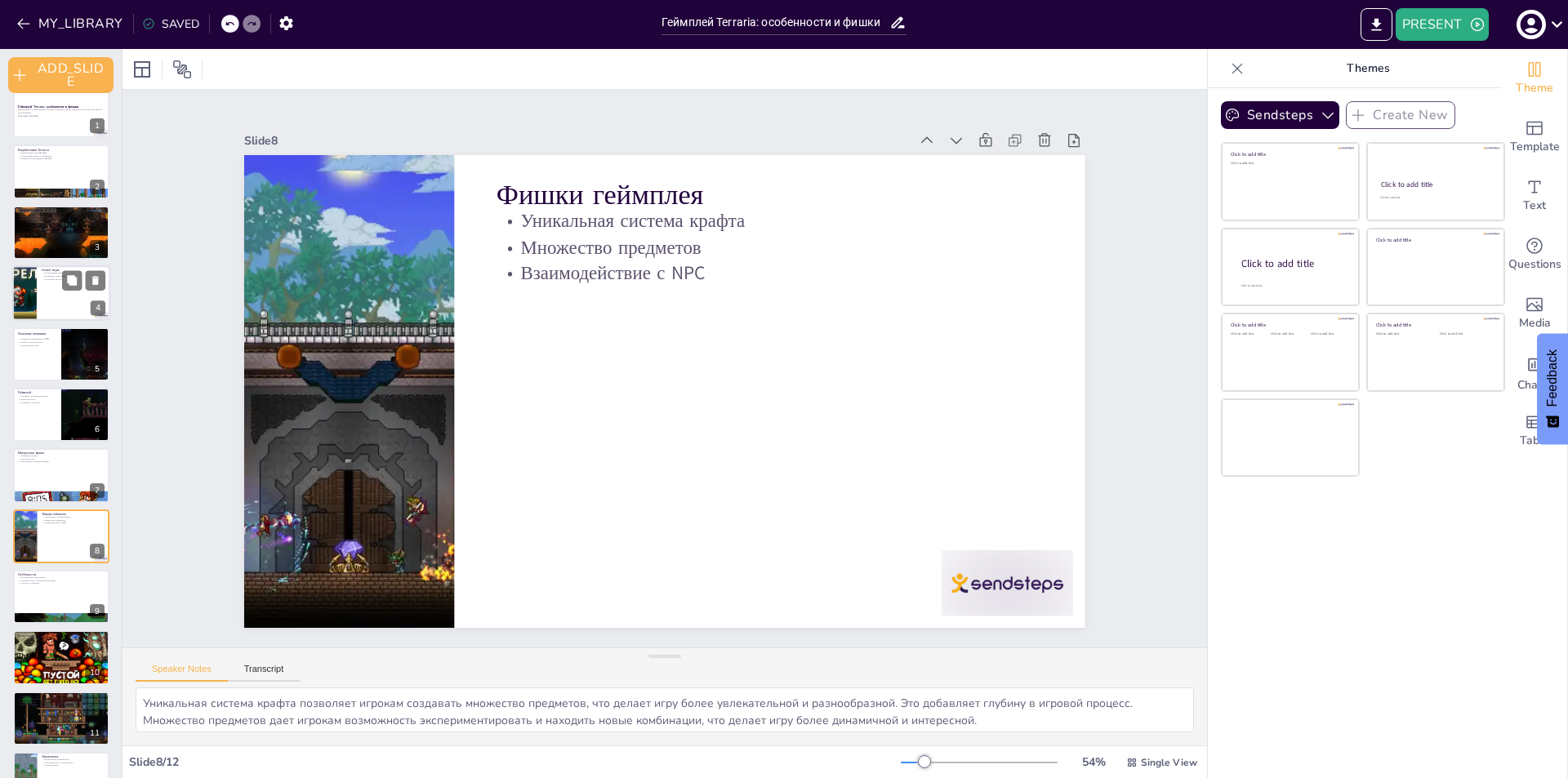
scroll to position [0, 0]
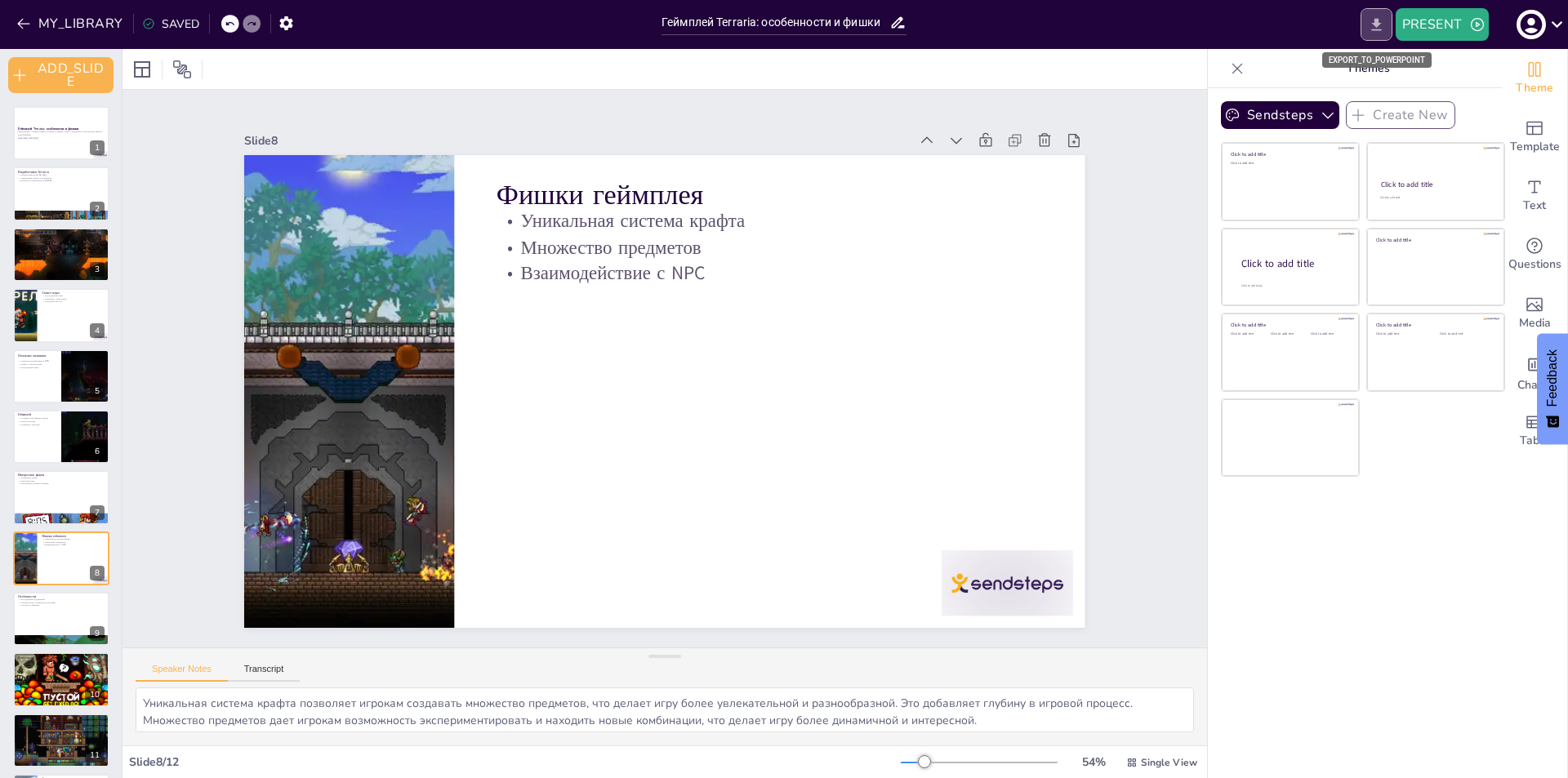
click at [1370, 29] on icon "EXPORT_TO_POWERPOINT" at bounding box center [1376, 25] width 17 height 17
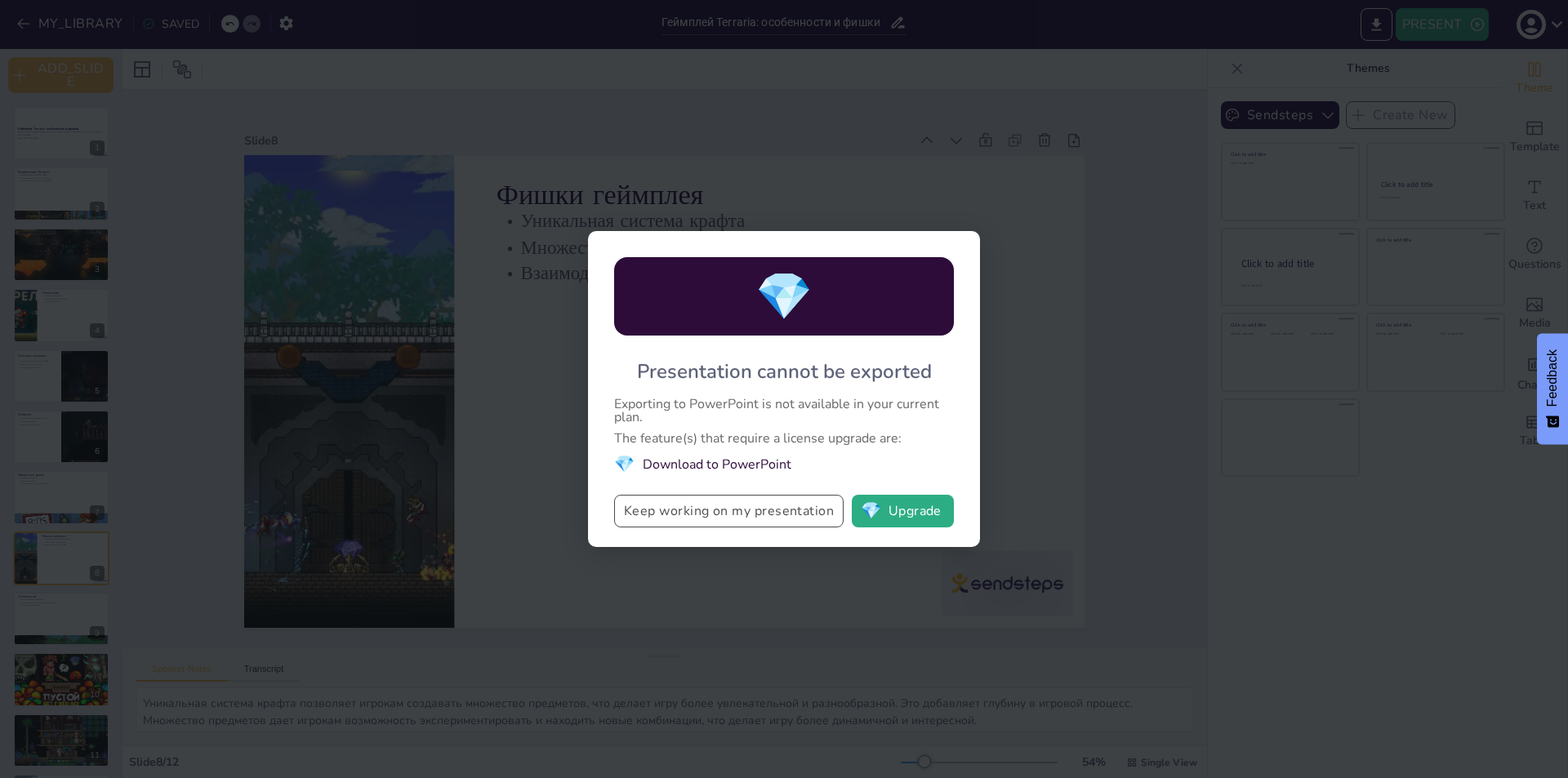
click at [683, 514] on button "Keep working on my presentation" at bounding box center [728, 511] width 229 height 32
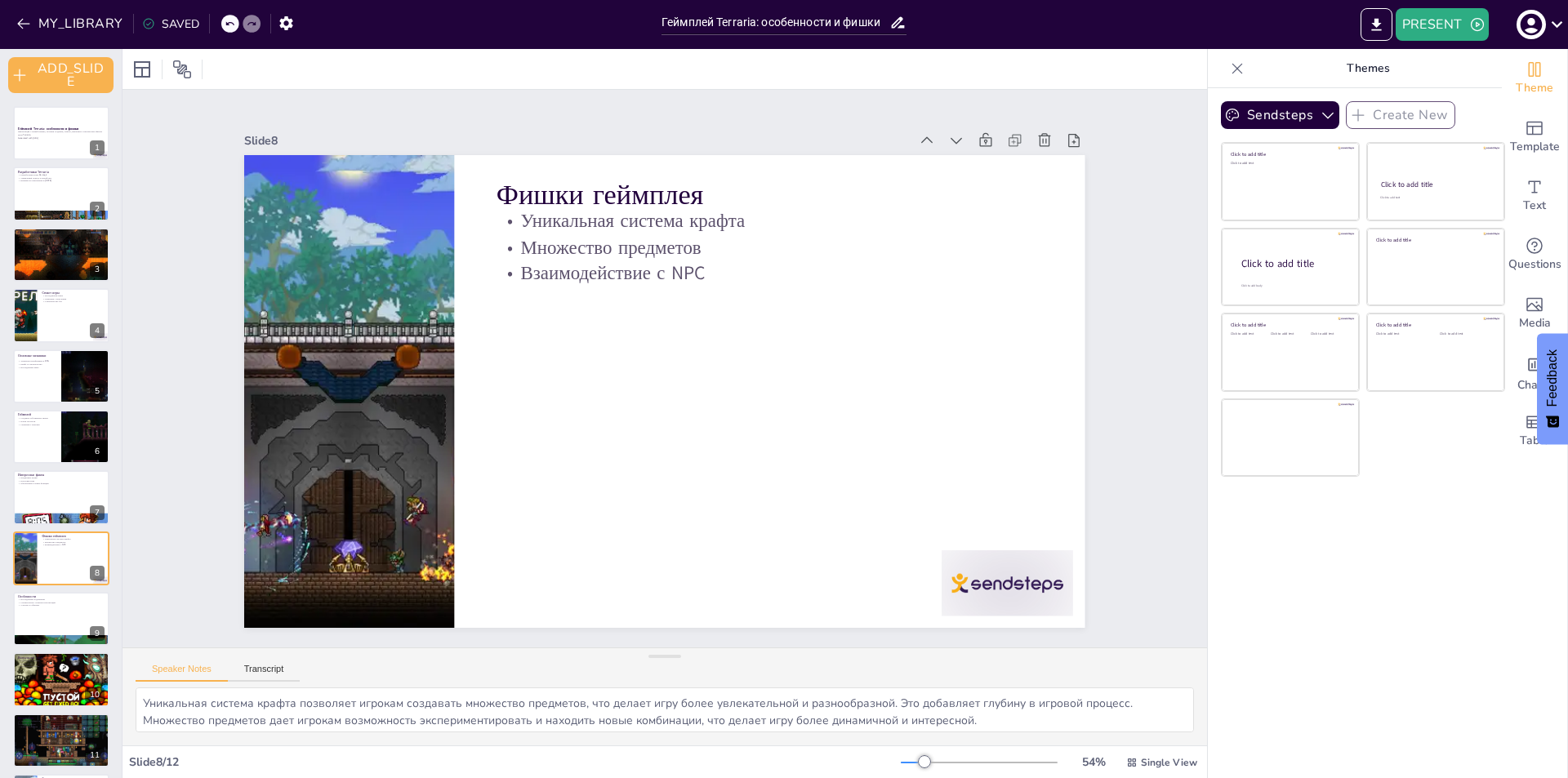
click at [0, 152] on div "Геймплей Terraria: особенности и фишки Презентация о разработчиках, истории соз…" at bounding box center [60, 467] width 121 height 722
click at [11, 143] on div "Геймплей Terraria: особенности и фишки Презентация о разработчиках, истории соз…" at bounding box center [60, 467] width 121 height 722
click at [38, 131] on p "Презентация о разработчиках, истории создания, сюжете, механиках и интересных ф…" at bounding box center [61, 133] width 88 height 6
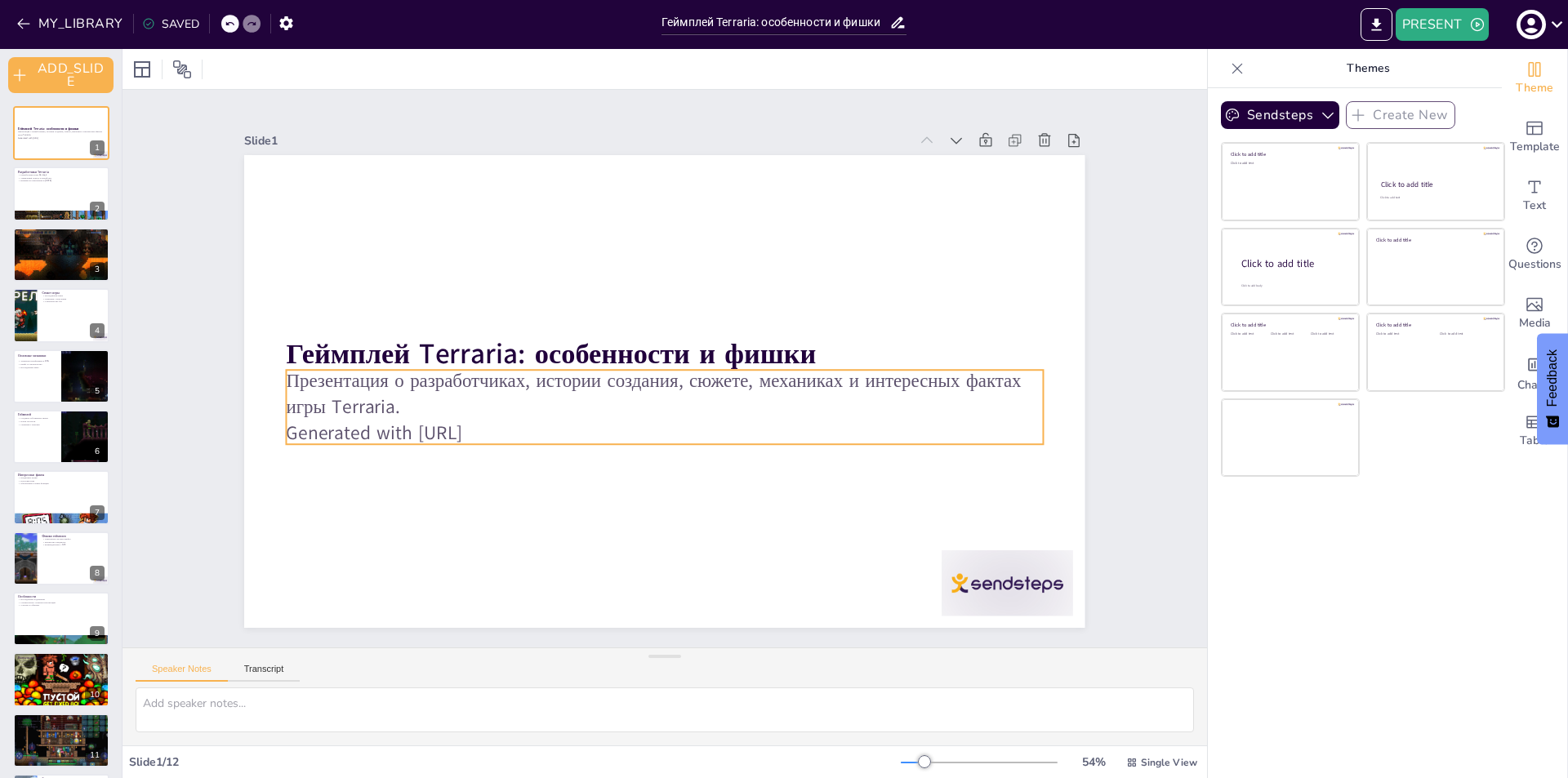
click at [612, 389] on p "Презентация о разработчиках, истории создания, сюжете, механиках и интересных ф…" at bounding box center [646, 385] width 546 height 596
